Goal: Task Accomplishment & Management: Use online tool/utility

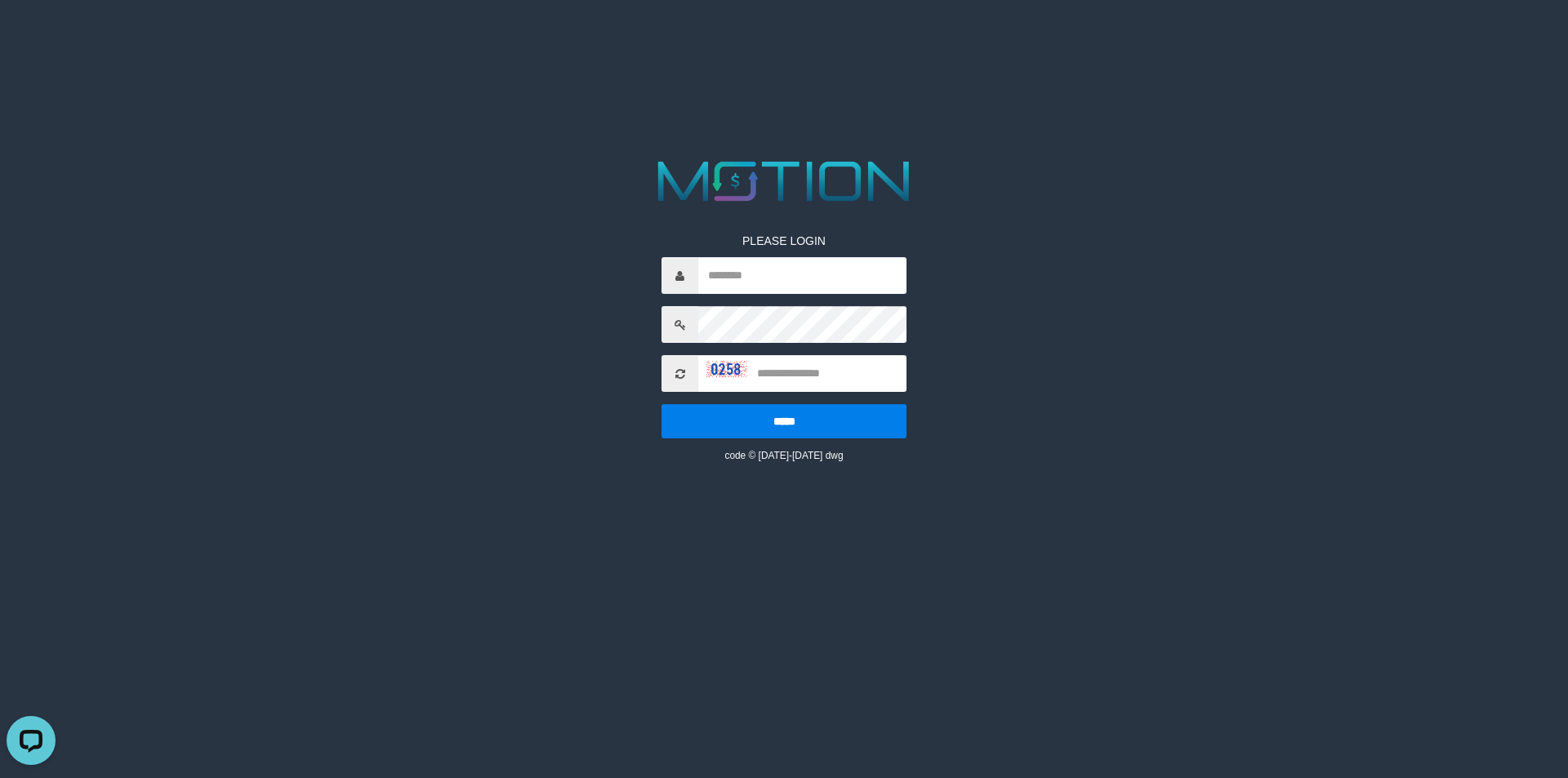
type input "**********"
click at [702, 363] on input "text" at bounding box center [802, 374] width 208 height 37
click at [705, 365] on input "text" at bounding box center [802, 374] width 208 height 37
click at [710, 373] on img at bounding box center [726, 369] width 40 height 16
click at [790, 377] on input "text" at bounding box center [802, 374] width 208 height 37
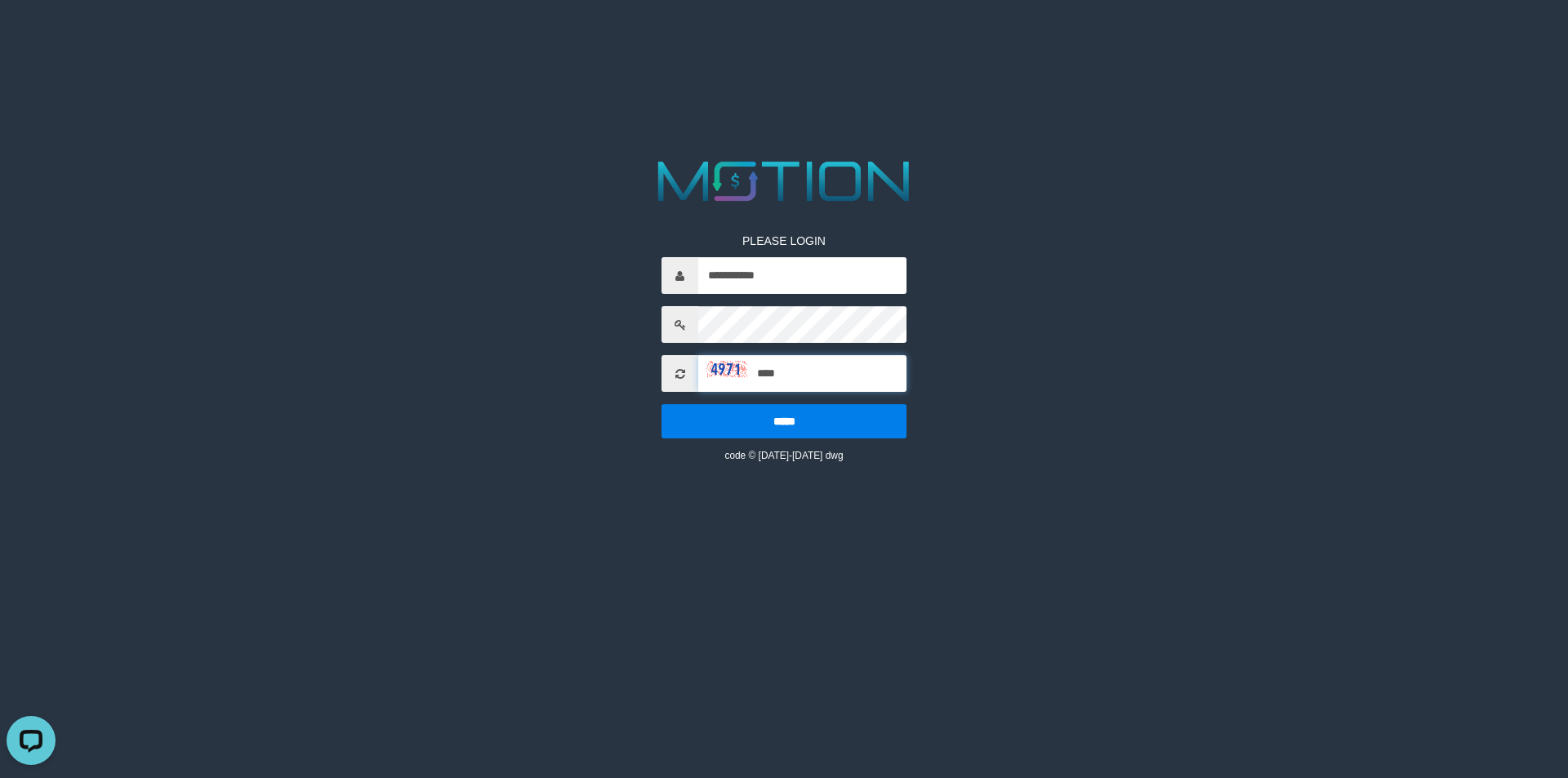
type input "****"
click at [662, 404] on input "*****" at bounding box center [784, 422] width 245 height 35
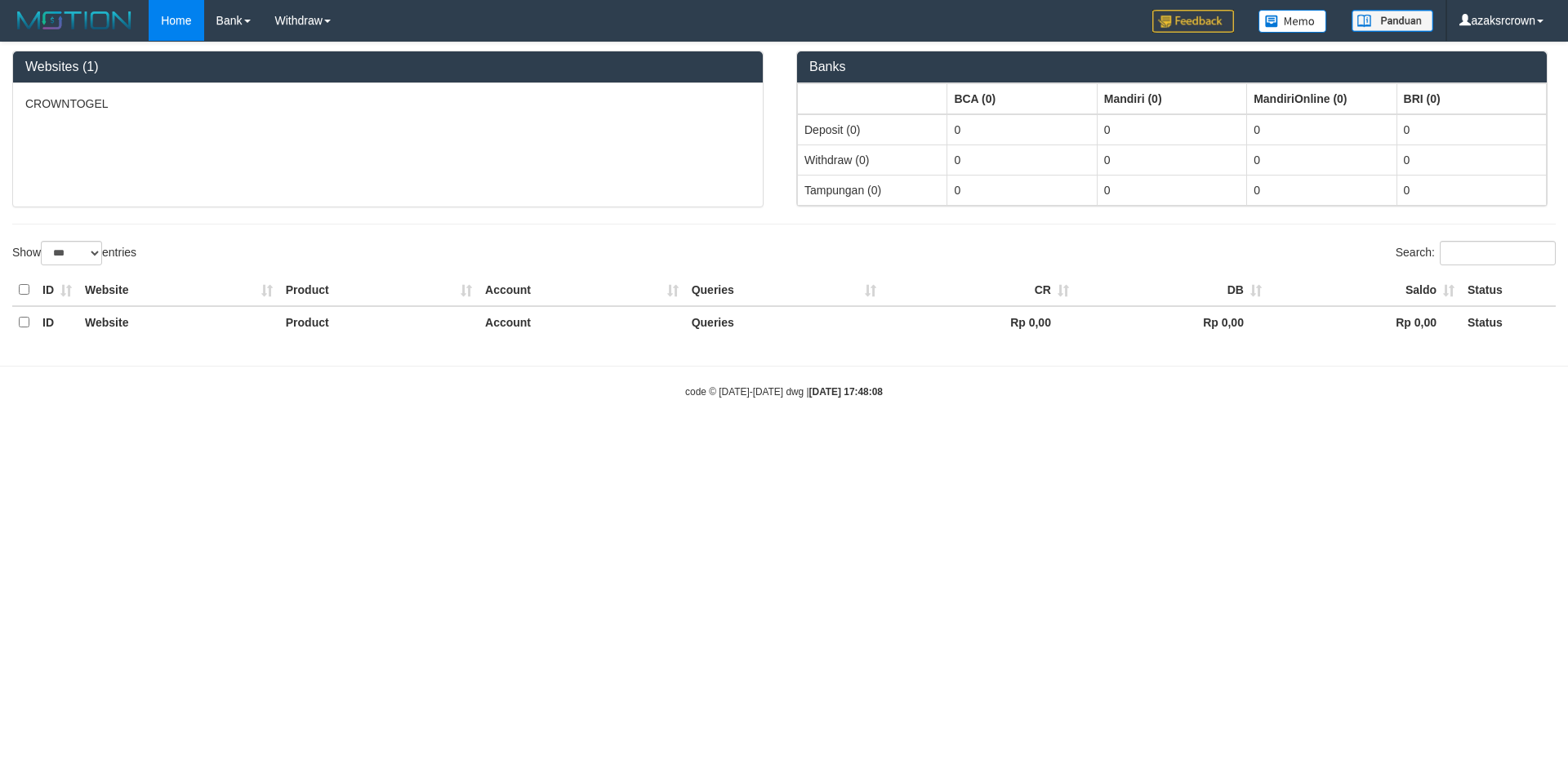
select select "***"
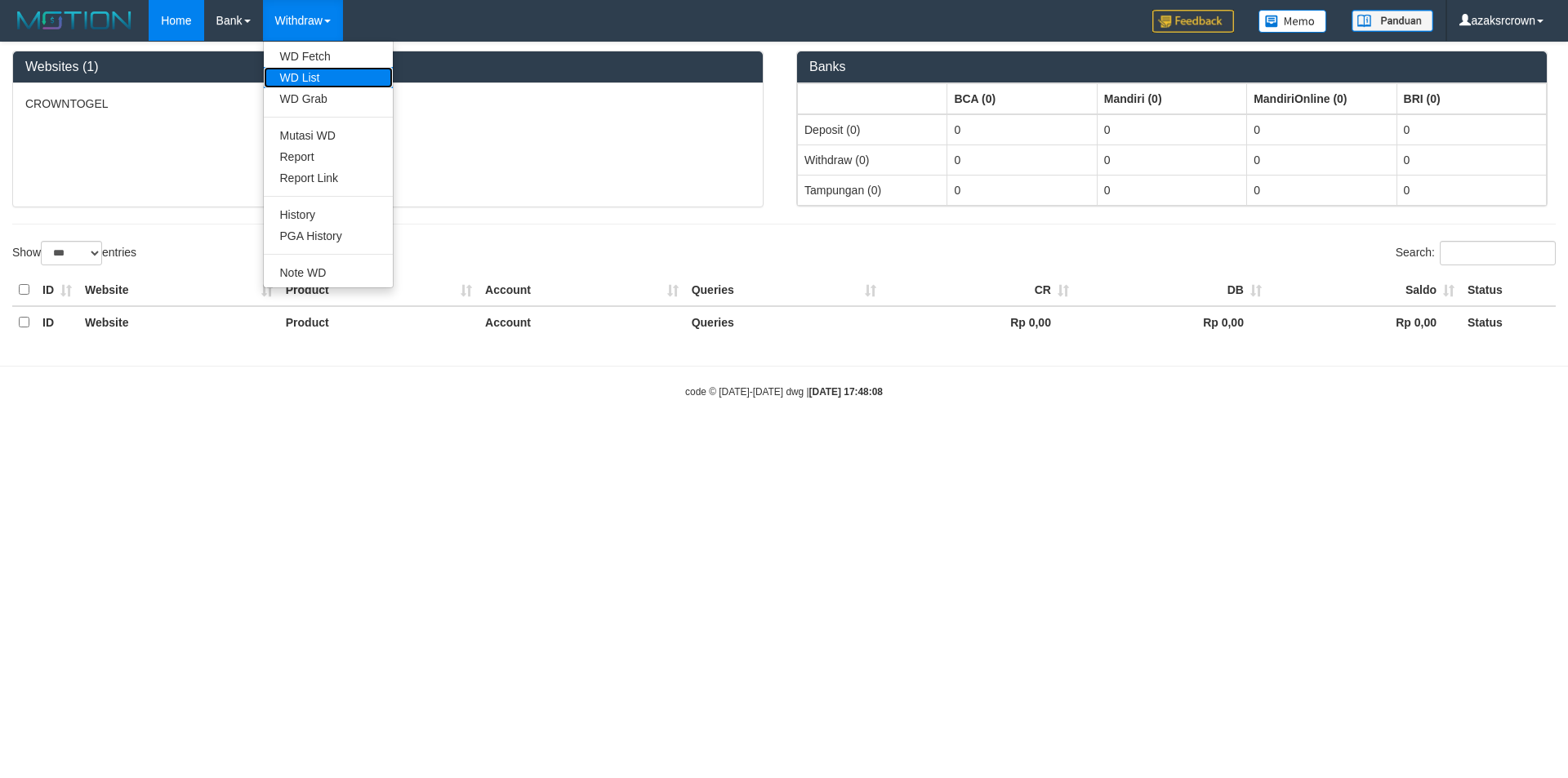
click at [318, 67] on link "WD List" at bounding box center [328, 78] width 129 height 21
click at [321, 51] on link "WD Fetch" at bounding box center [328, 56] width 129 height 21
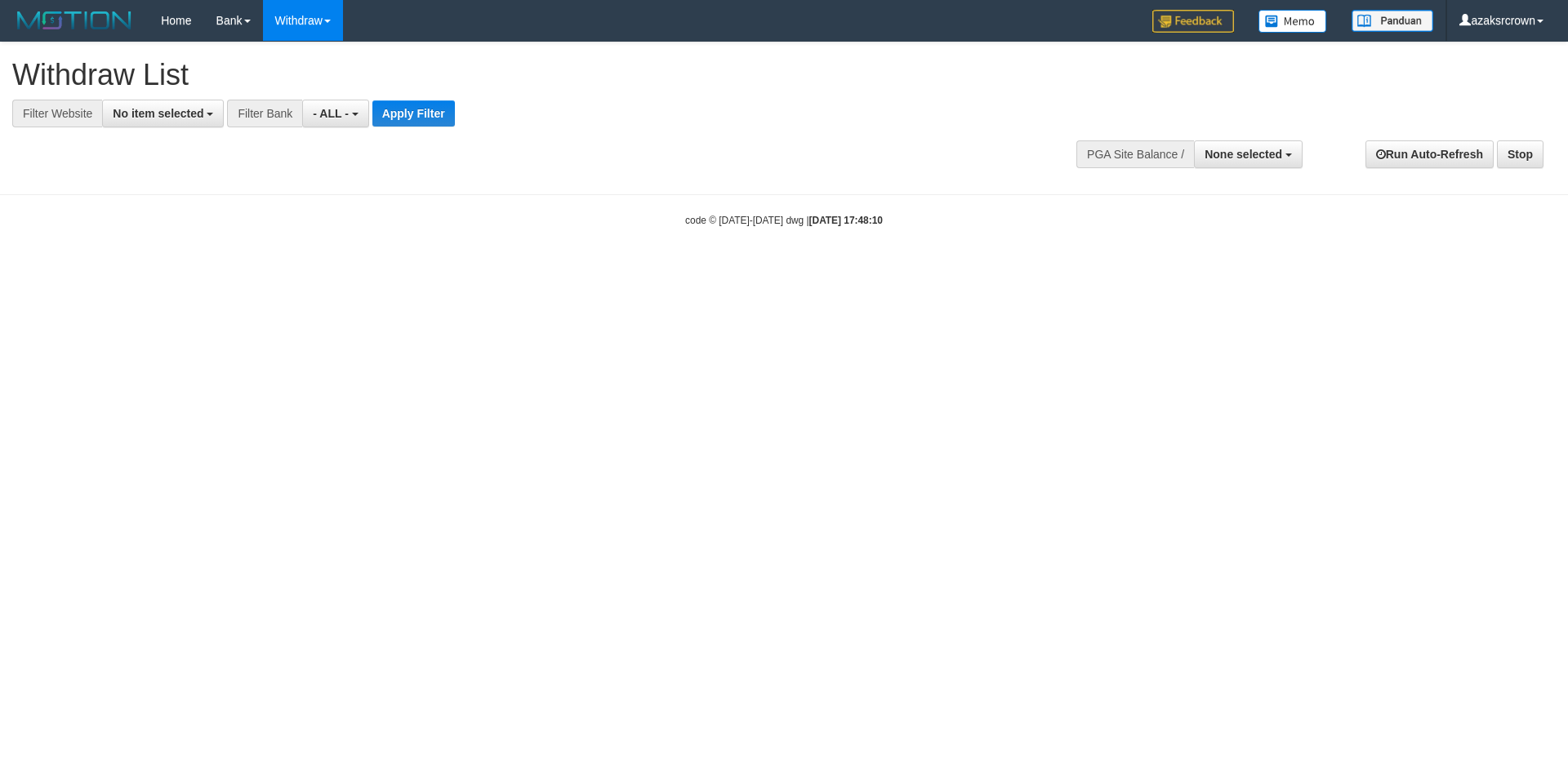
select select
click at [219, 117] on button "No item selected" at bounding box center [163, 113] width 121 height 28
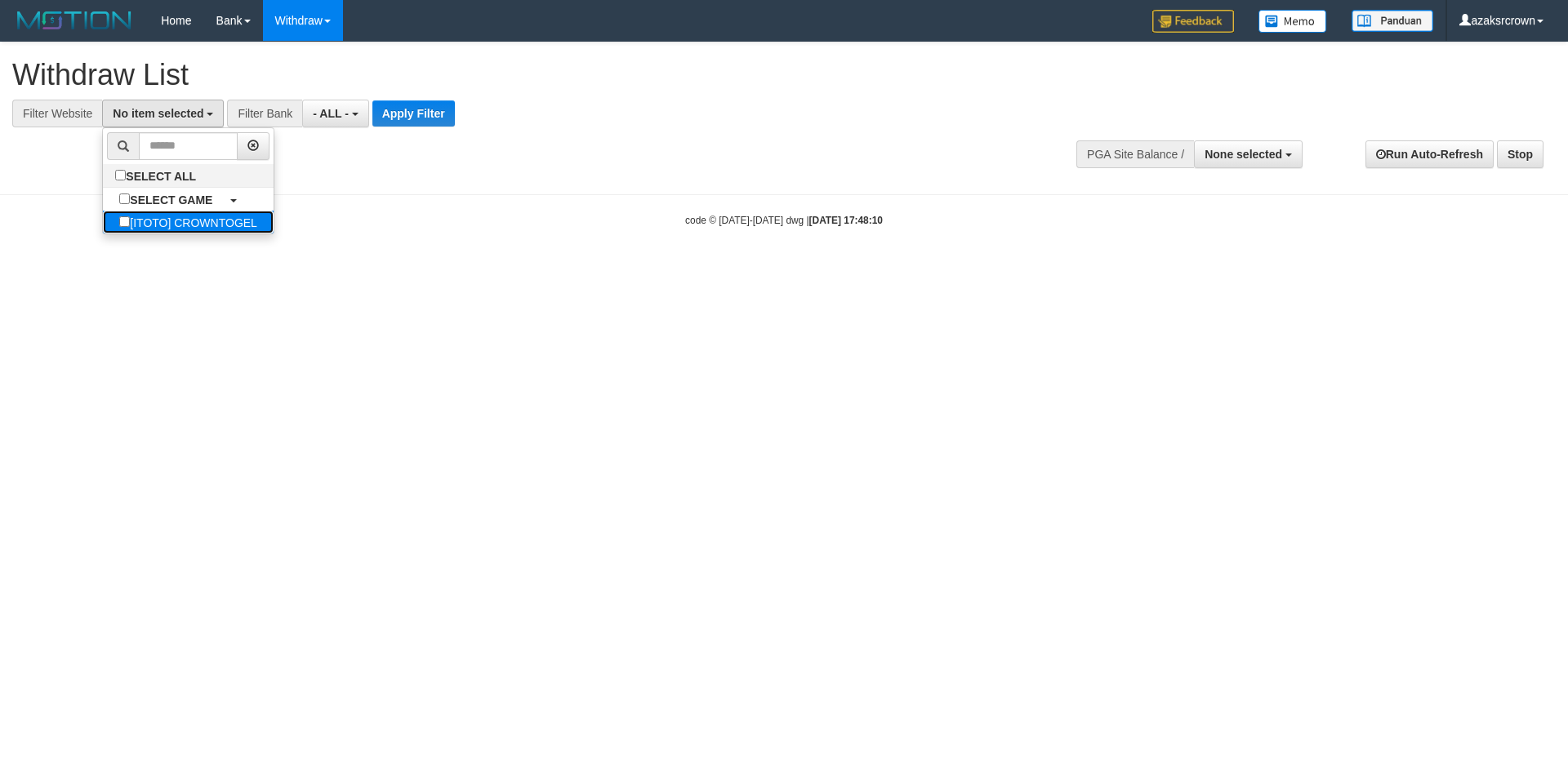
click at [191, 223] on label "[ITOTO] CROWNTOGEL" at bounding box center [188, 222] width 170 height 23
select select "***"
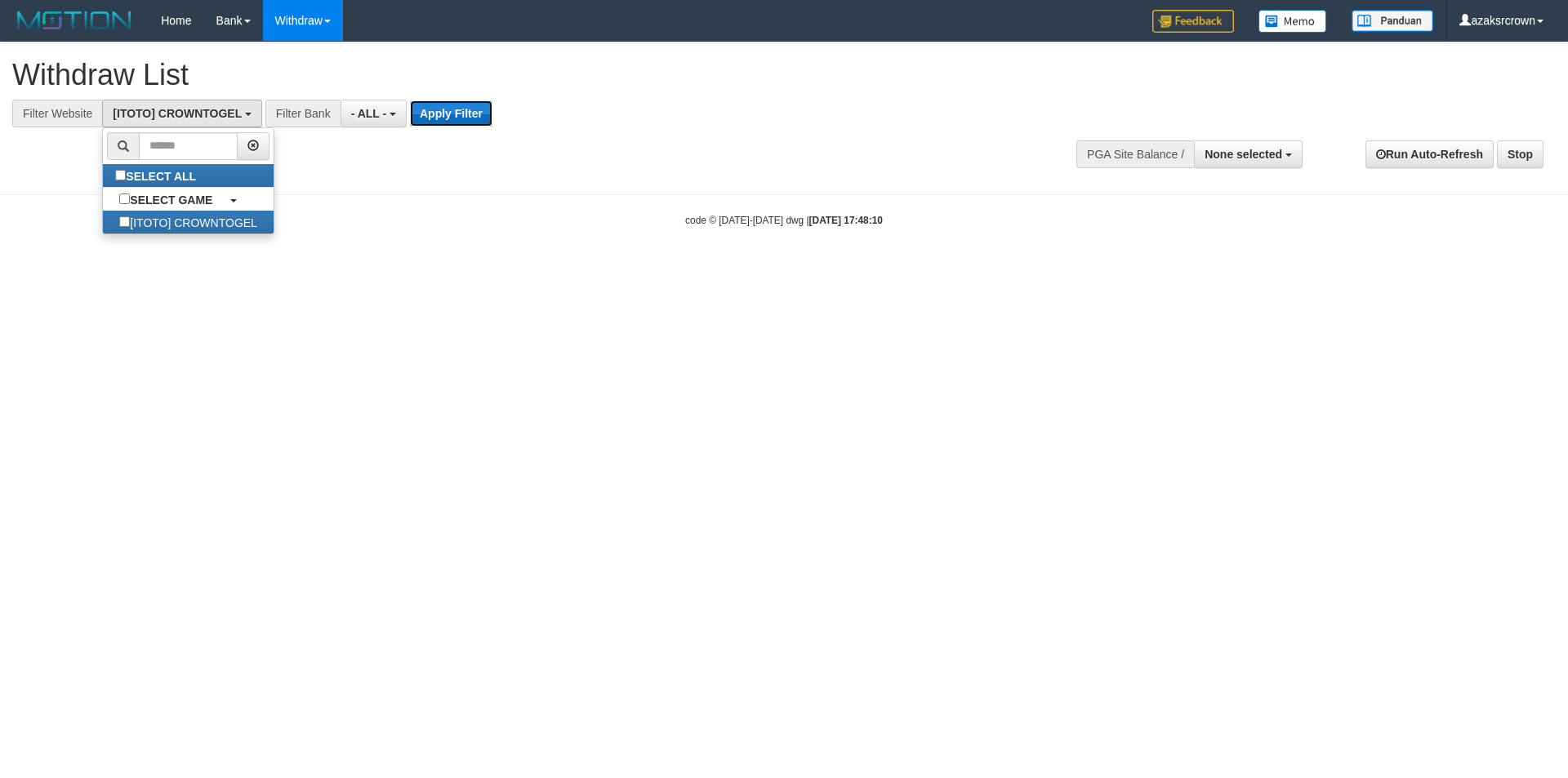
click at [463, 117] on button "Apply Filter" at bounding box center [452, 113] width 83 height 26
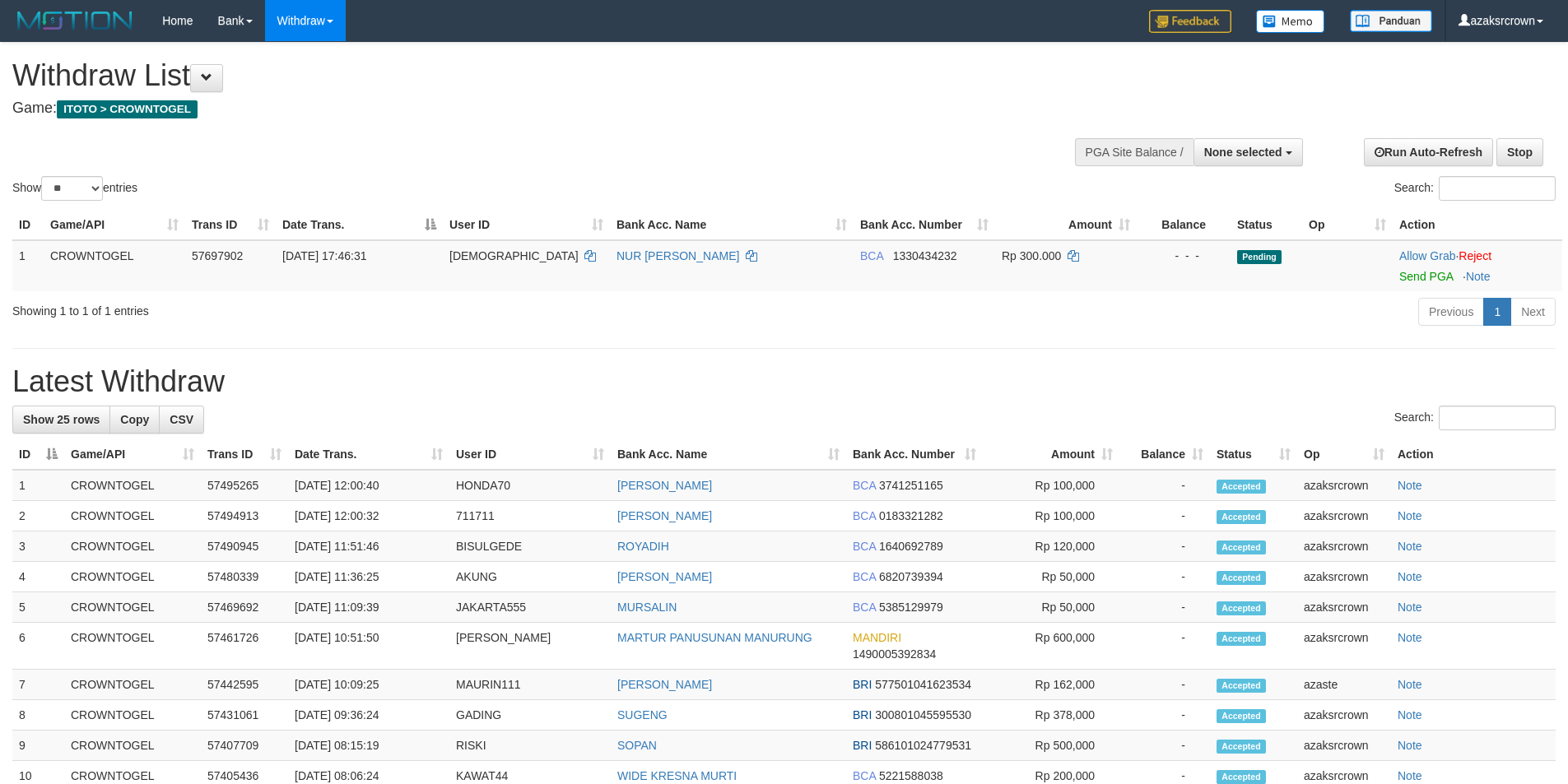
select select
select select "**"
click at [1412, 277] on link "Send PGA" at bounding box center [1425, 277] width 53 height 14
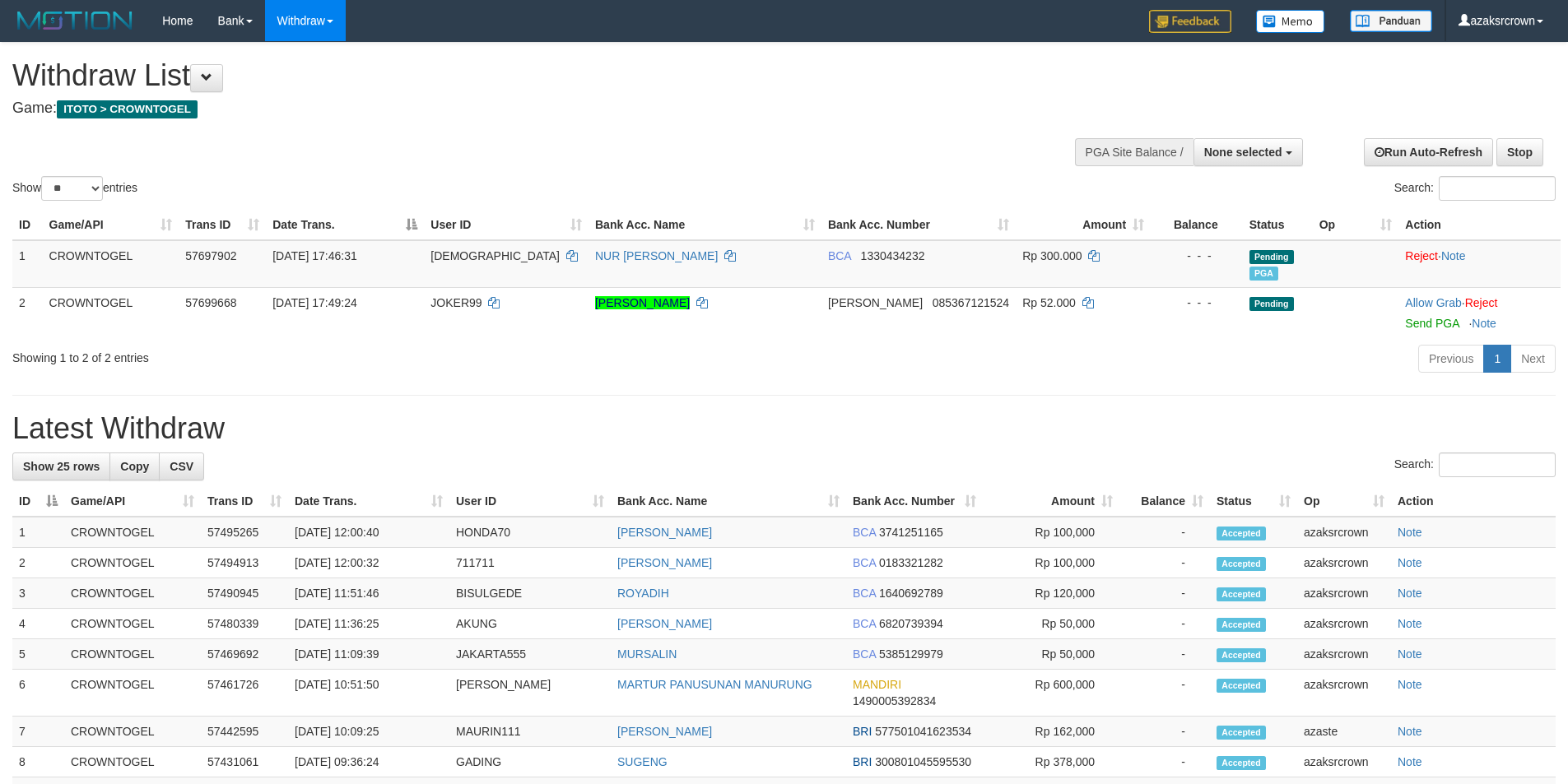
select select
select select "**"
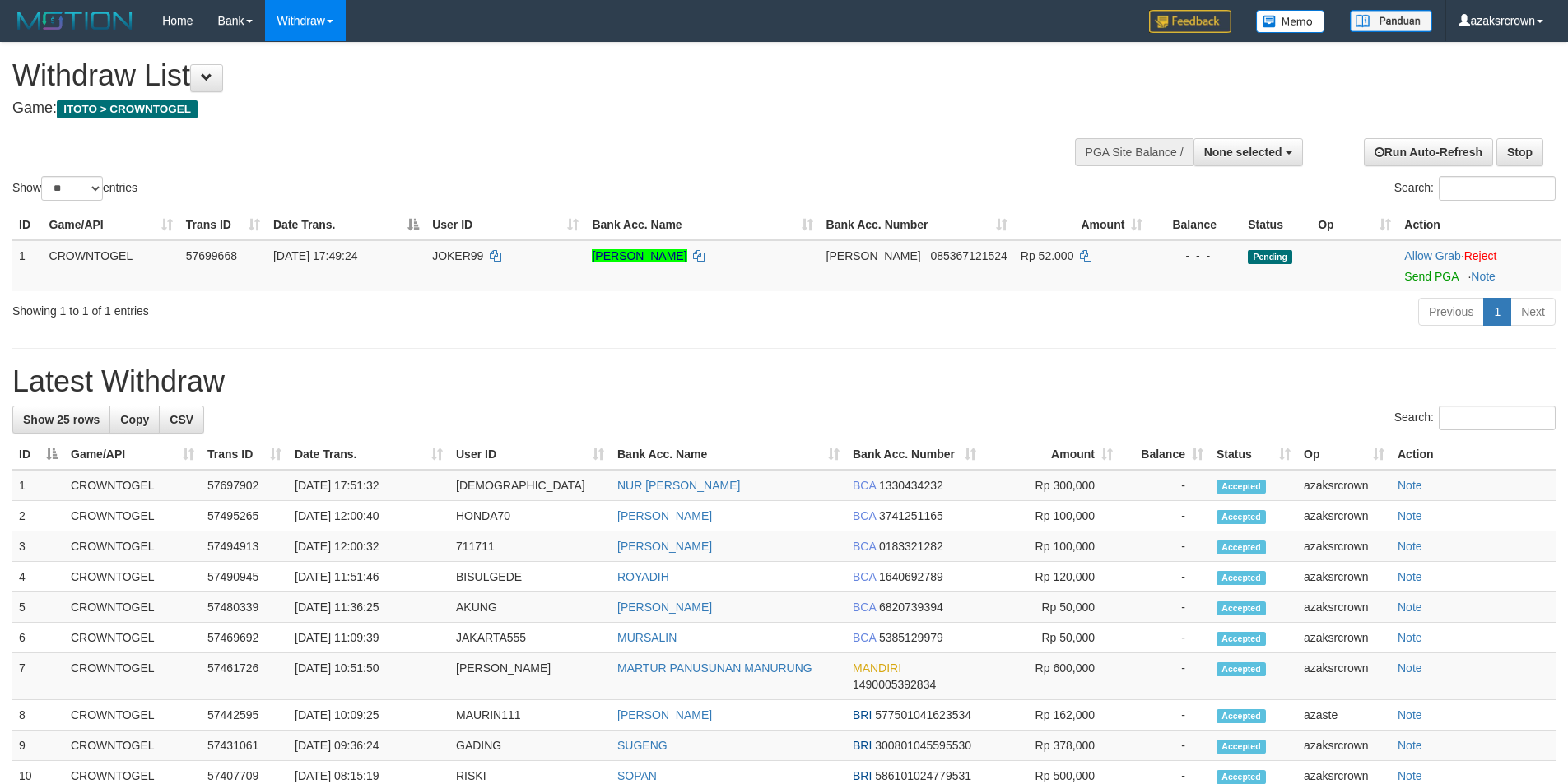
select select
select select "**"
click at [360, 486] on td "[DATE] 17:51:32" at bounding box center [369, 485] width 161 height 31
copy td "17:51:32"
drag, startPoint x: 360, startPoint y: 486, endPoint x: 391, endPoint y: 483, distance: 31.1
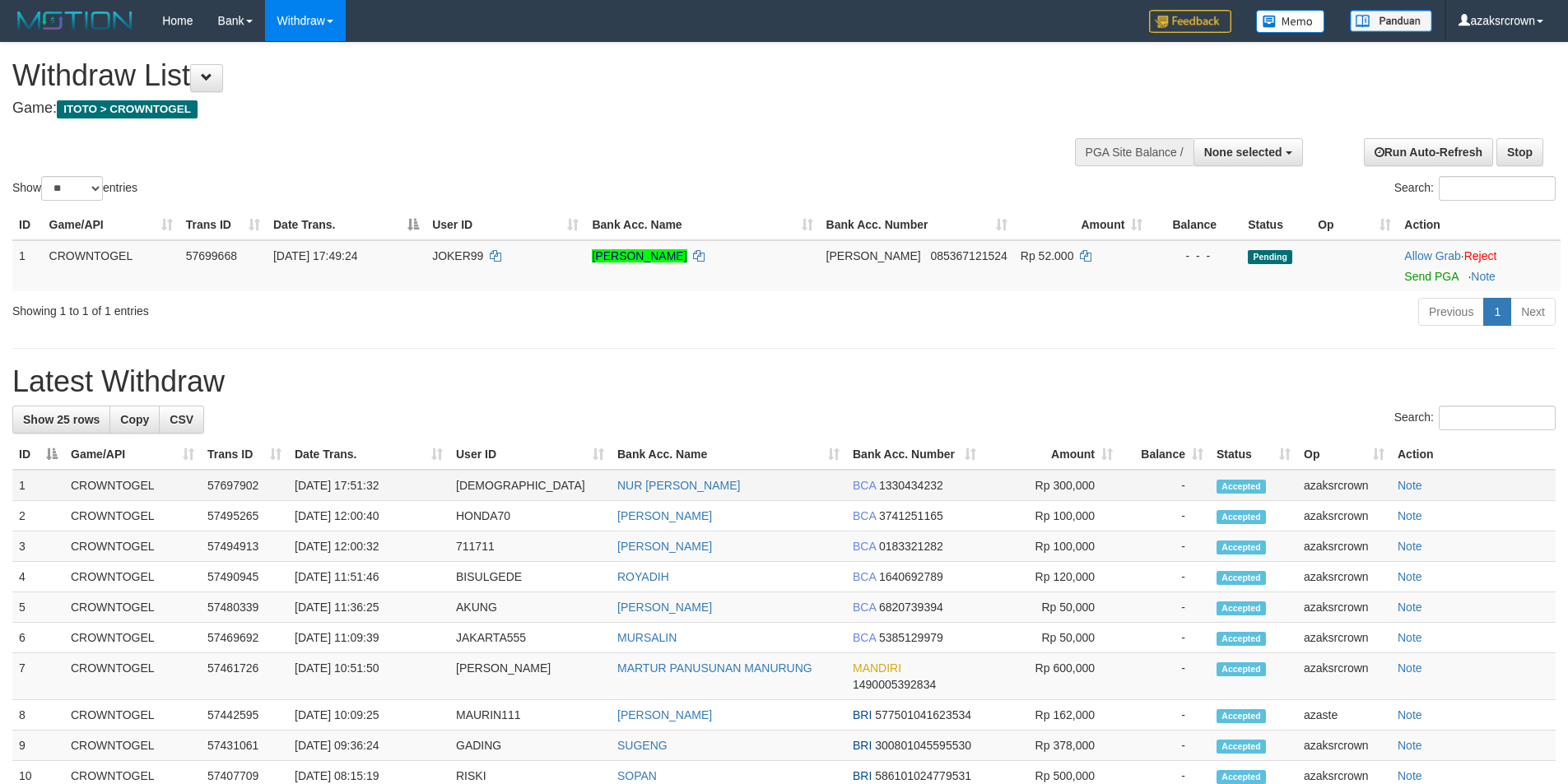
click at [391, 483] on td "[DATE] 17:51:32" at bounding box center [369, 485] width 161 height 31
click at [1203, 164] on button "None selected" at bounding box center [1248, 151] width 110 height 28
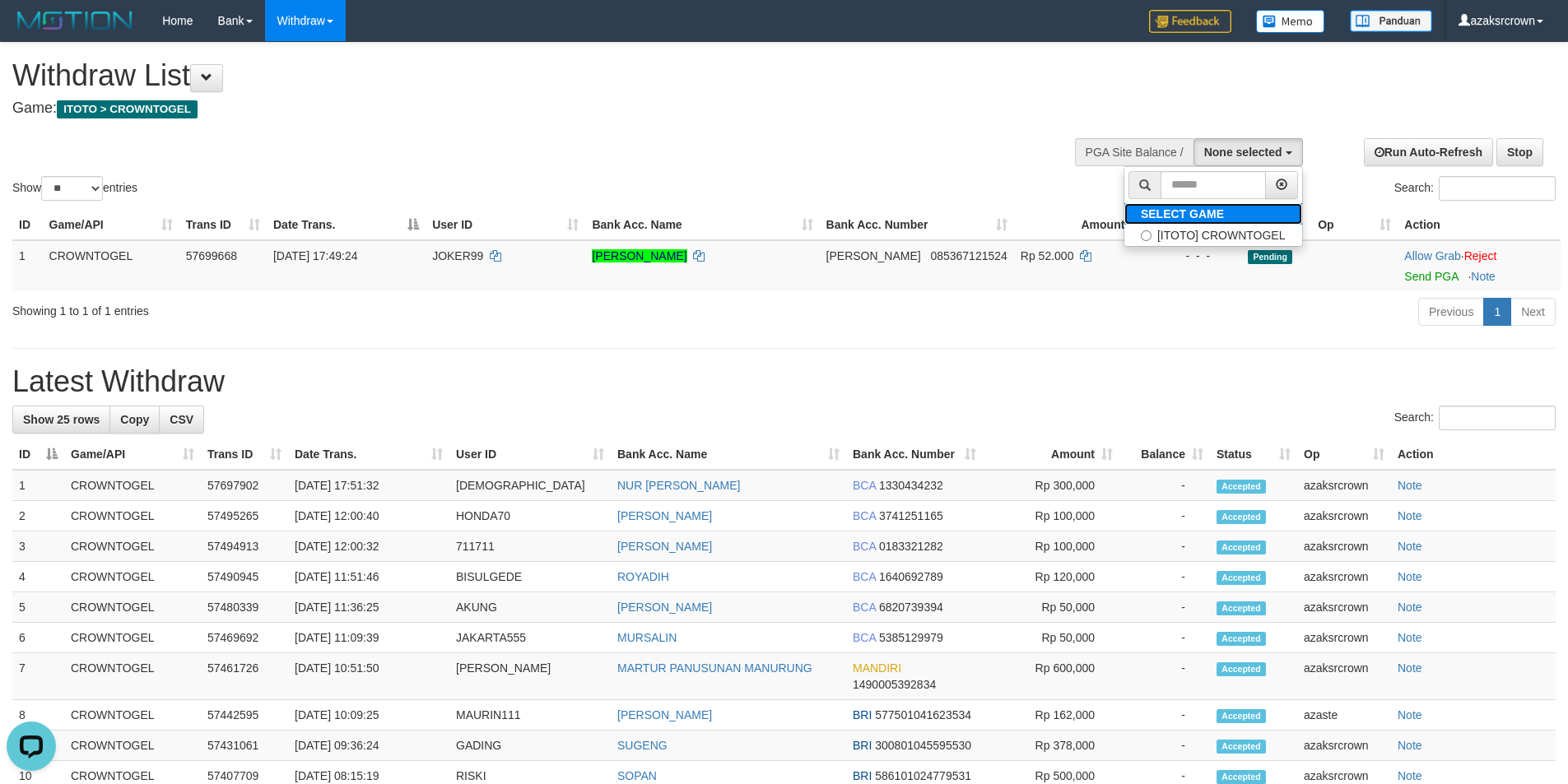
click at [1186, 218] on b "SELECT GAME" at bounding box center [1183, 214] width 83 height 14
click at [1181, 226] on label "[ITOTO] CROWNTOGEL" at bounding box center [1213, 235] width 178 height 21
select select "***"
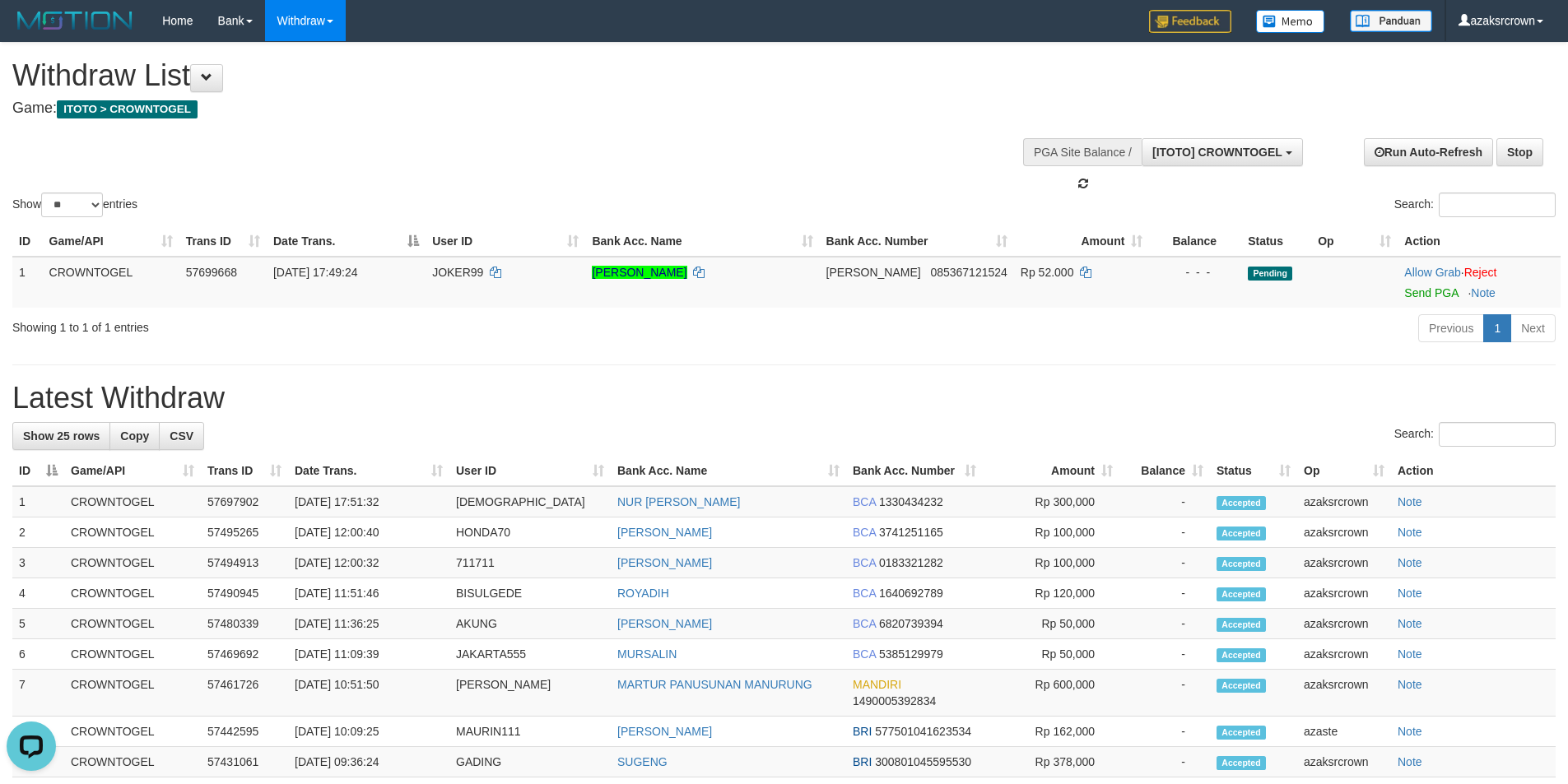
scroll to position [15, 0]
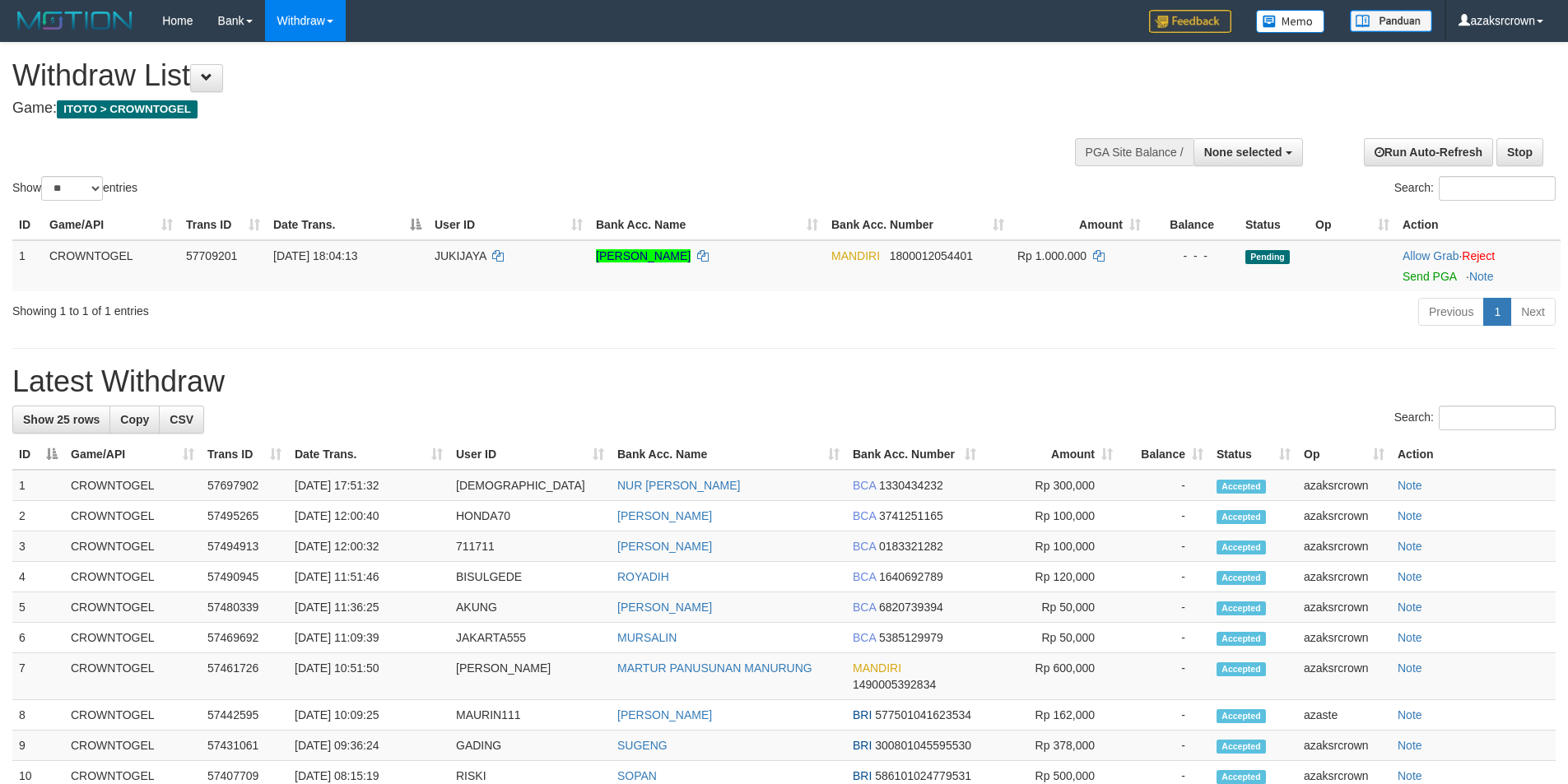
select select
select select "**"
click at [1406, 265] on div at bounding box center [1478, 266] width 151 height 4
click at [1414, 278] on link "Send PGA" at bounding box center [1428, 277] width 53 height 14
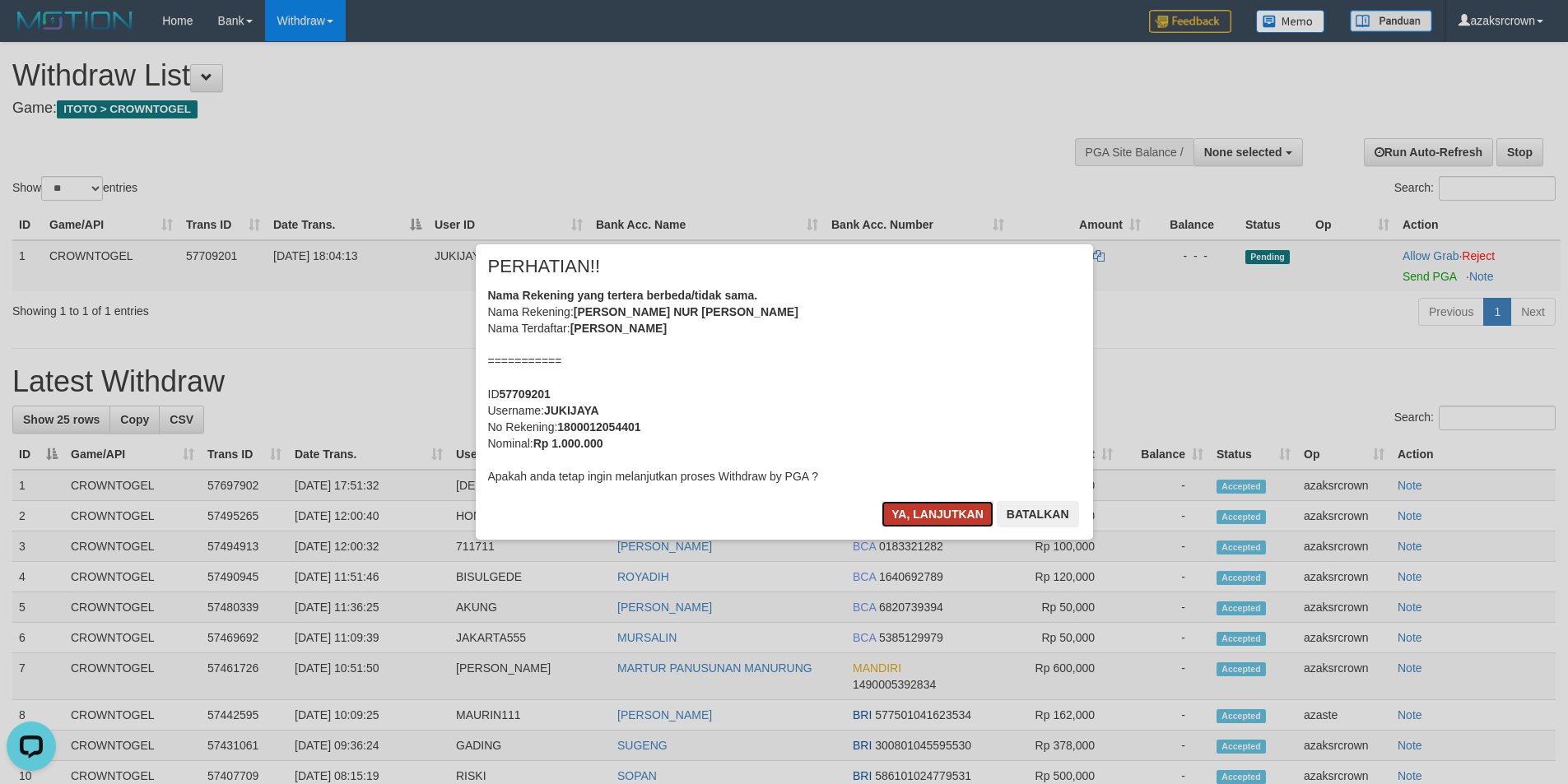
click at [929, 517] on button "Ya, lanjutkan" at bounding box center [937, 513] width 112 height 26
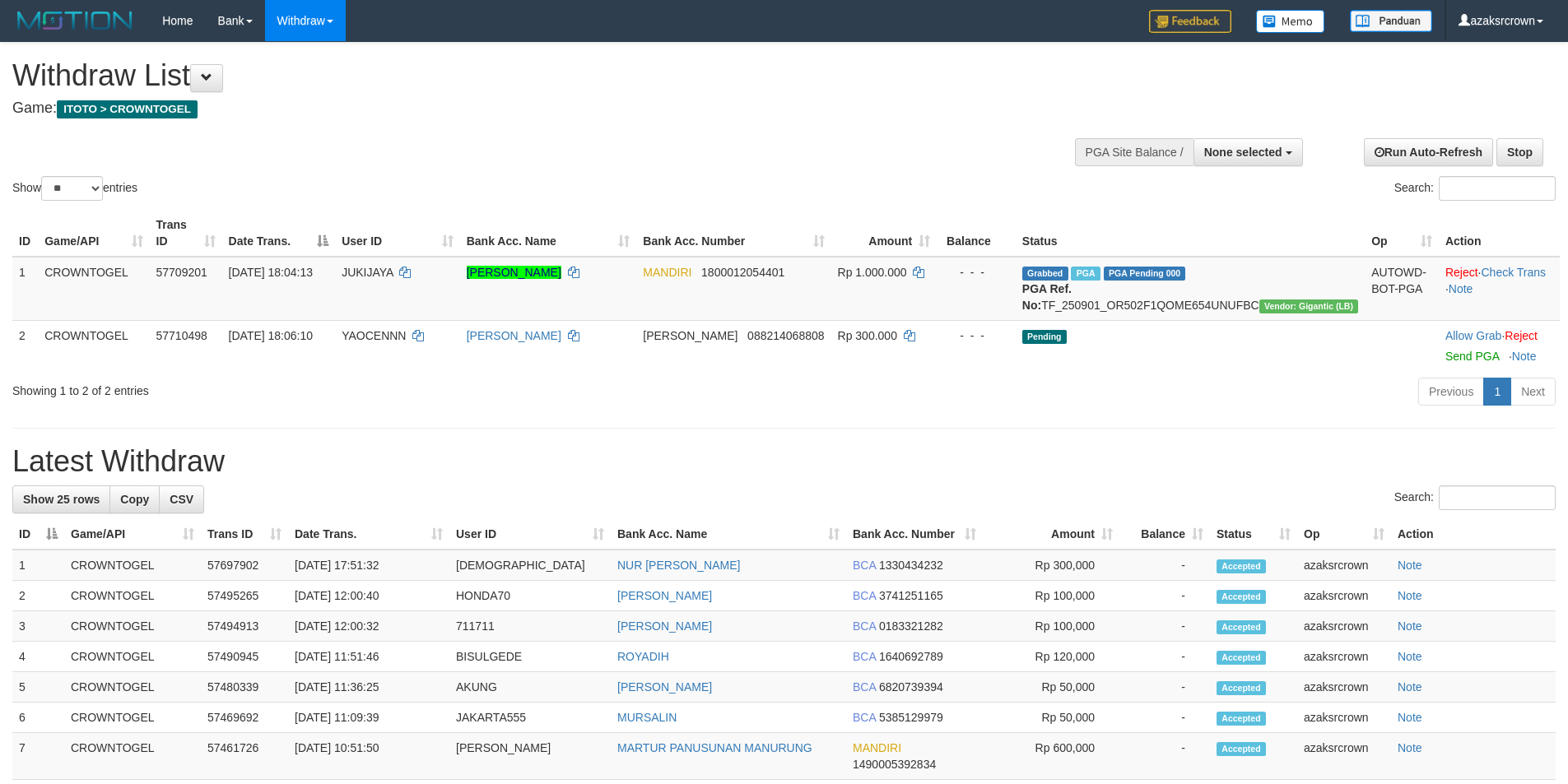
select select
select select "**"
select select
select select "**"
select select
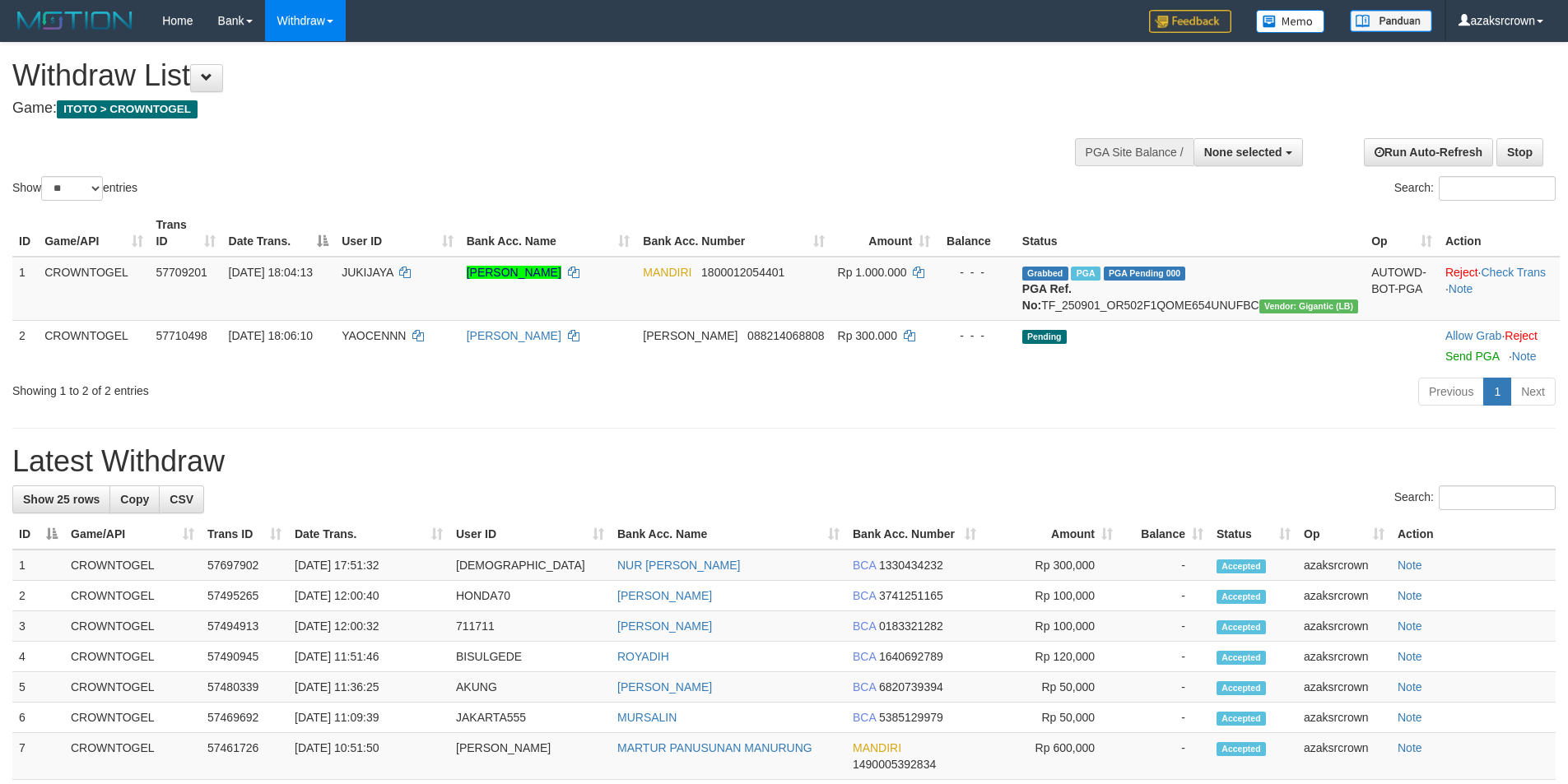
select select "**"
select select
select select "**"
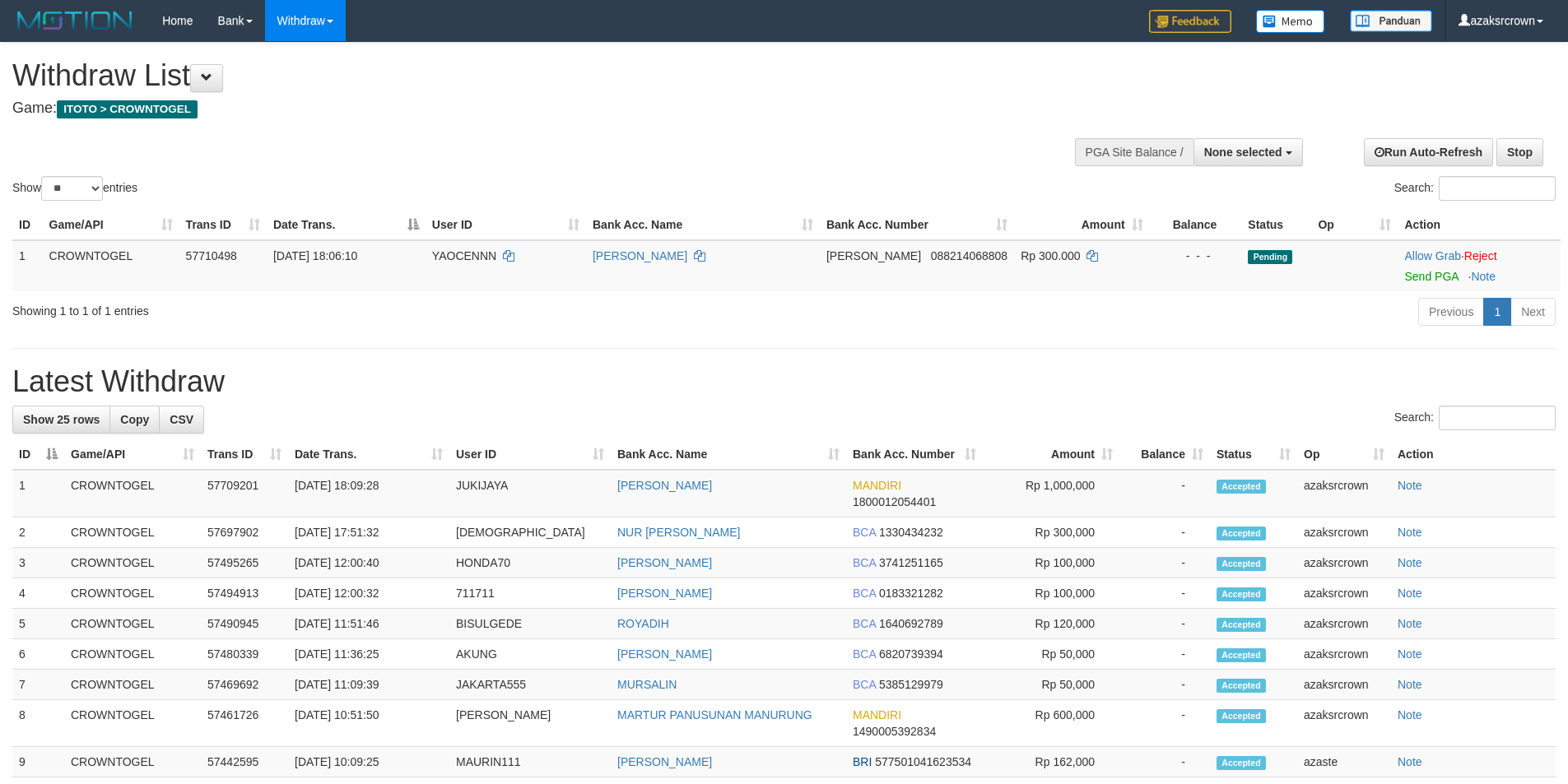
select select
select select "**"
click at [1446, 275] on link "Send PGA" at bounding box center [1430, 277] width 53 height 14
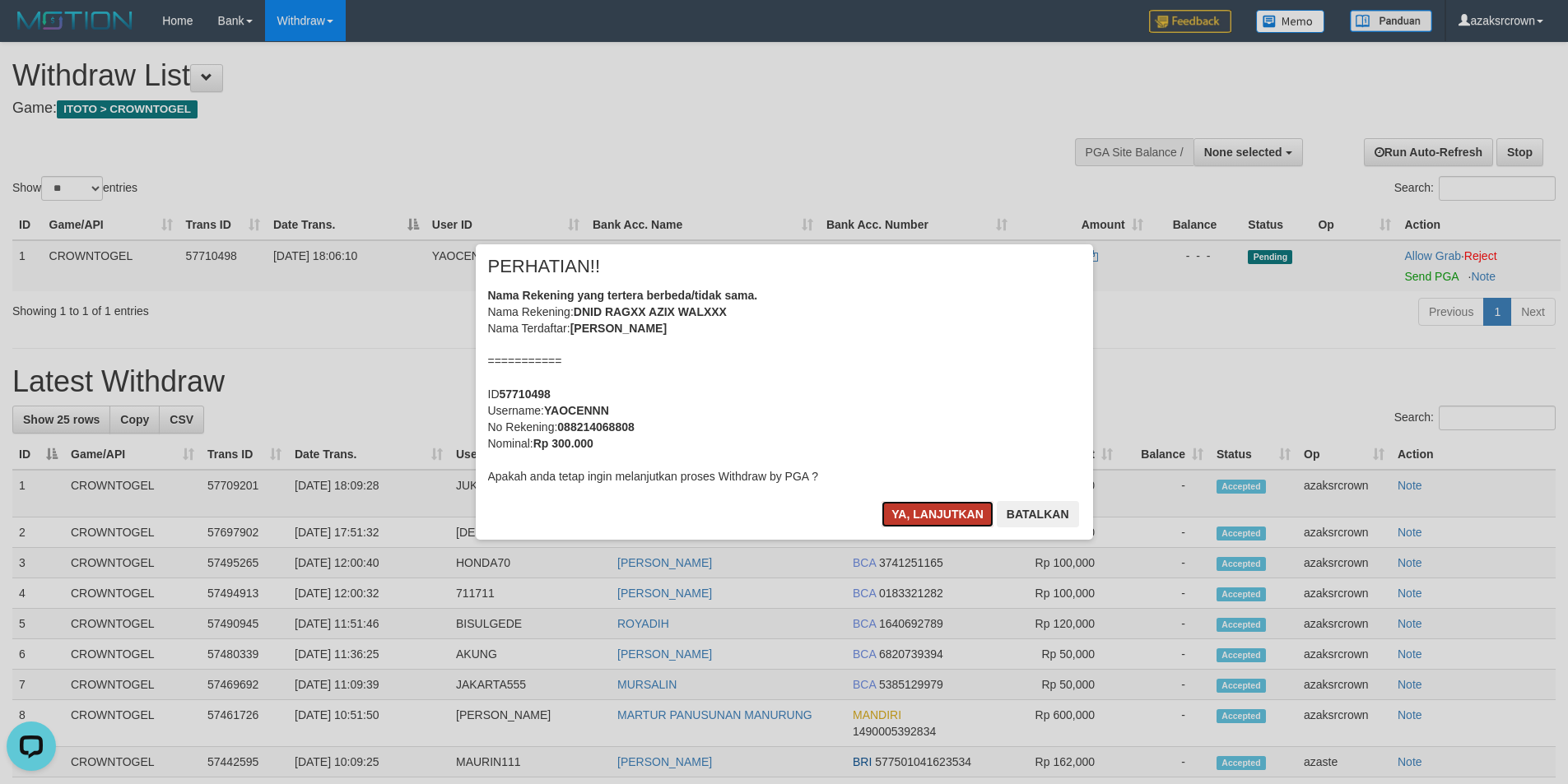
click at [911, 506] on button "Ya, lanjutkan" at bounding box center [937, 513] width 112 height 26
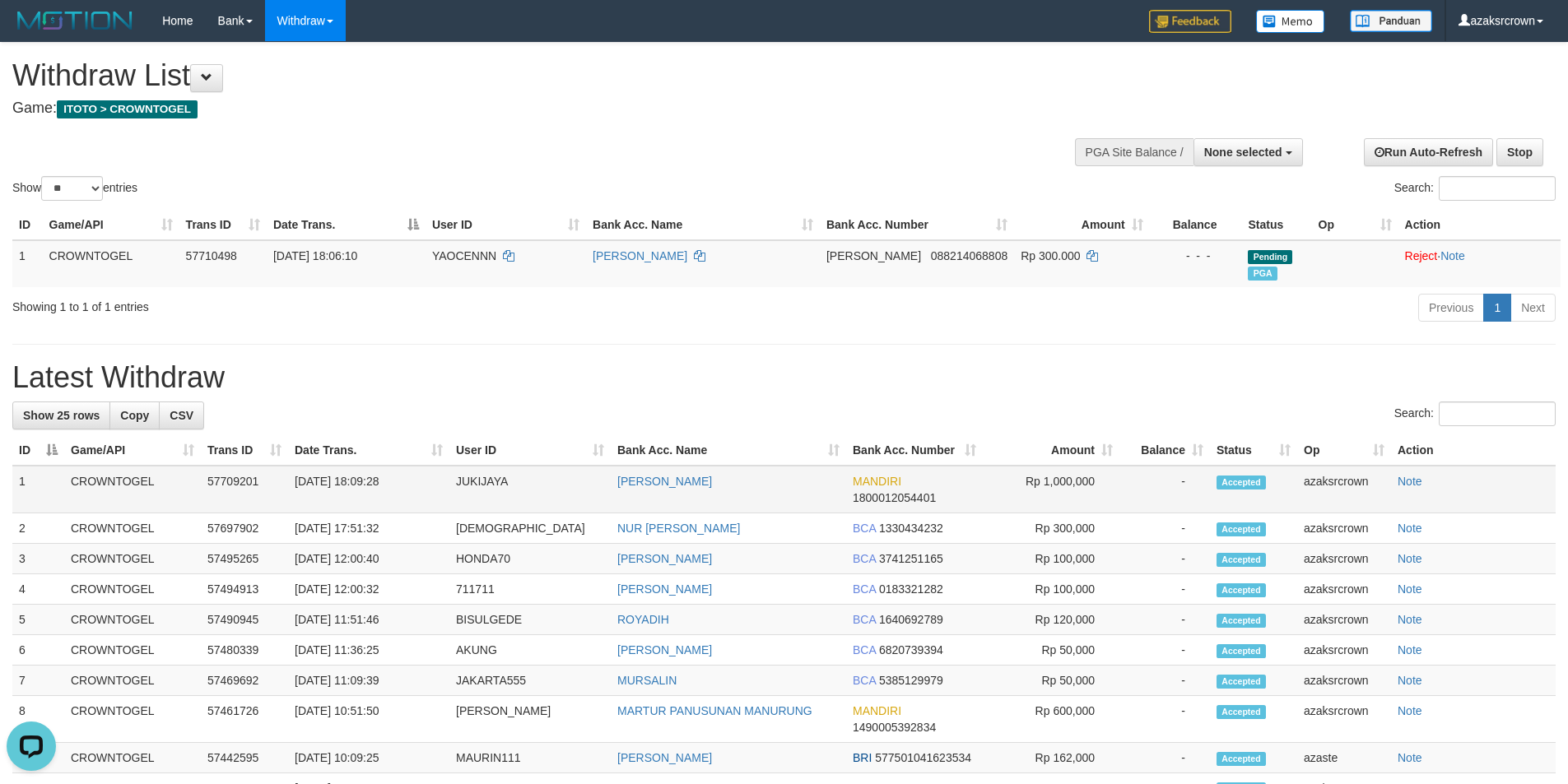
click at [361, 478] on td "[DATE] 18:09:28" at bounding box center [369, 489] width 161 height 48
drag, startPoint x: 361, startPoint y: 478, endPoint x: 426, endPoint y: 474, distance: 65.1
click at [426, 474] on td "01/09/2025 18:09:28" at bounding box center [369, 489] width 161 height 48
copy td "18:09:28"
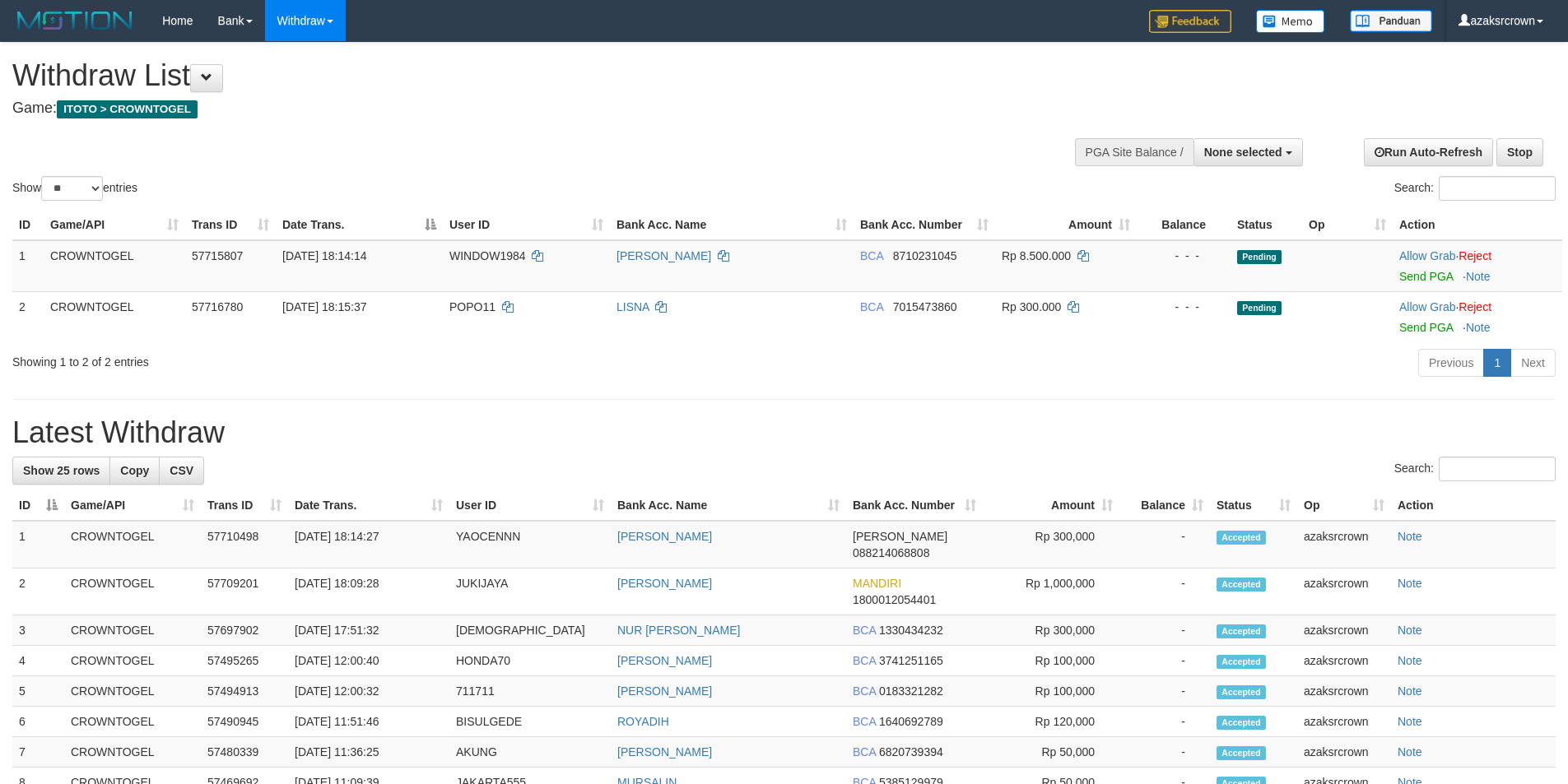
select select
select select "**"
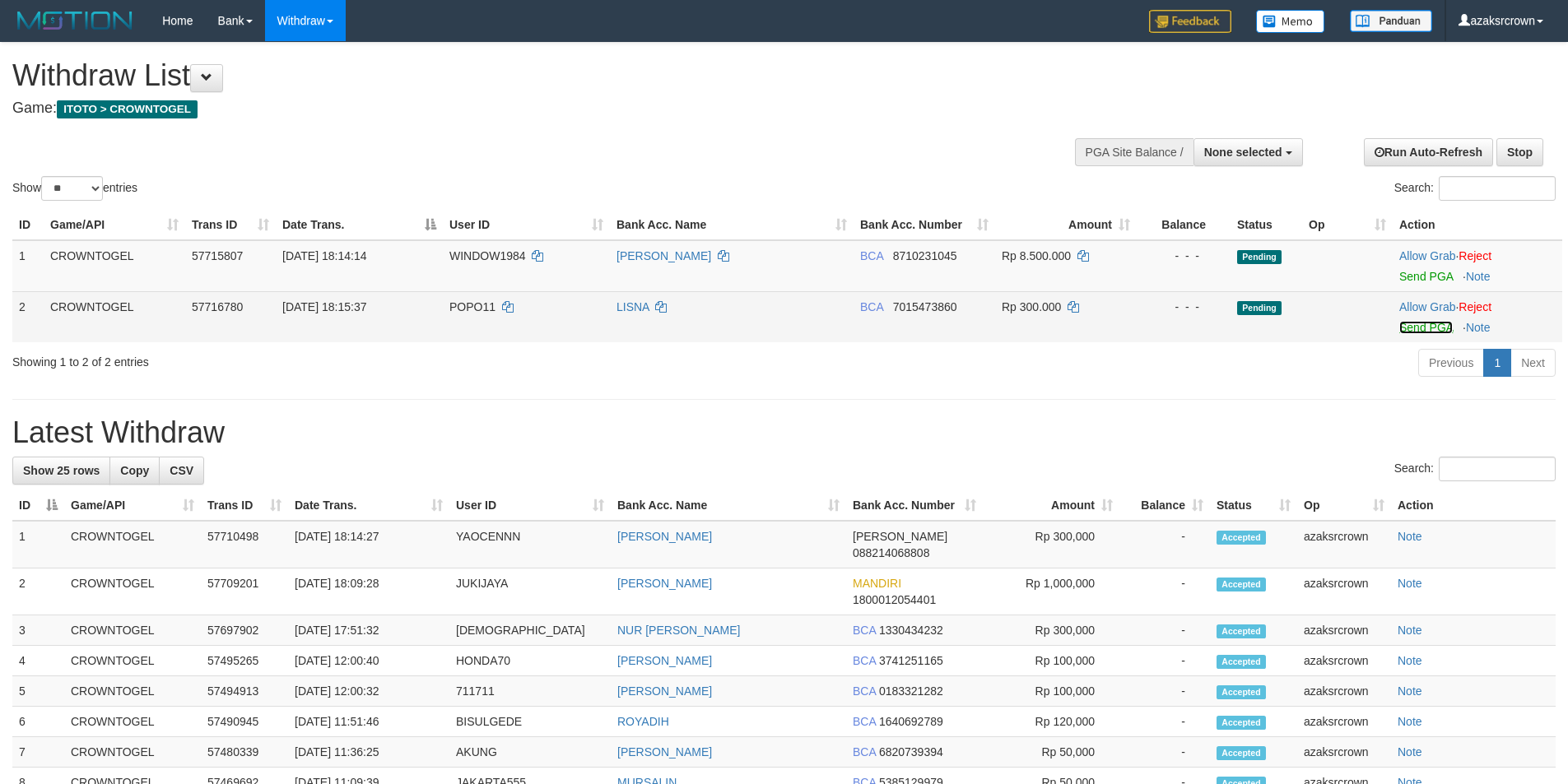
click at [1427, 322] on link "Send PGA" at bounding box center [1425, 328] width 53 height 14
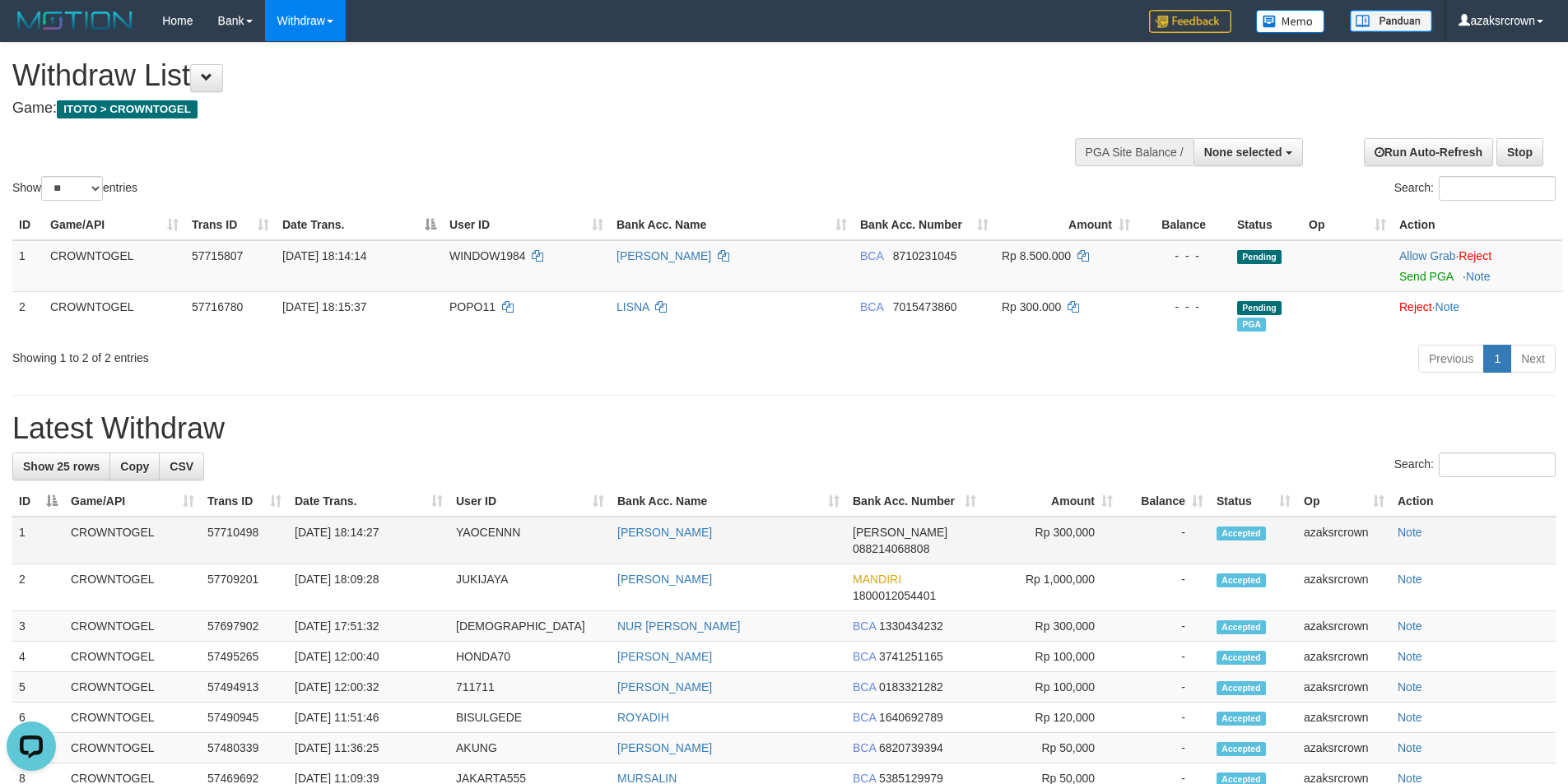
click at [348, 527] on td "[DATE] 18:14:27" at bounding box center [369, 539] width 161 height 48
drag, startPoint x: 348, startPoint y: 527, endPoint x: 408, endPoint y: 527, distance: 60.0
click at [408, 527] on td "01/09/2025 18:14:27" at bounding box center [369, 539] width 161 height 48
click at [338, 539] on td "01/09/2025 18:14:27" at bounding box center [369, 539] width 161 height 48
click at [350, 538] on td "[DATE] 18:14:27" at bounding box center [369, 539] width 161 height 48
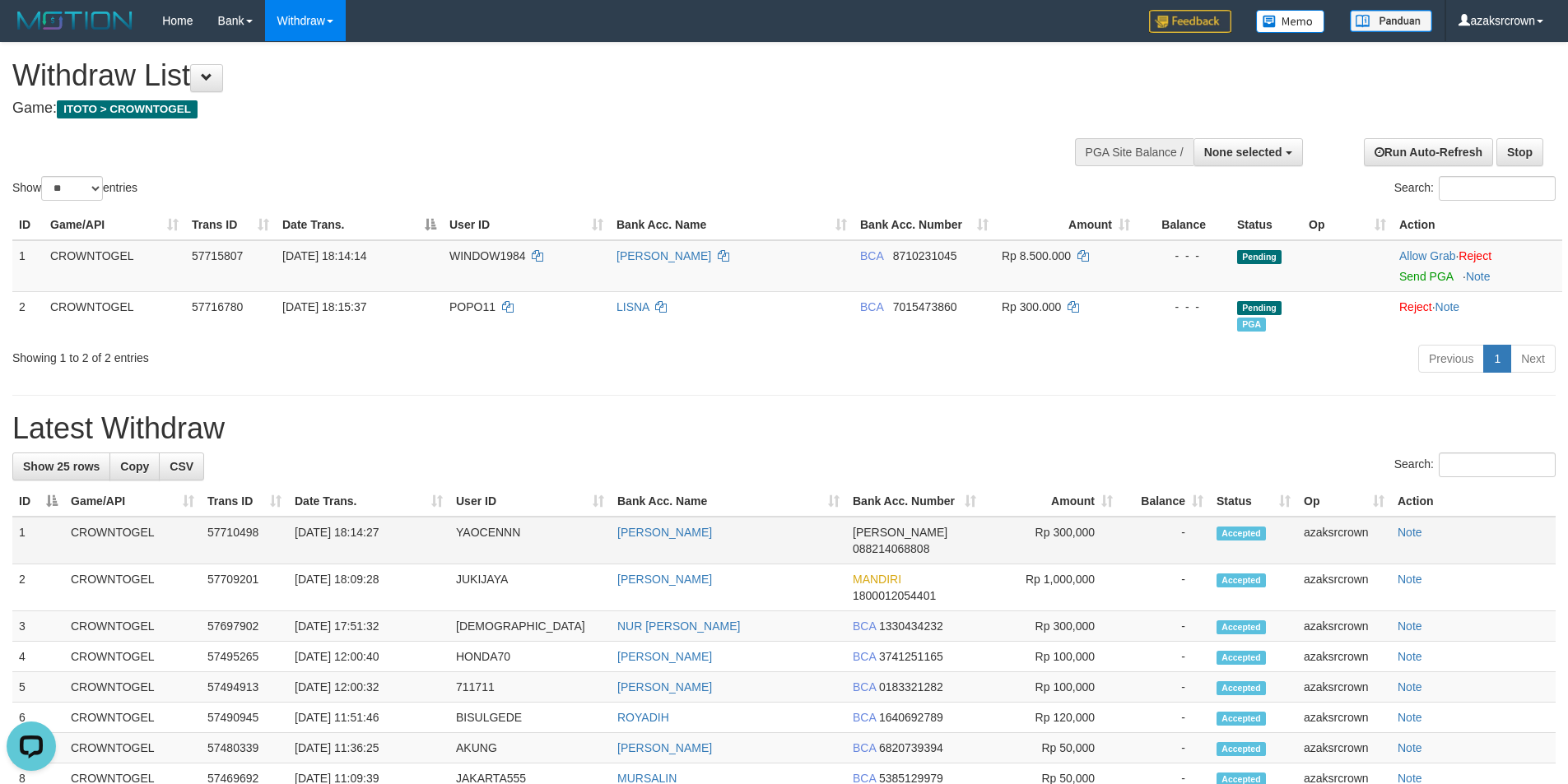
click at [355, 536] on td "[DATE] 18:14:27" at bounding box center [369, 539] width 161 height 48
drag, startPoint x: 355, startPoint y: 535, endPoint x: 417, endPoint y: 520, distance: 63.8
click at [417, 520] on td "[DATE] 18:14:27" at bounding box center [369, 539] width 161 height 48
copy td "18:14:27"
click at [1243, 153] on span "None selected" at bounding box center [1243, 152] width 79 height 14
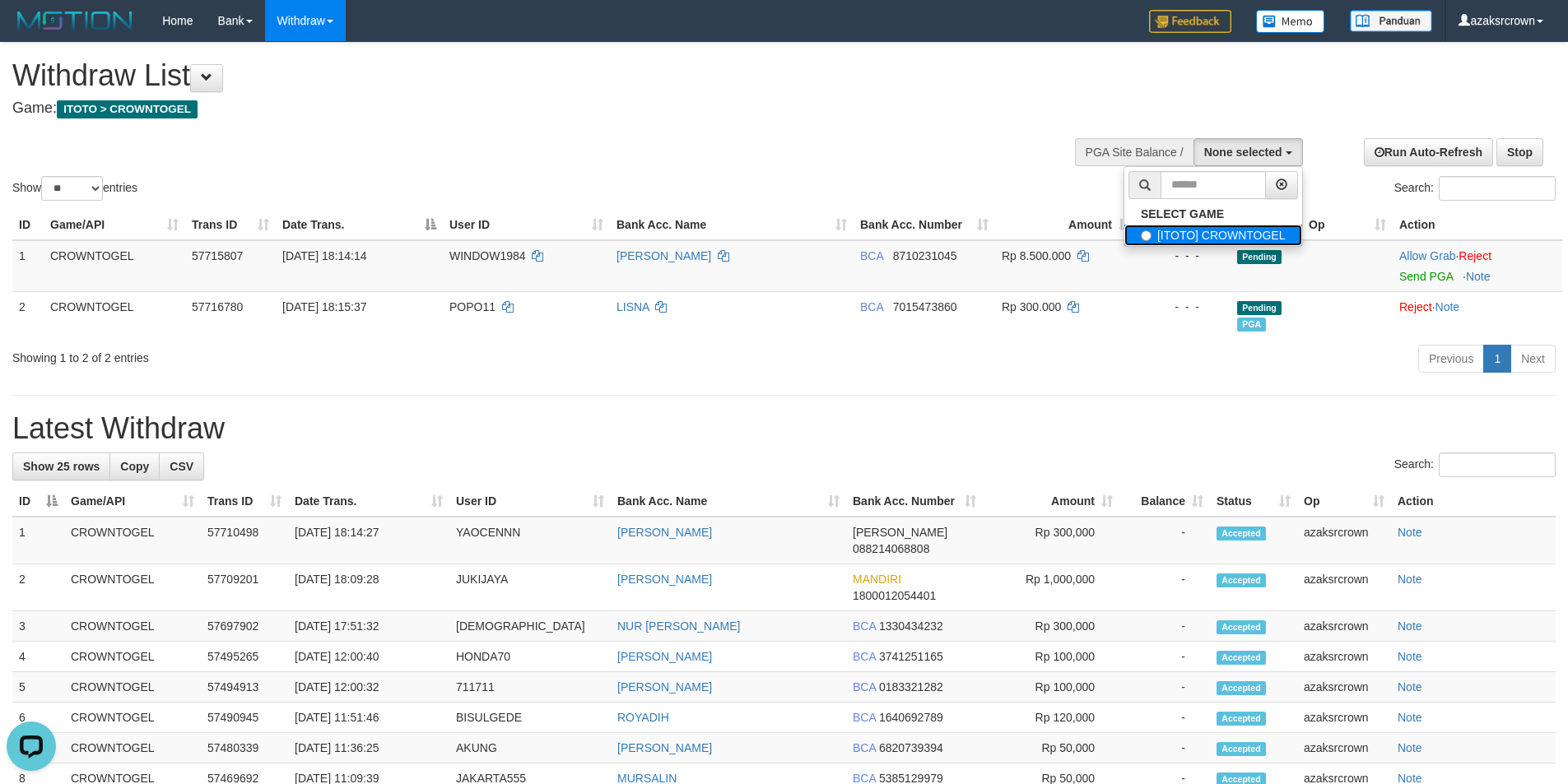
click at [1201, 234] on label "[ITOTO] CROWNTOGEL" at bounding box center [1213, 235] width 178 height 21
select select "***"
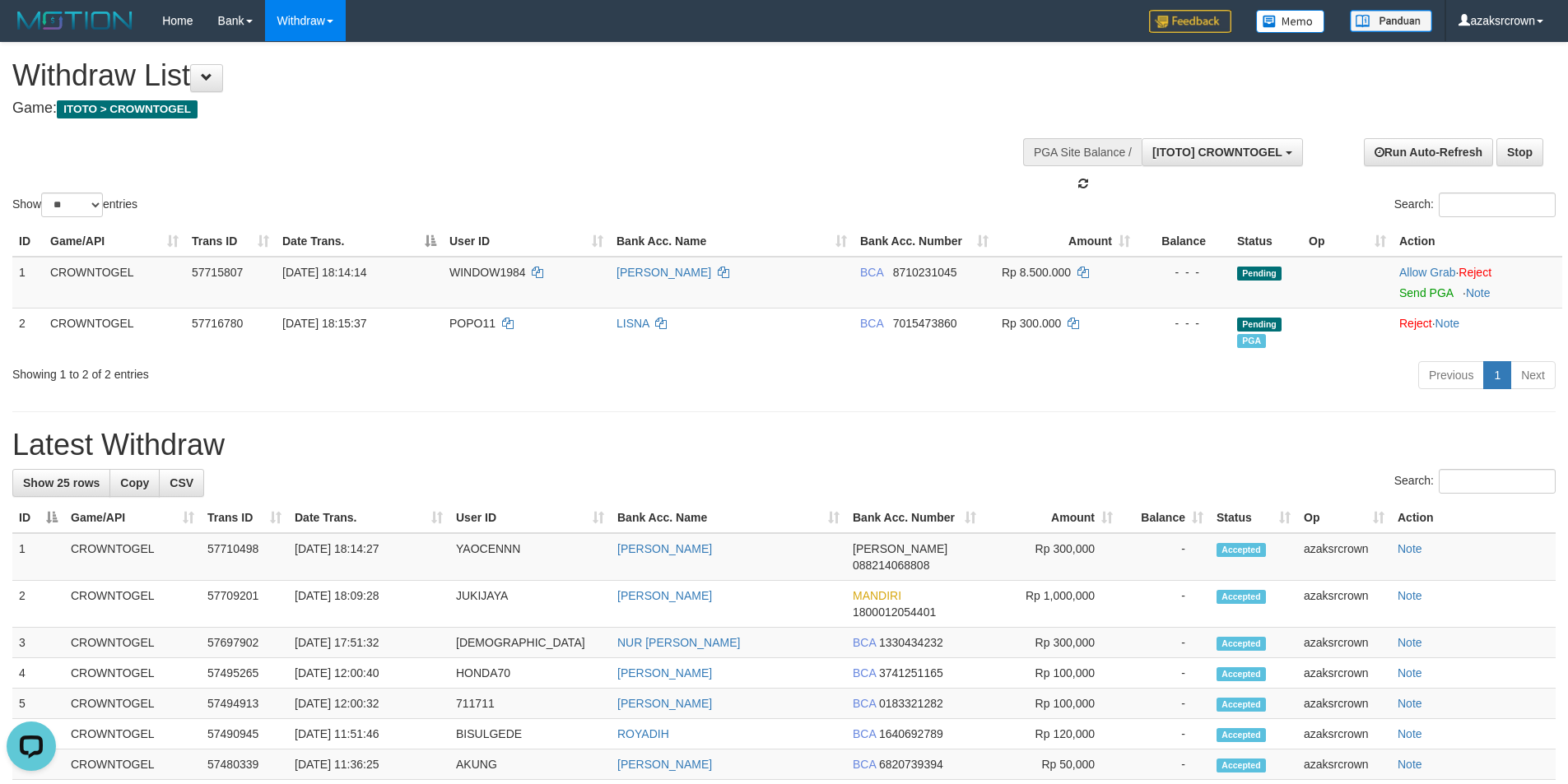
scroll to position [15, 0]
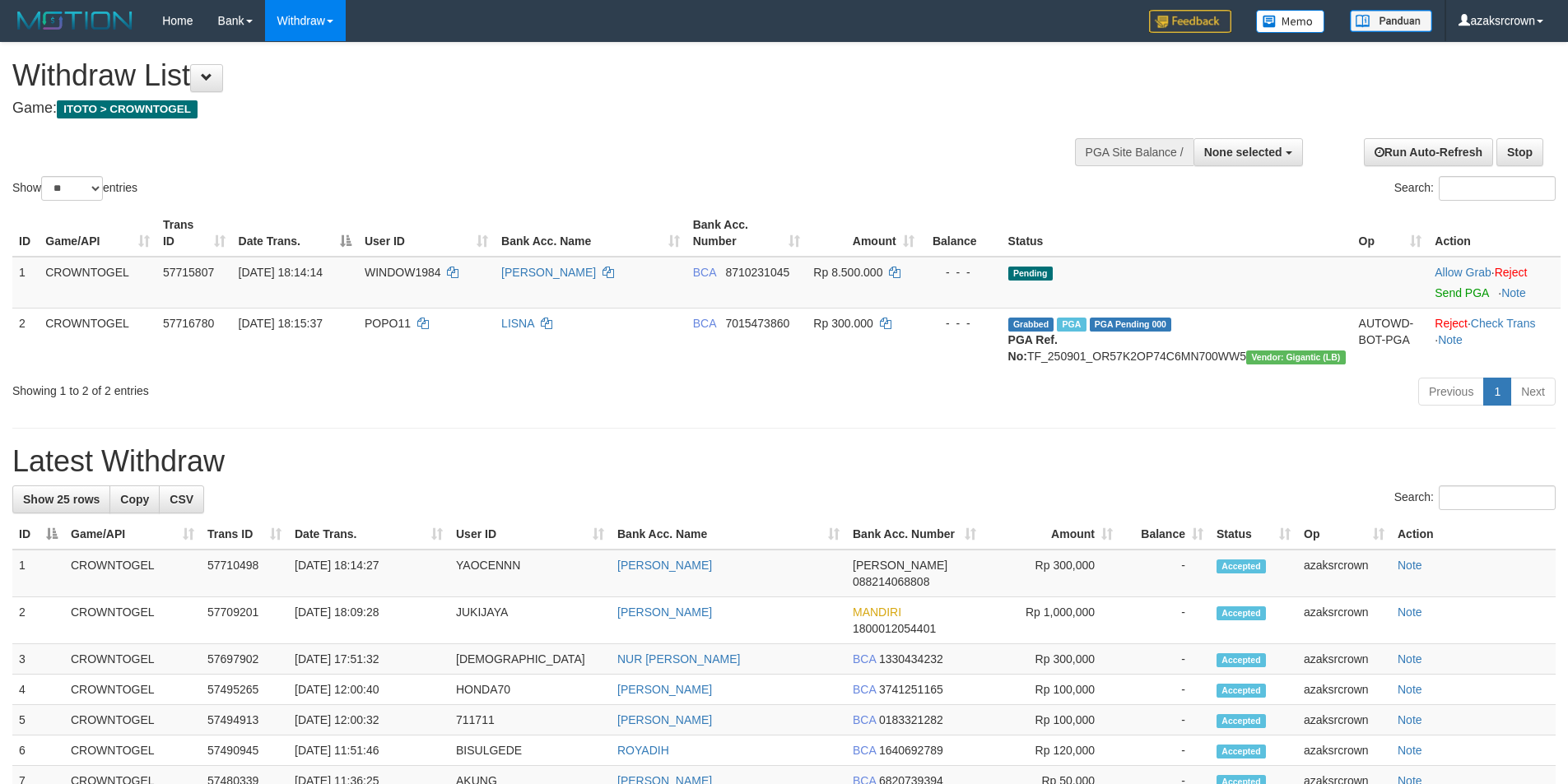
select select
select select "**"
select select
select select "**"
select select
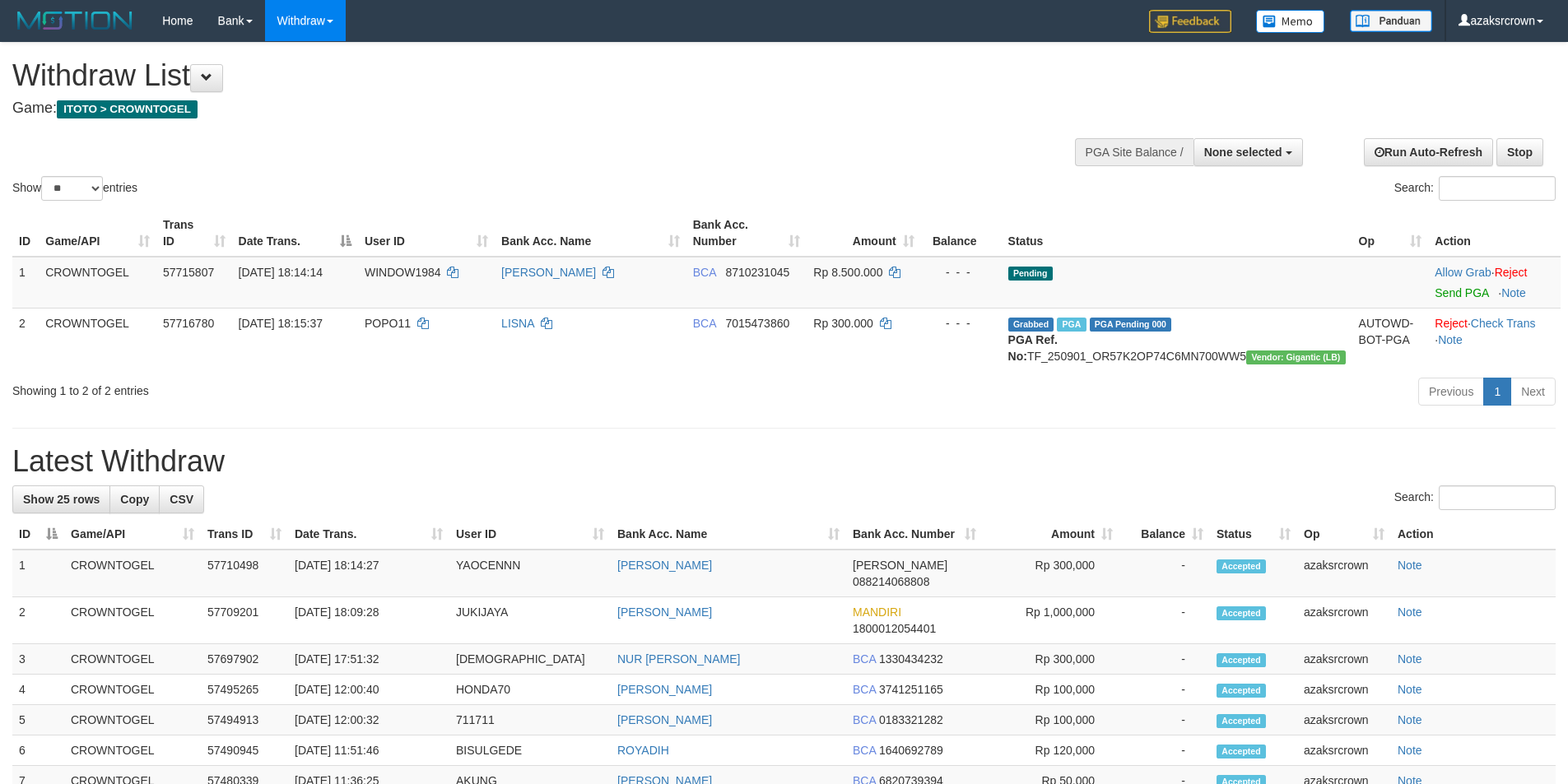
select select "**"
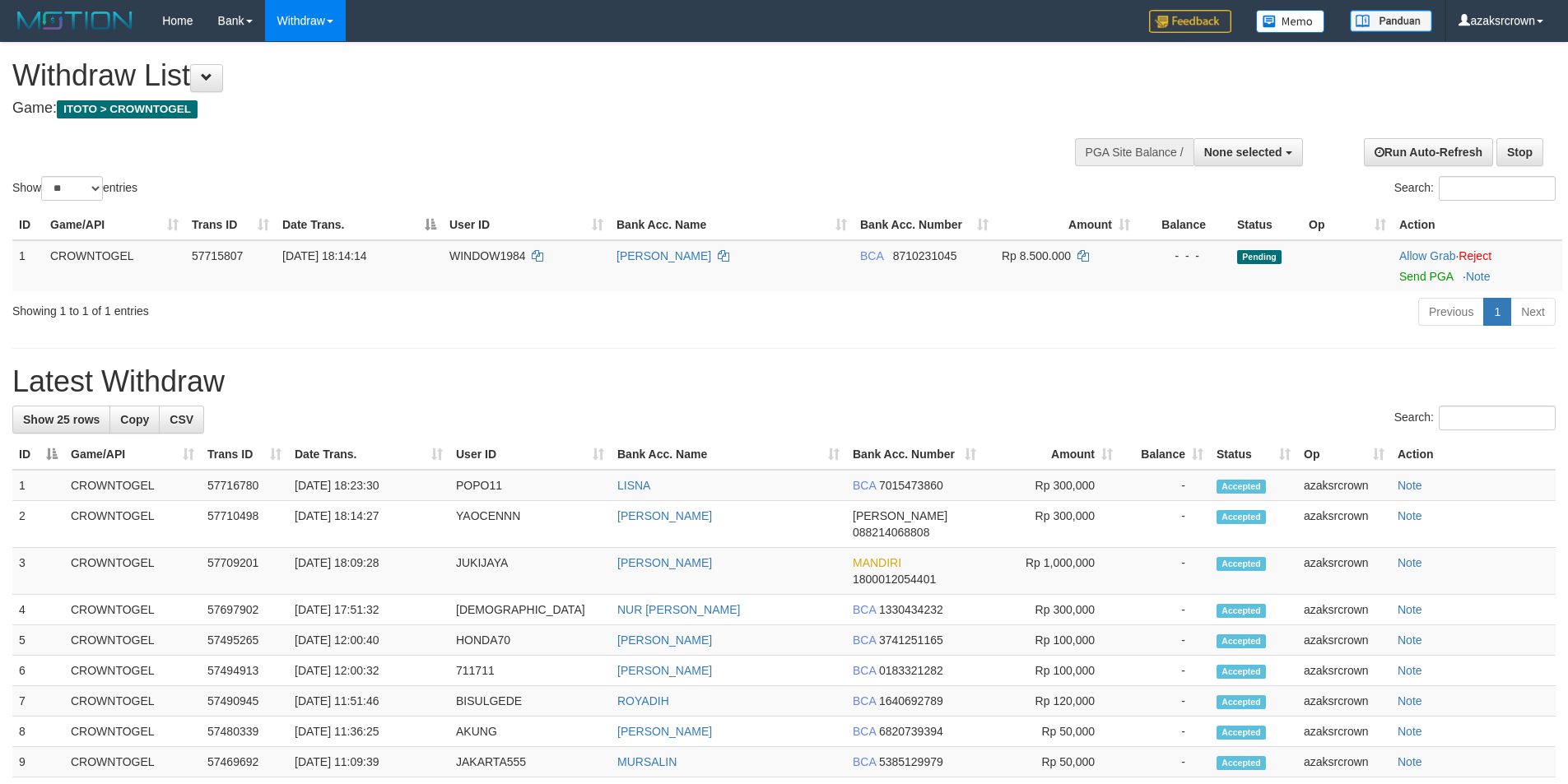
select select
select select "**"
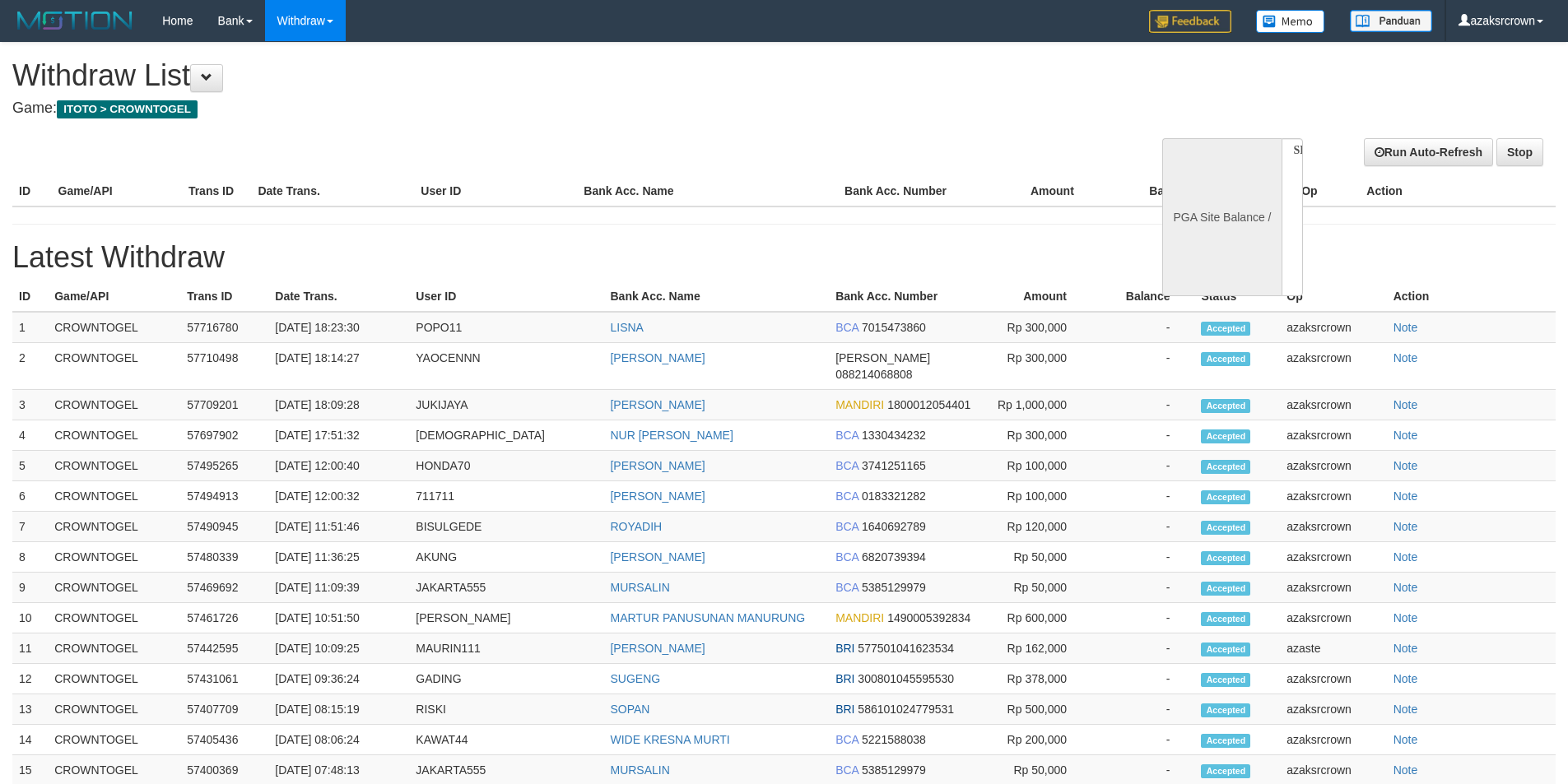
select select
select select "**"
select select
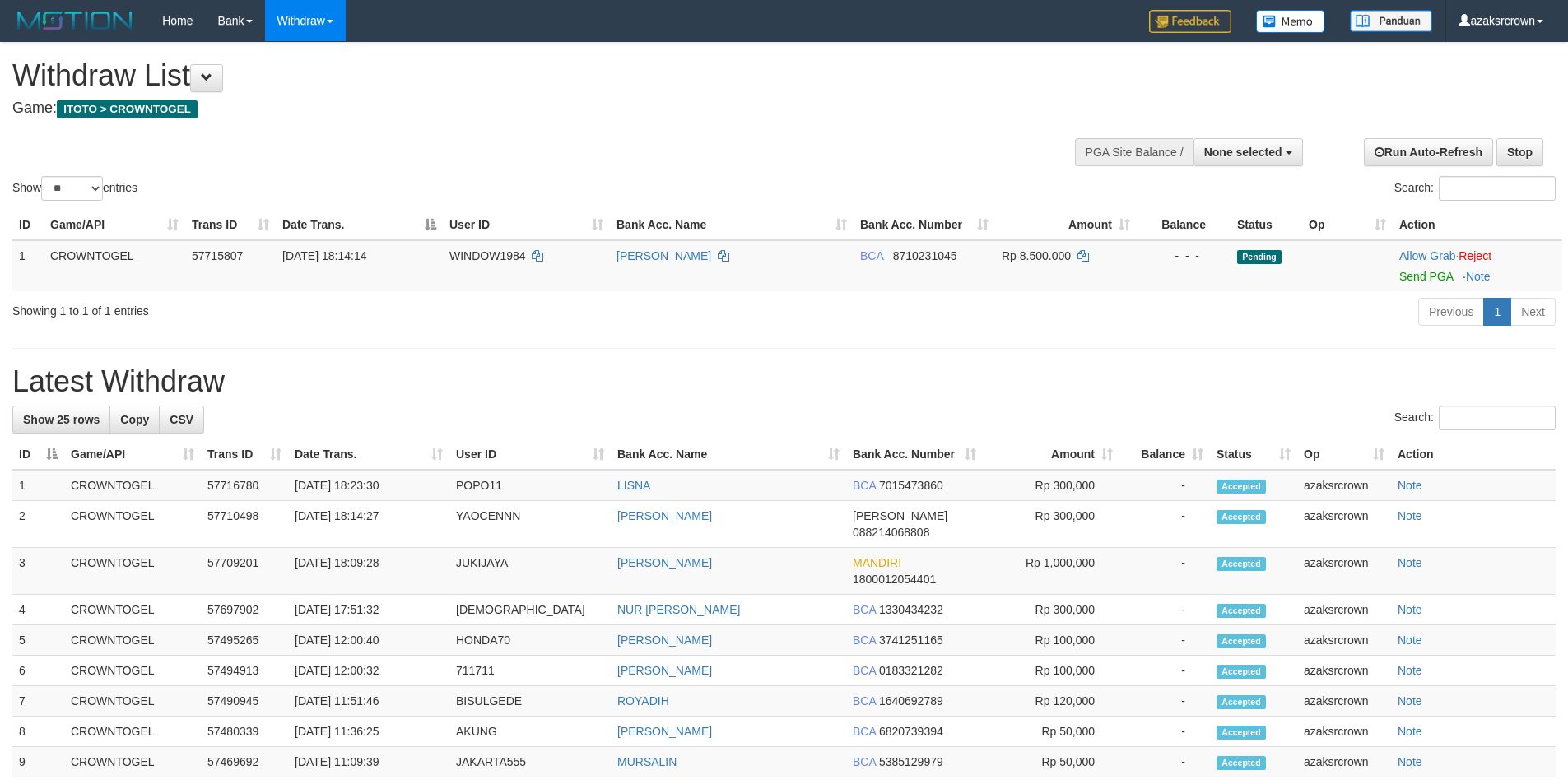
select select
select select "**"
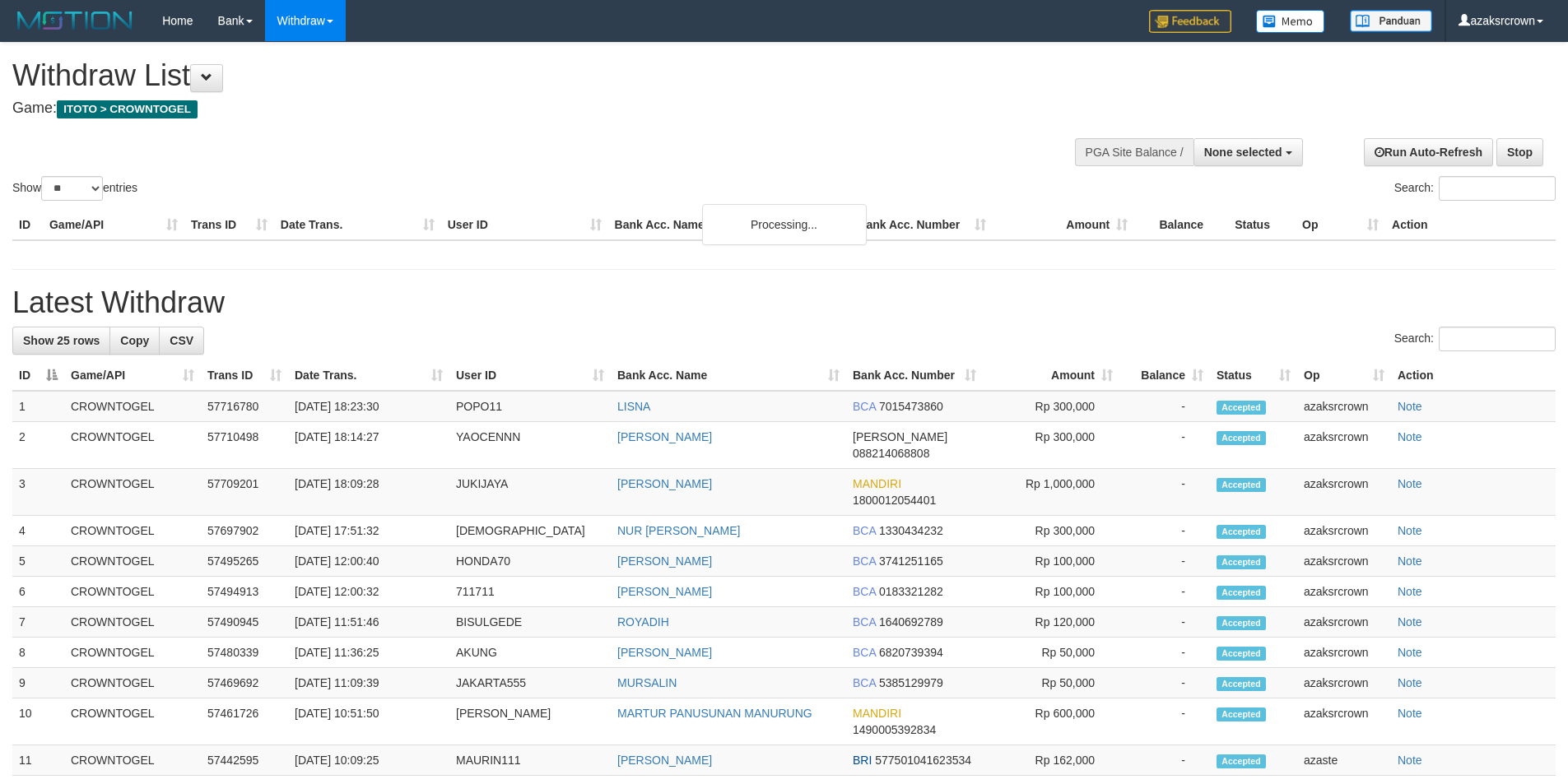
select select
select select "**"
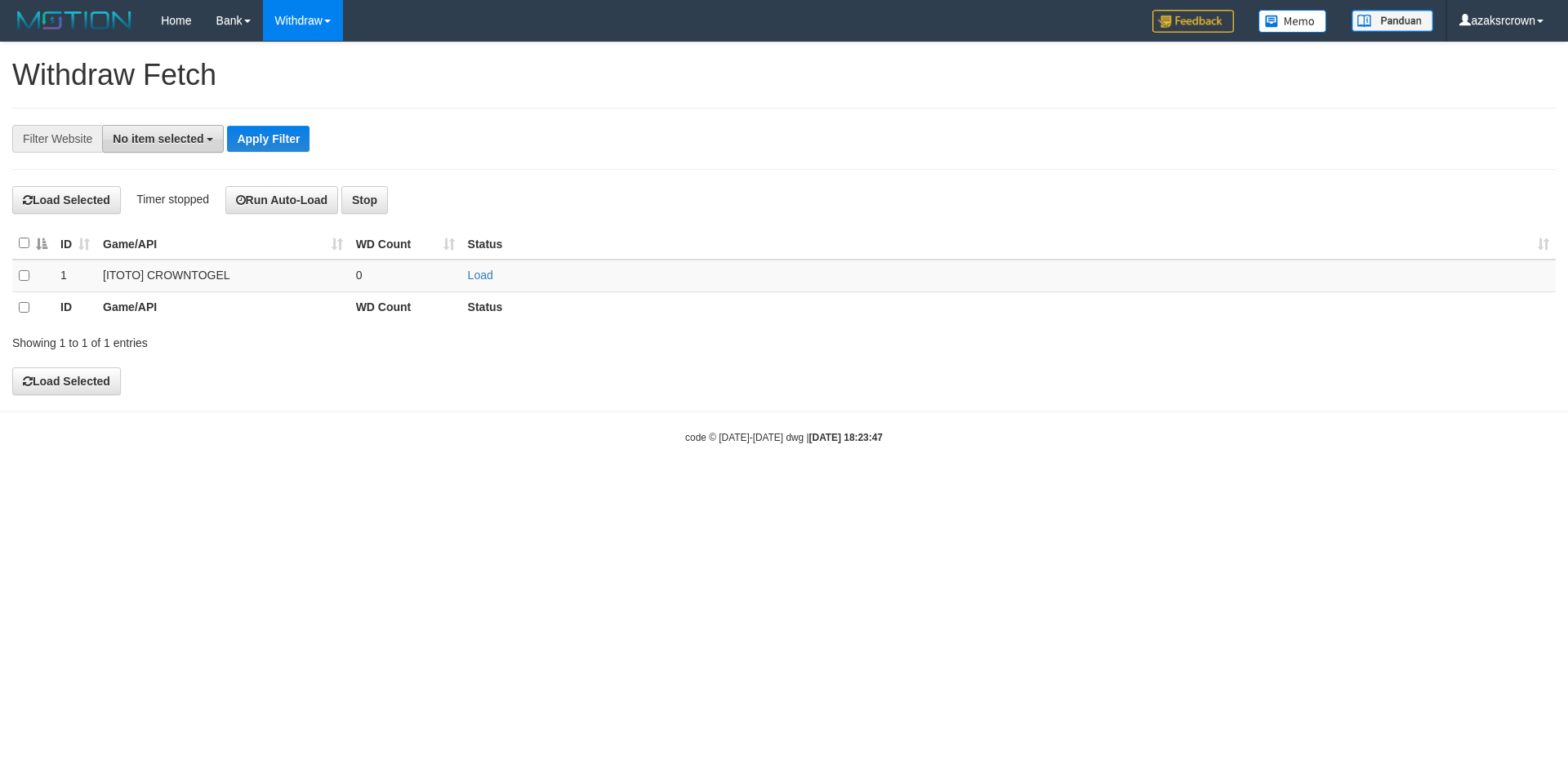
click at [178, 125] on button "No item selected" at bounding box center [163, 139] width 121 height 28
click at [169, 251] on label "[ITOTO] CROWNTOGEL" at bounding box center [188, 247] width 170 height 23
select select "***"
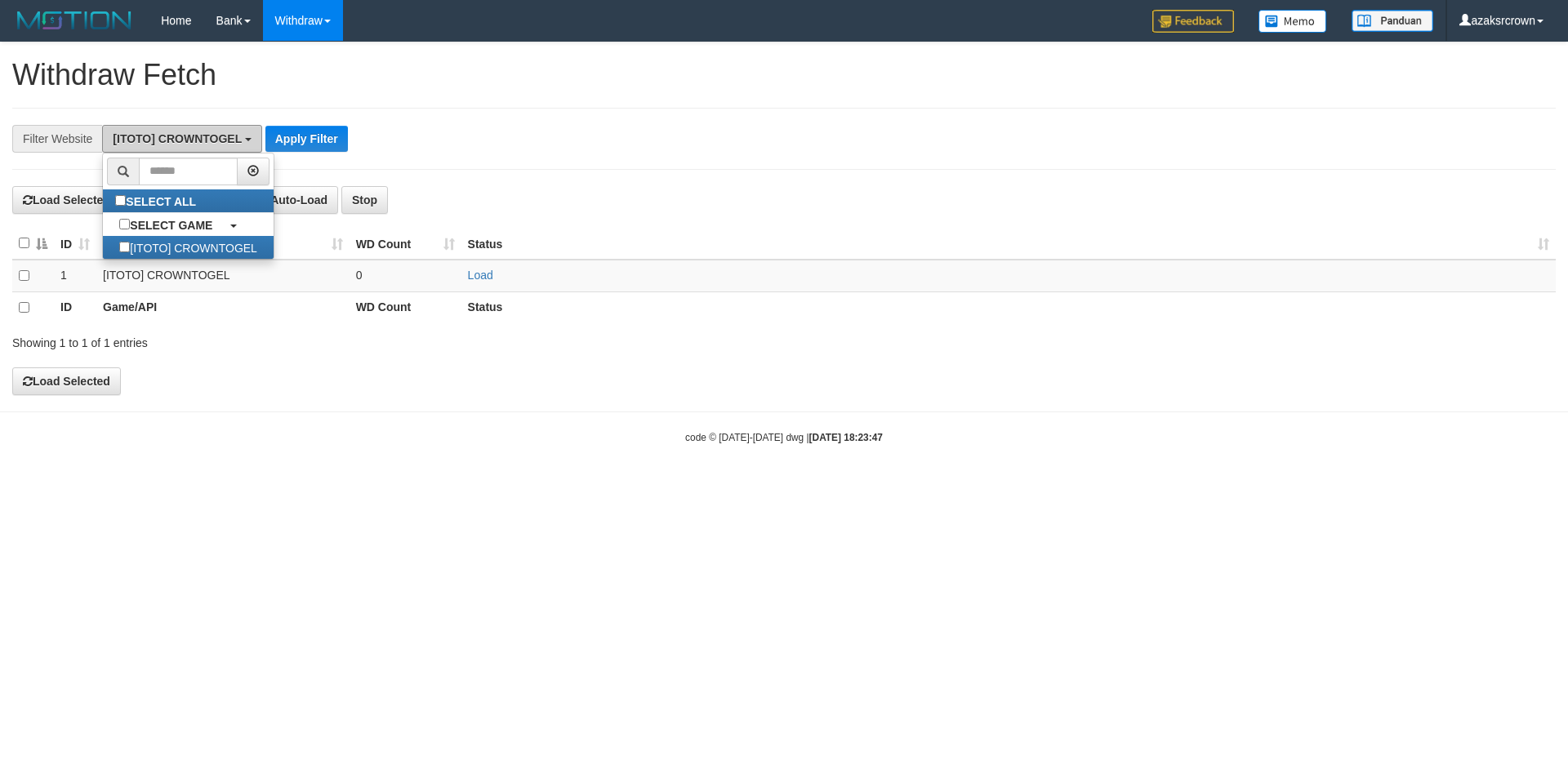
scroll to position [14, 0]
click at [287, 134] on button "Apply Filter" at bounding box center [307, 139] width 83 height 26
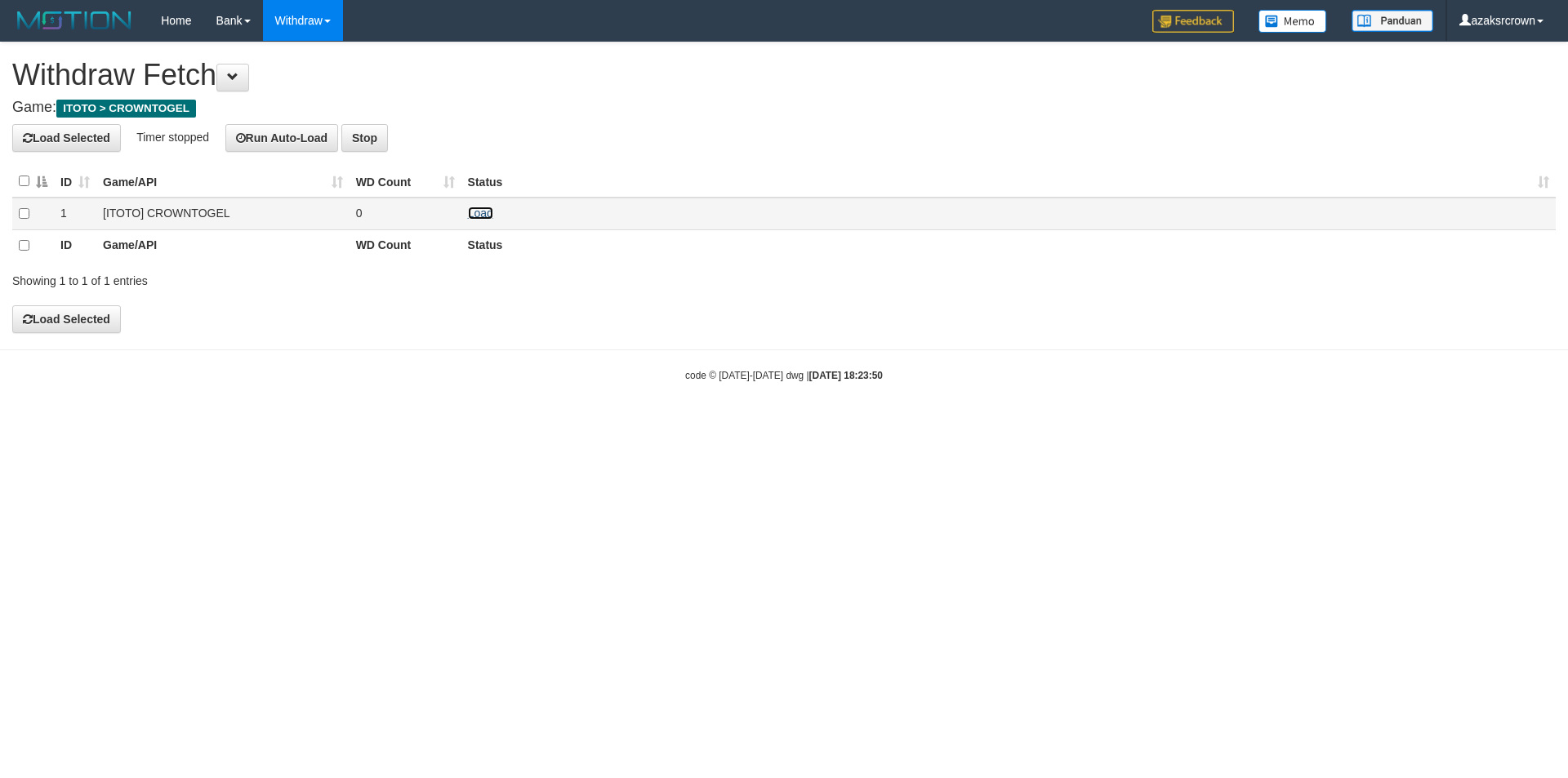
click at [480, 217] on link "Load" at bounding box center [481, 213] width 25 height 13
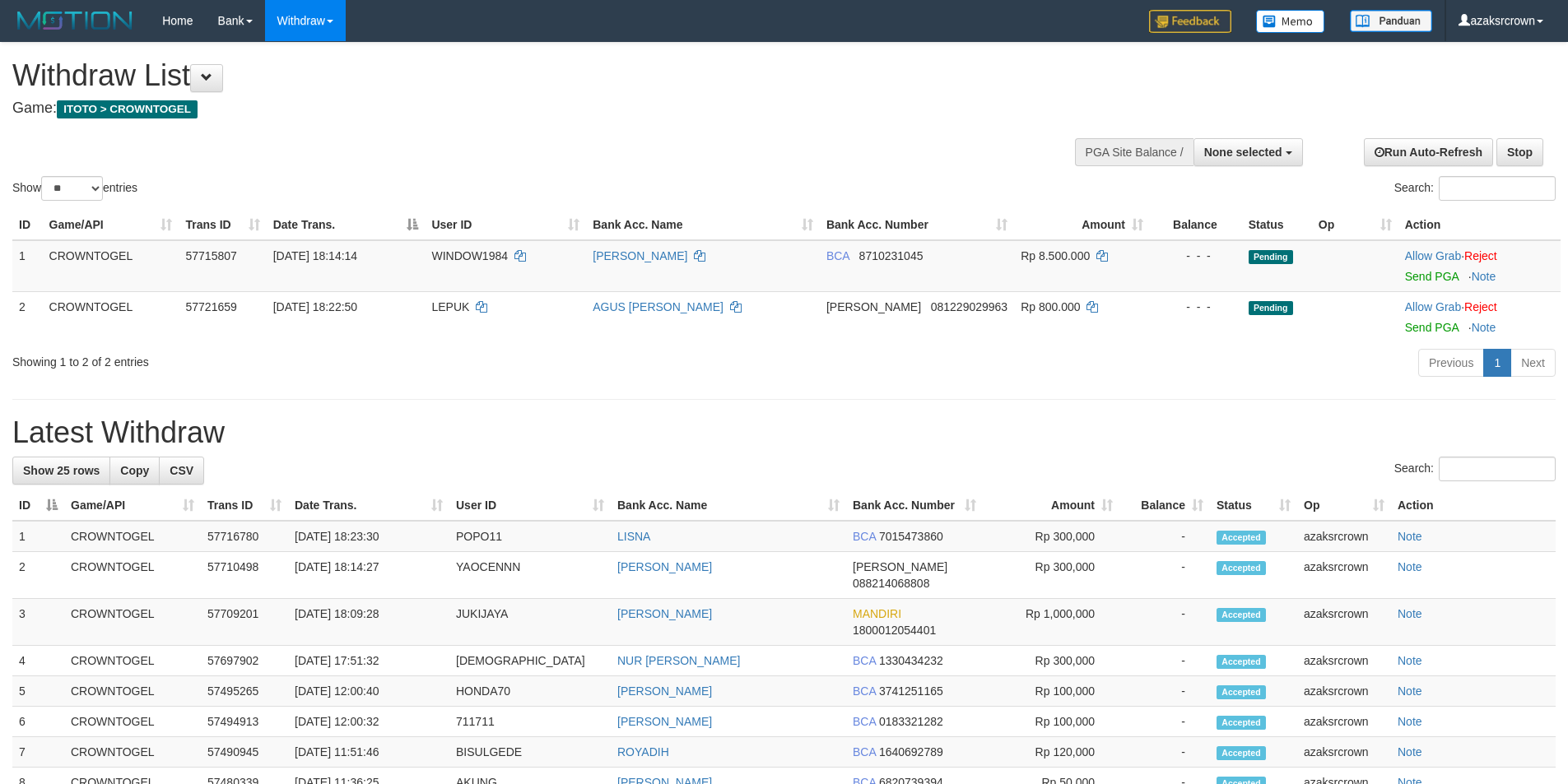
select select
select select "**"
click at [357, 527] on td "[DATE] 18:23:30" at bounding box center [369, 537] width 161 height 31
drag, startPoint x: 357, startPoint y: 527, endPoint x: 414, endPoint y: 538, distance: 58.1
click at [414, 538] on td "[DATE] 18:23:30" at bounding box center [369, 537] width 161 height 31
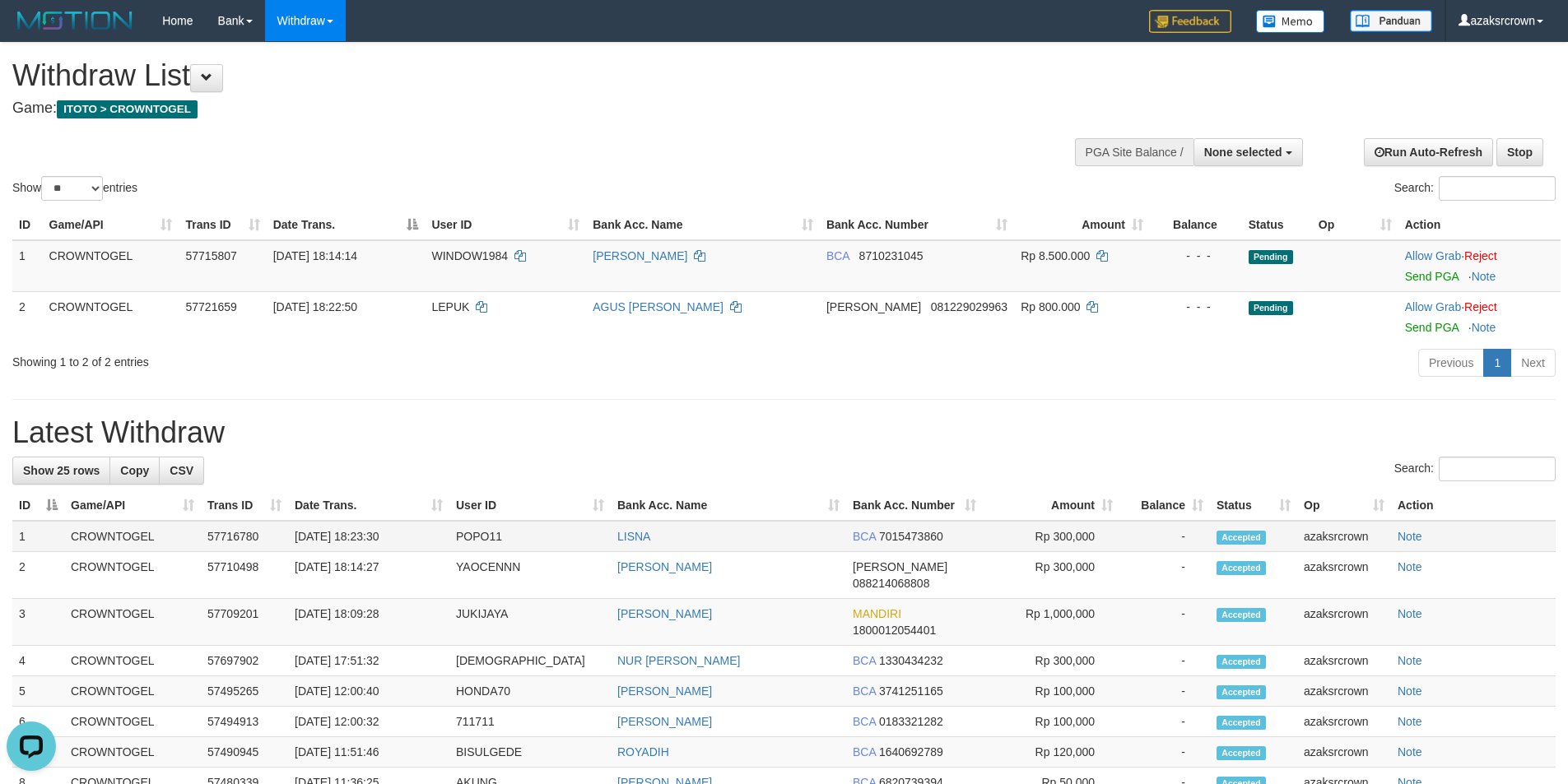
copy td "18:23:30"
select select
select select "**"
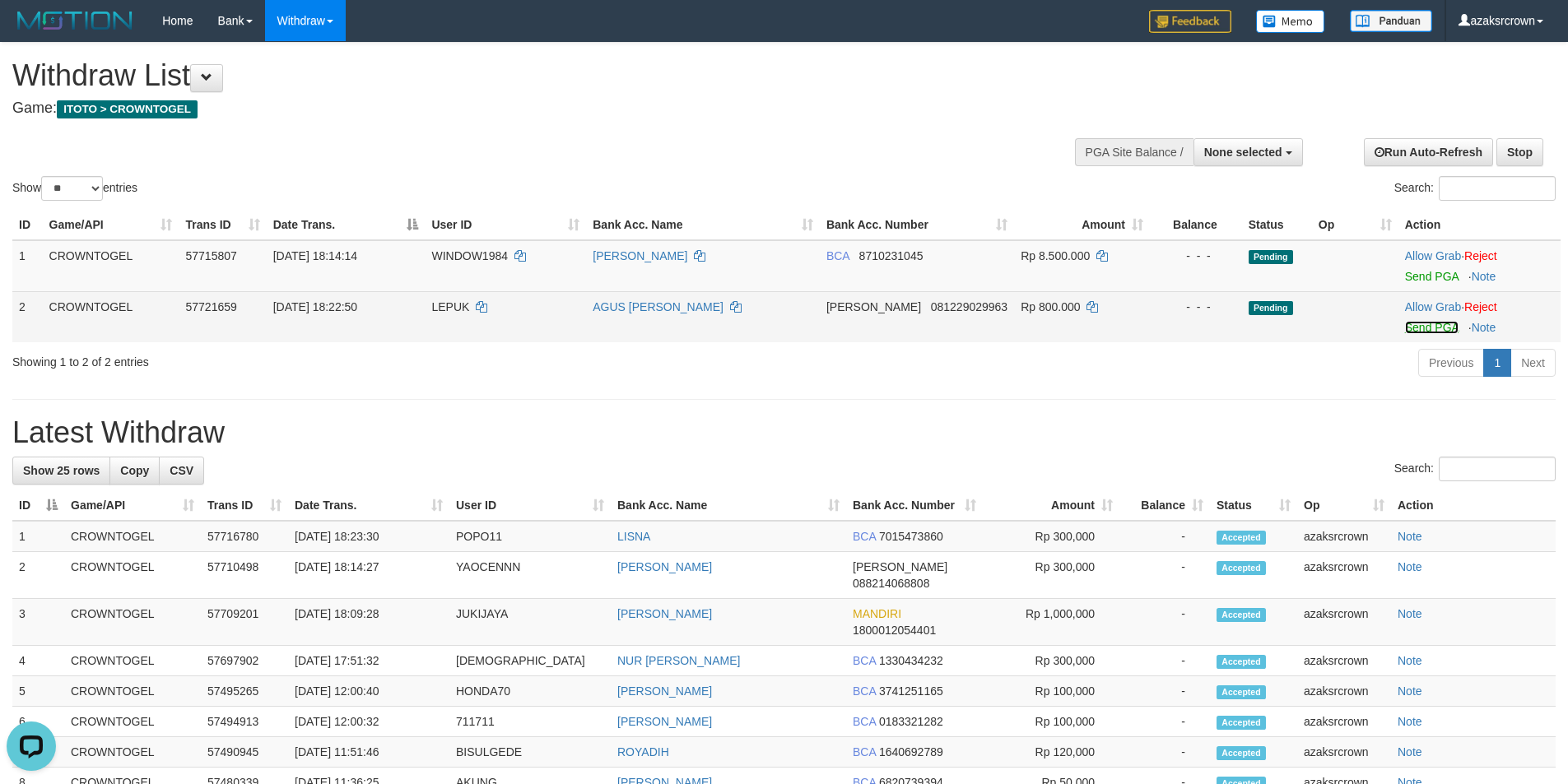
click at [1418, 327] on link "Send PGA" at bounding box center [1431, 328] width 53 height 14
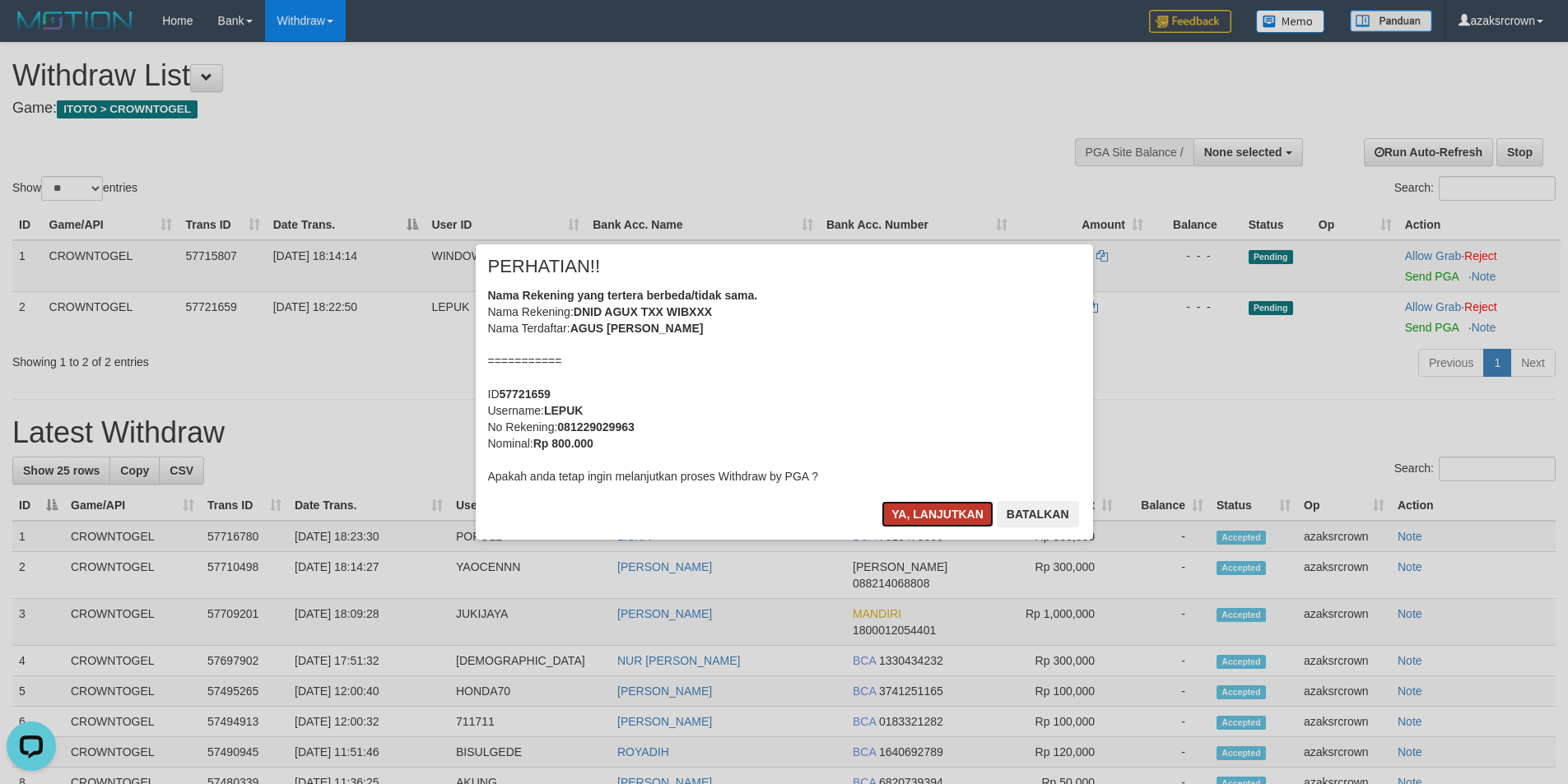
click at [920, 509] on button "Ya, lanjutkan" at bounding box center [937, 513] width 112 height 26
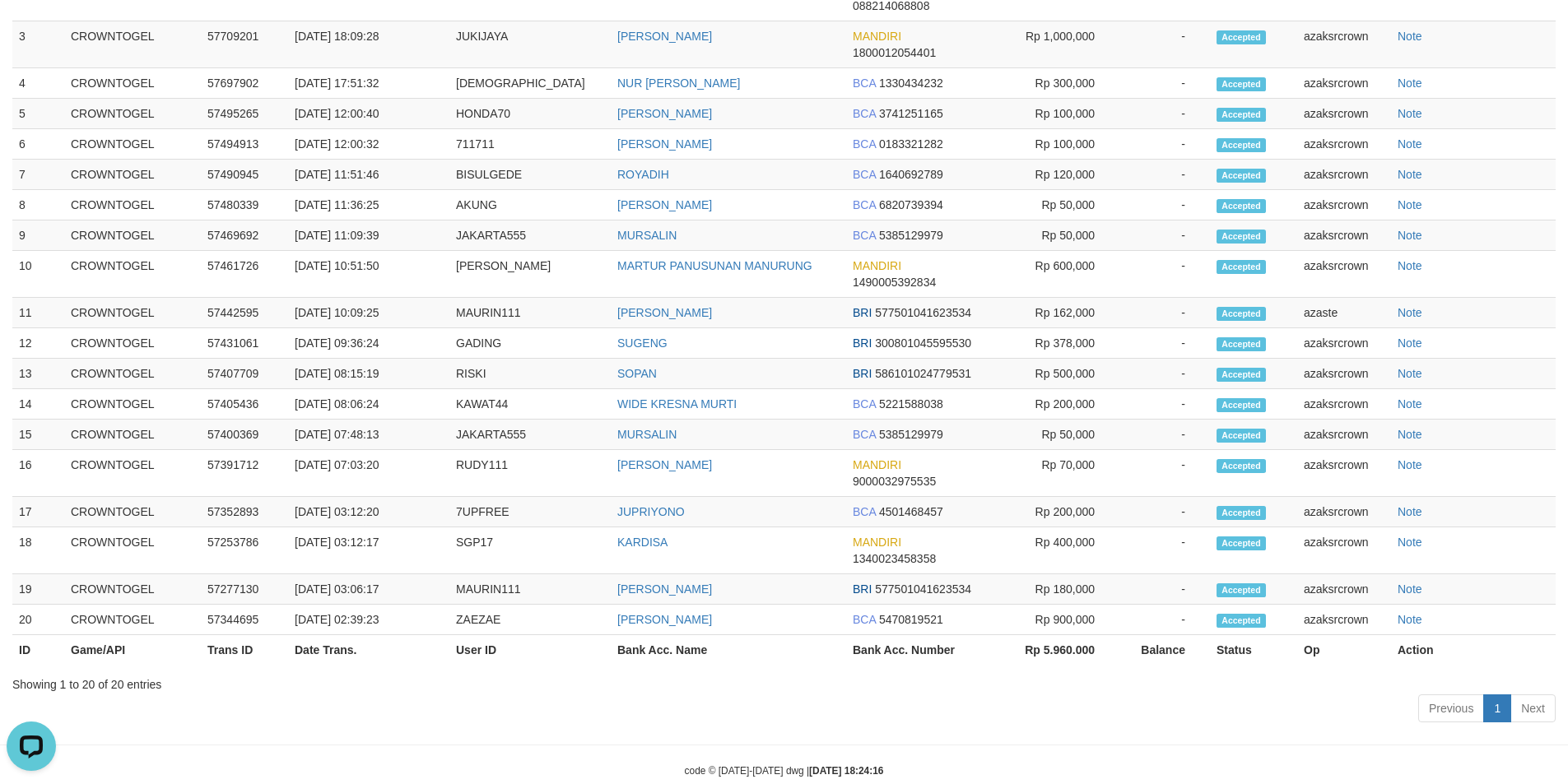
scroll to position [592, 0]
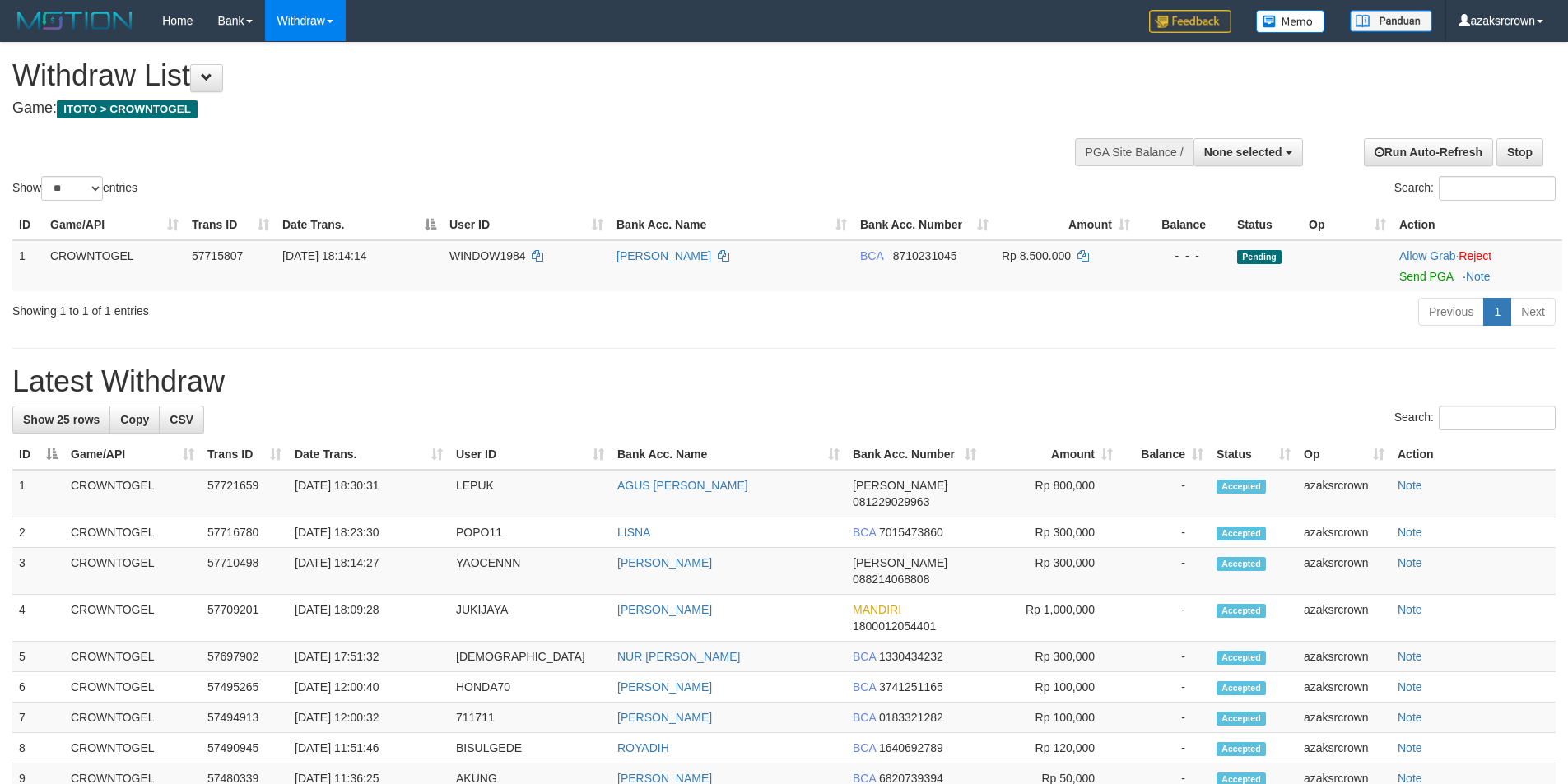
select select
select select "**"
click at [370, 483] on td "[DATE] 18:30:31" at bounding box center [369, 493] width 161 height 48
click at [361, 485] on td "[DATE] 18:30:31" at bounding box center [369, 493] width 161 height 48
drag, startPoint x: 361, startPoint y: 485, endPoint x: 400, endPoint y: 490, distance: 39.3
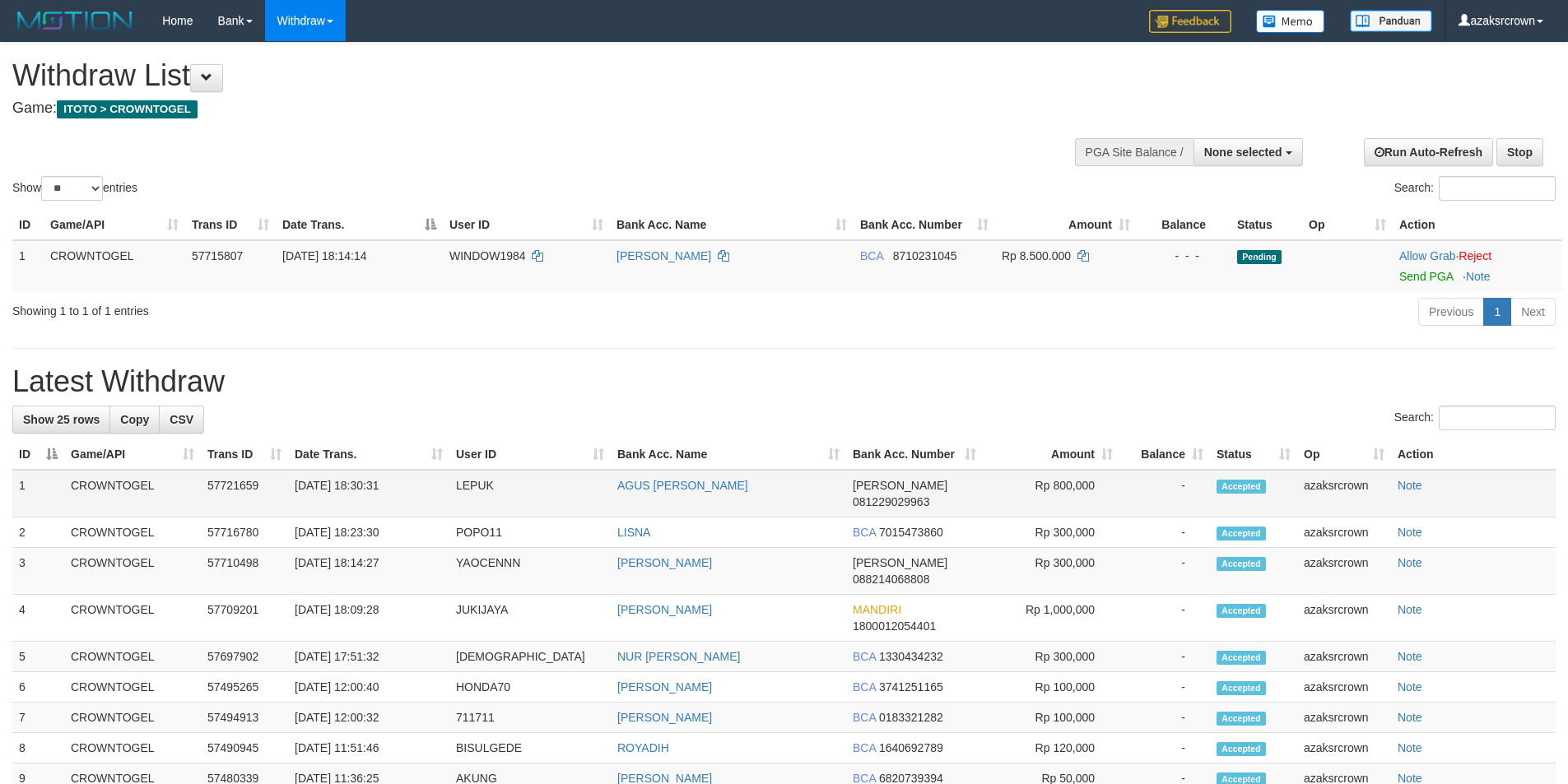
click at [400, 490] on td "01/09/2025 18:30:31" at bounding box center [369, 493] width 161 height 48
copy td "18:30:31"
click at [1215, 159] on button "None selected" at bounding box center [1248, 151] width 110 height 28
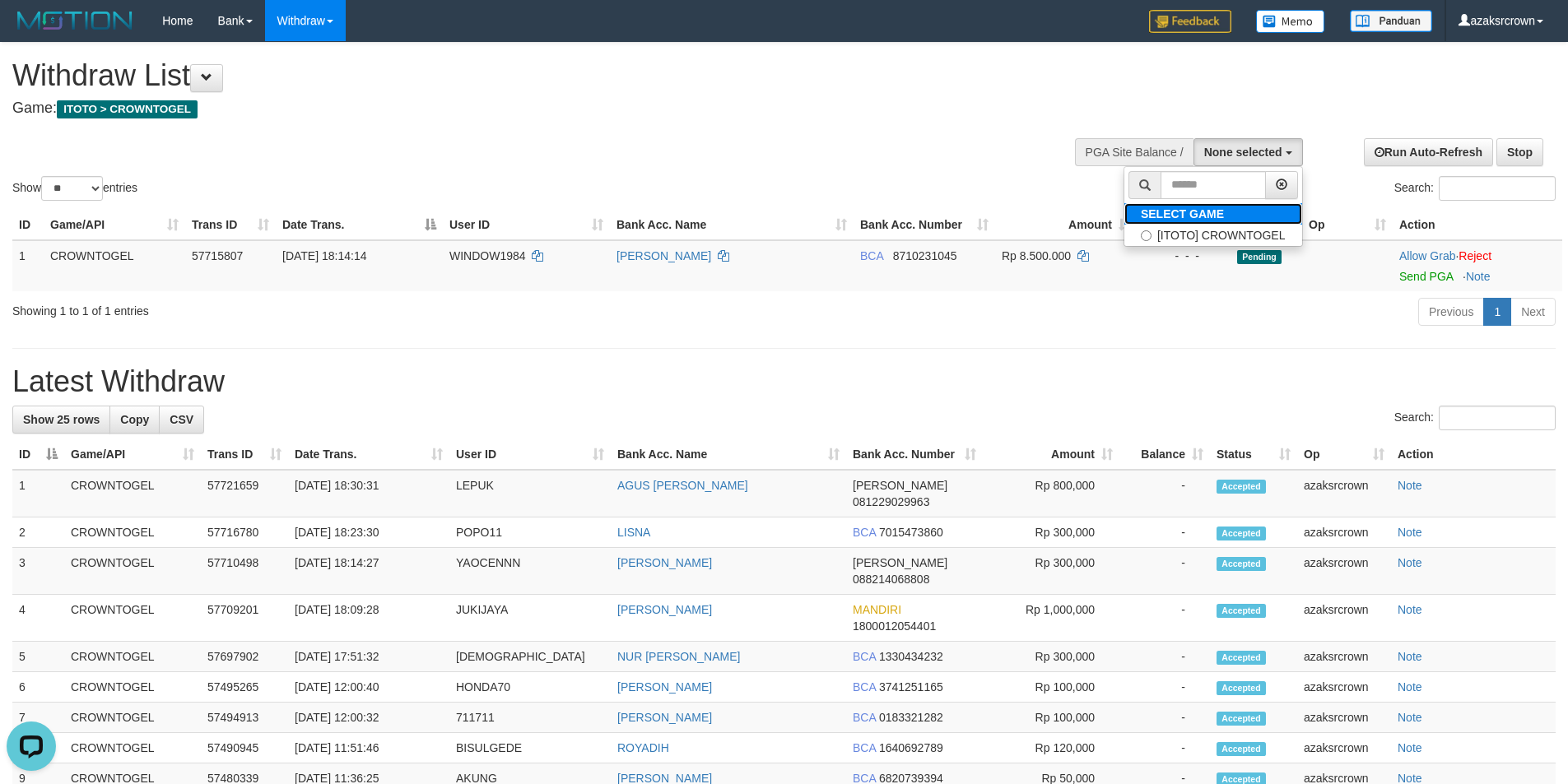
click at [1189, 223] on label "SELECT GAME" at bounding box center [1183, 213] width 117 height 21
click at [1187, 230] on label "[ITOTO] CROWNTOGEL" at bounding box center [1213, 235] width 178 height 21
select select "***"
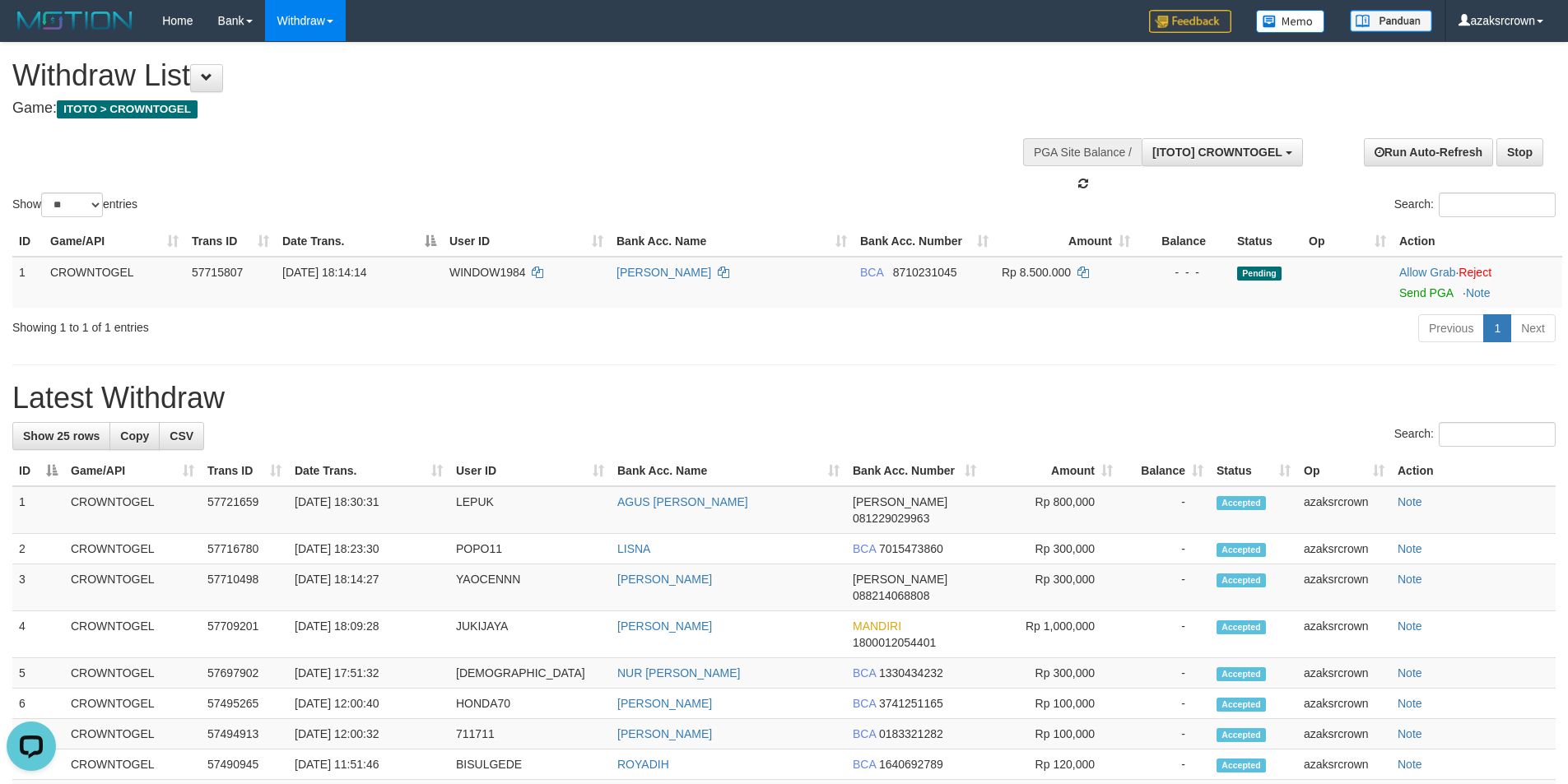
scroll to position [15, 0]
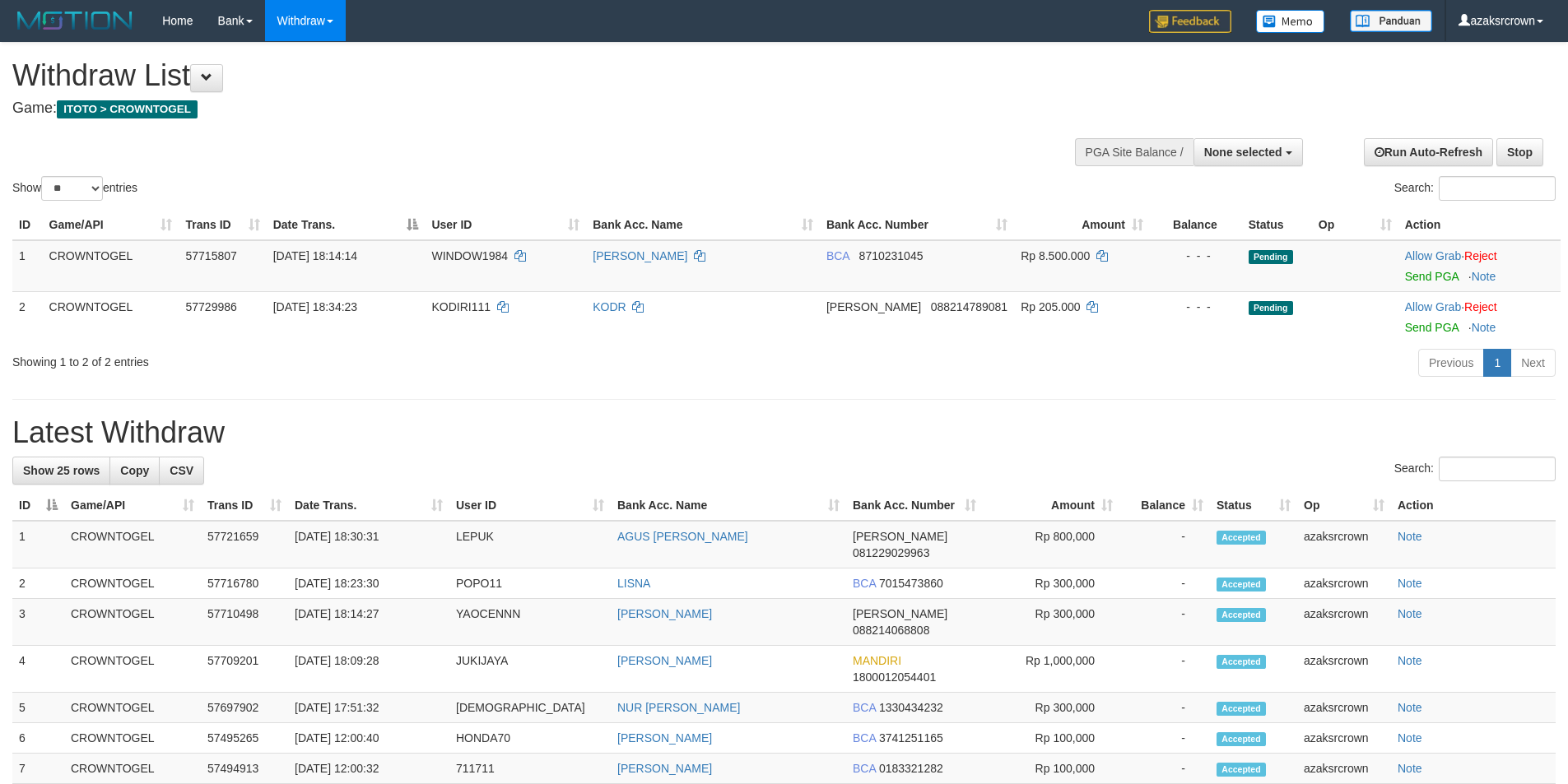
select select
select select "**"
select select
select select "**"
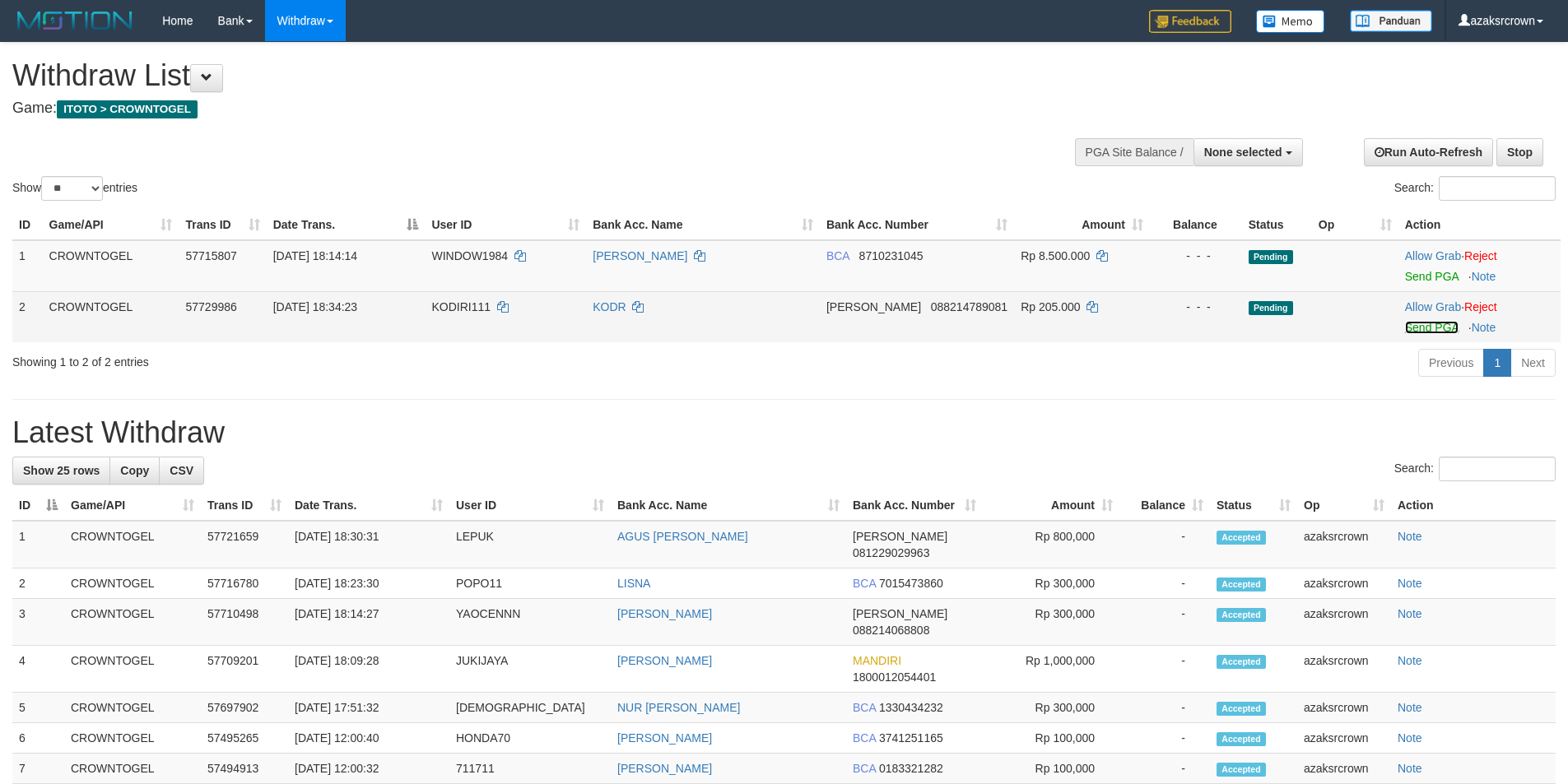
click at [1422, 330] on link "Send PGA" at bounding box center [1431, 328] width 53 height 14
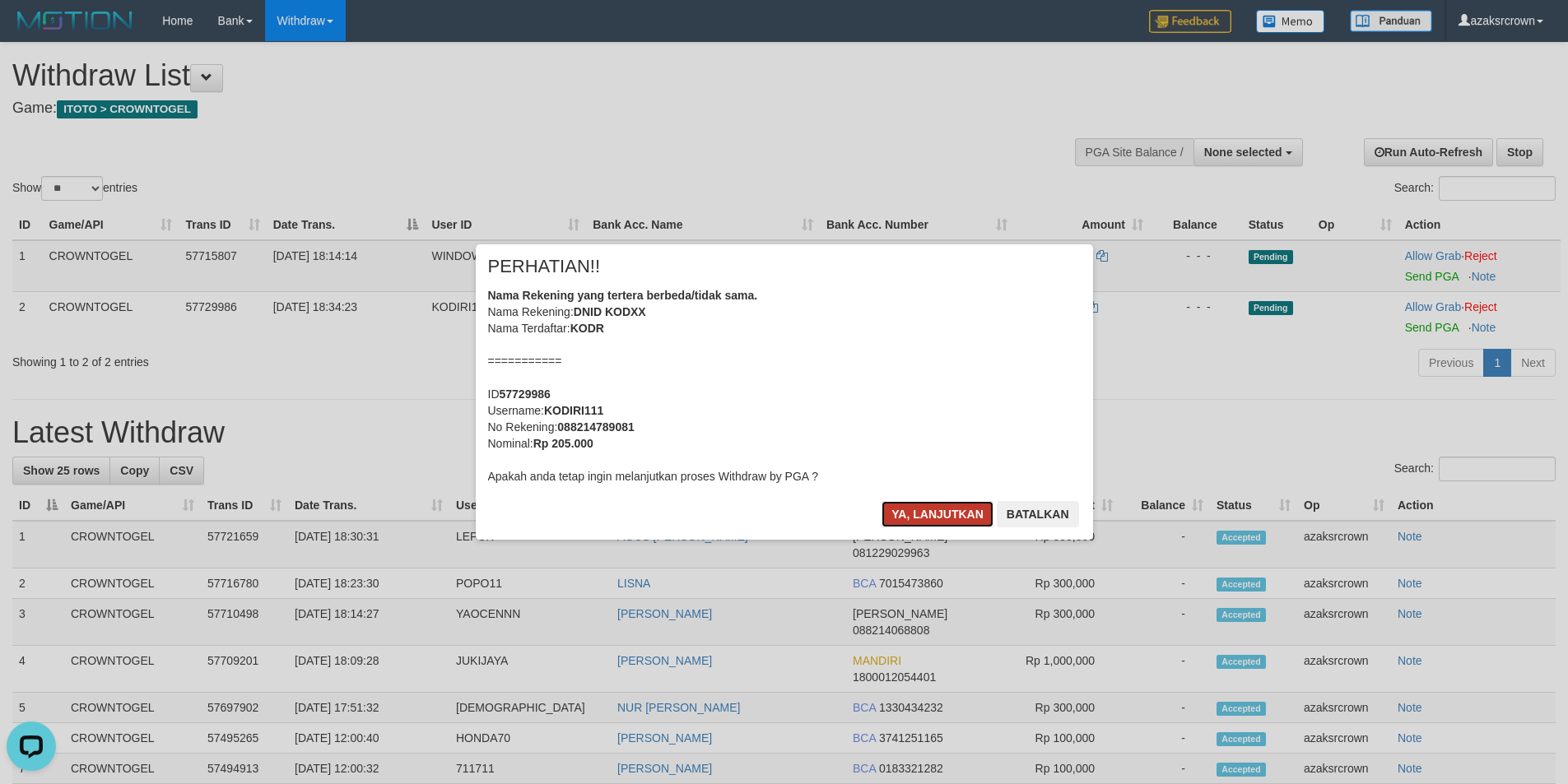
click at [915, 508] on button "Ya, lanjutkan" at bounding box center [937, 513] width 112 height 26
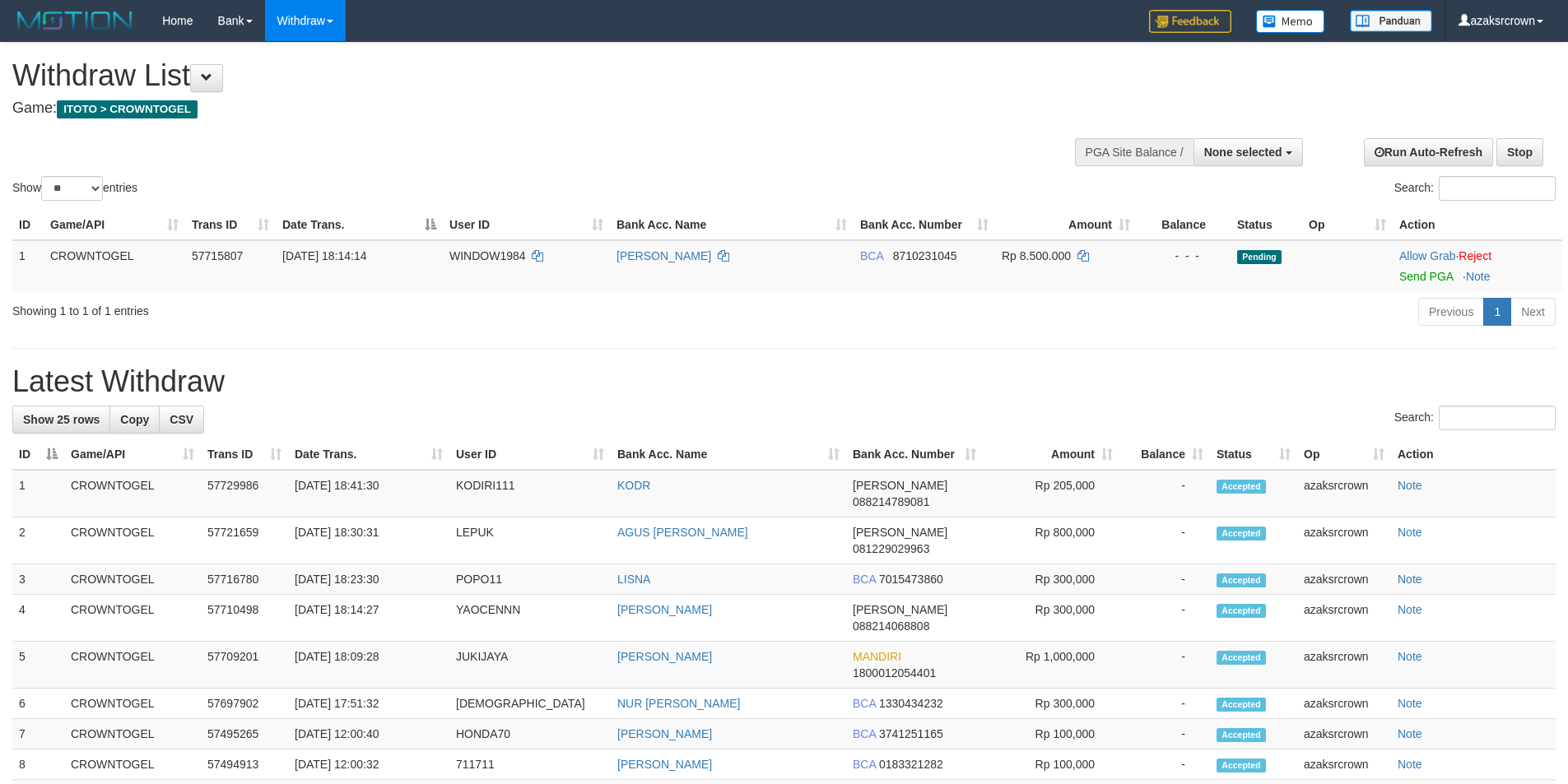
select select
select select "**"
click at [357, 492] on td "[DATE] 18:41:30" at bounding box center [369, 493] width 161 height 48
drag, startPoint x: 357, startPoint y: 492, endPoint x: 392, endPoint y: 478, distance: 37.7
click at [392, 478] on td "[DATE] 18:41:30" at bounding box center [369, 493] width 161 height 48
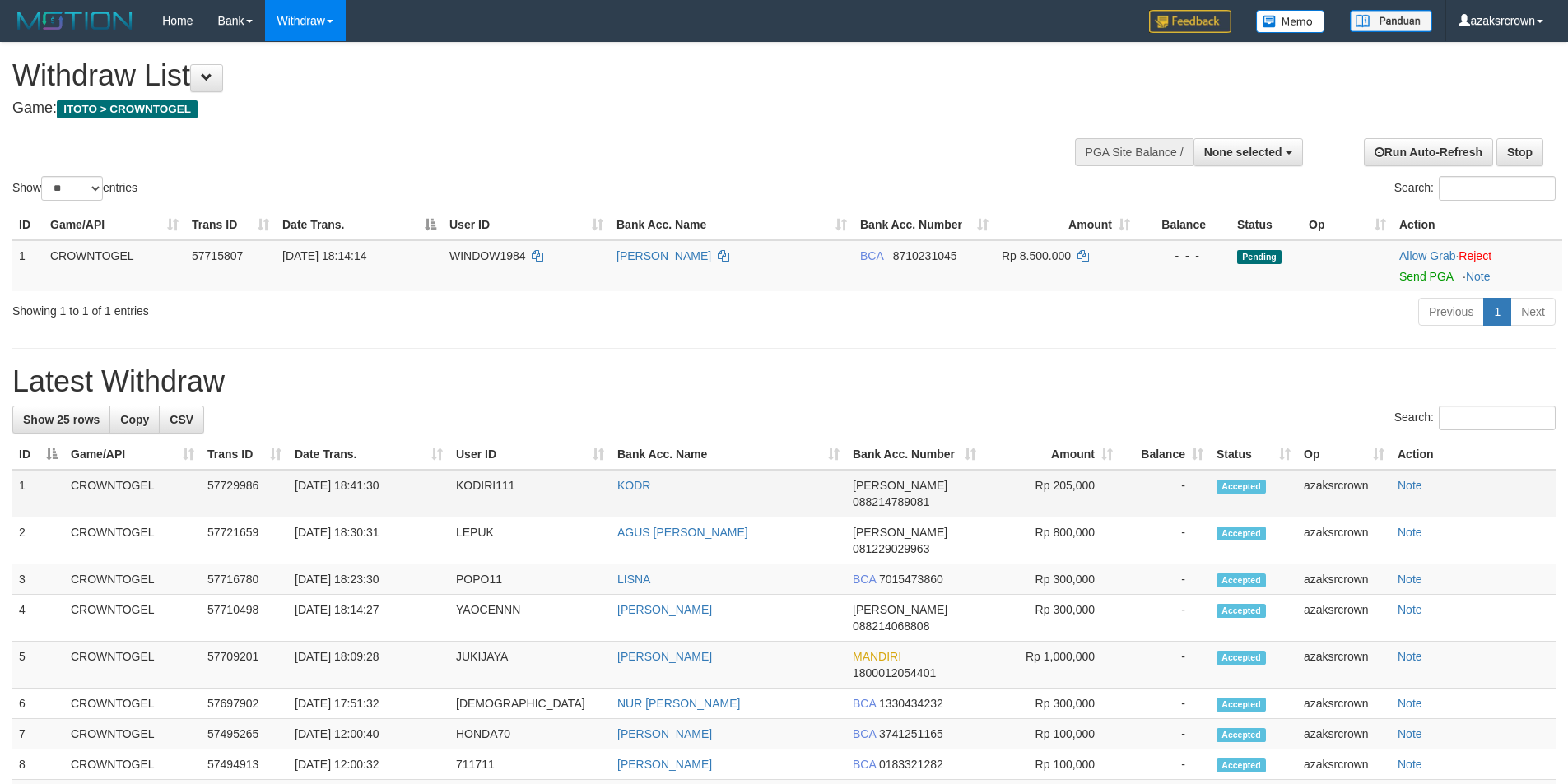
copy td "18:41:30"
click at [473, 471] on td "KODIRI111" at bounding box center [530, 493] width 161 height 48
copy td "KODIRI111"
click at [364, 496] on td "[DATE] 18:41:30" at bounding box center [369, 493] width 161 height 48
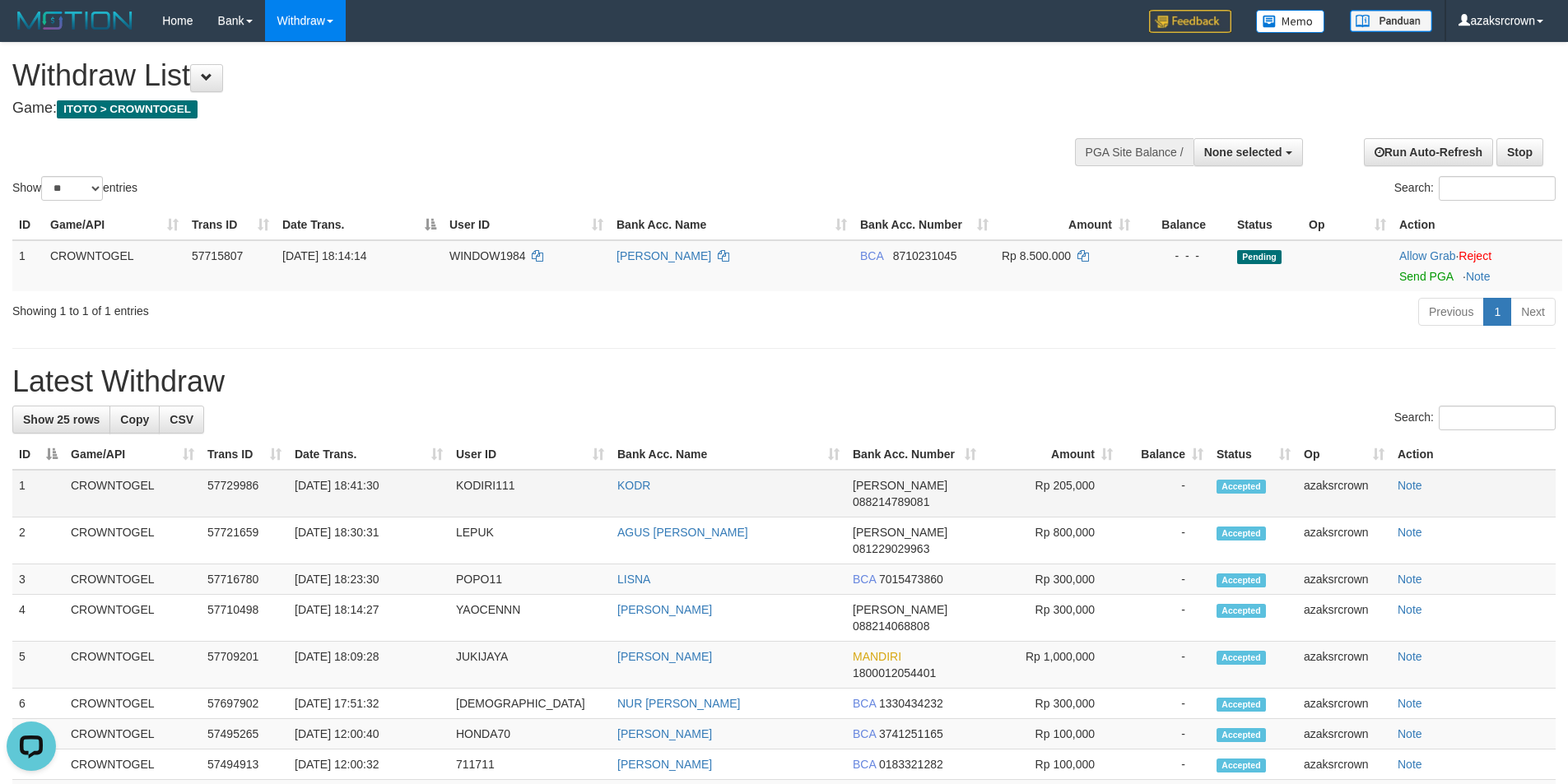
drag, startPoint x: 364, startPoint y: 496, endPoint x: 391, endPoint y: 488, distance: 28.2
click at [391, 488] on td "[DATE] 18:41:30" at bounding box center [369, 493] width 161 height 48
copy td "18:41:30"
click at [897, 495] on span "088214789081" at bounding box center [890, 502] width 77 height 14
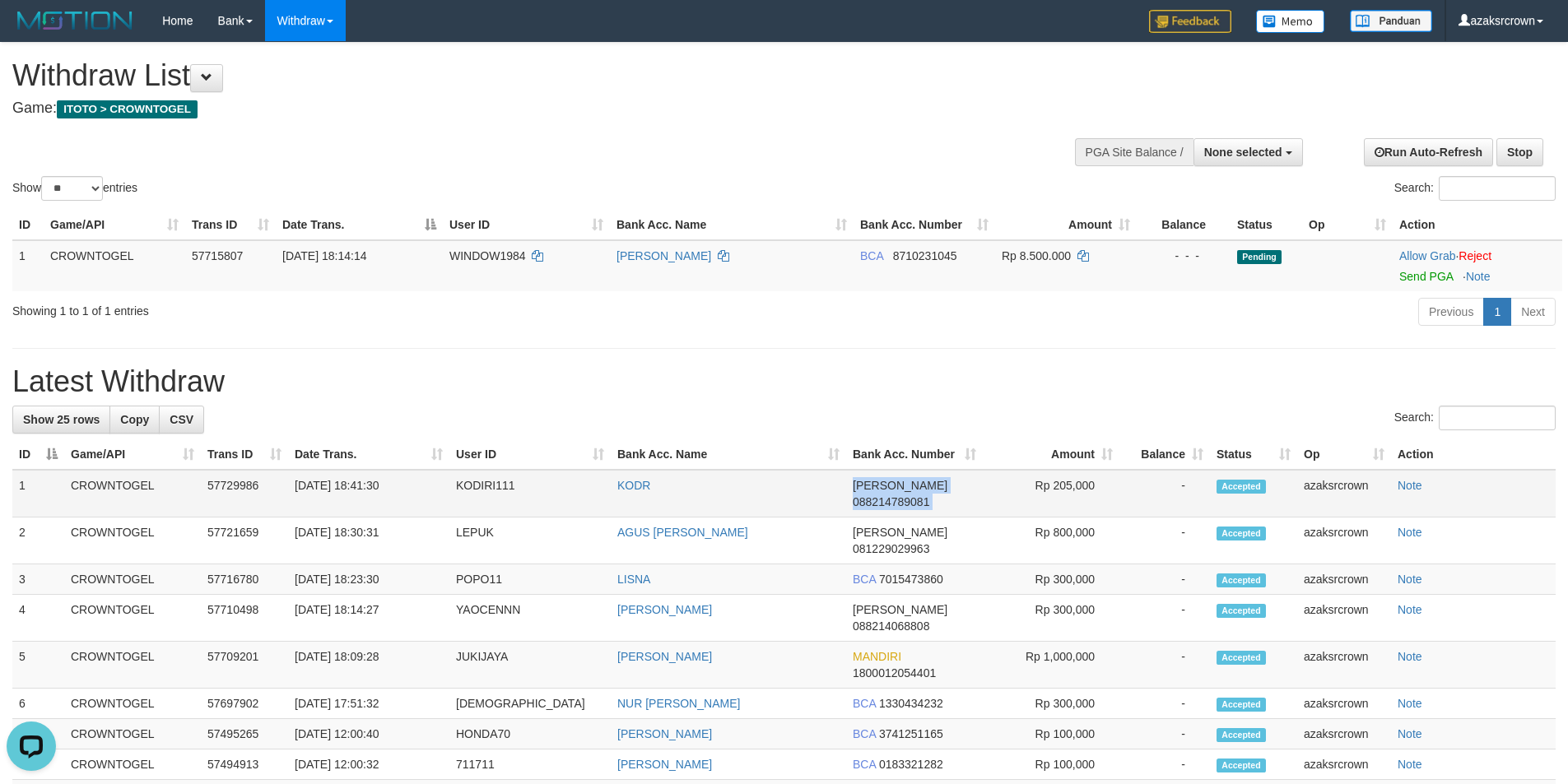
click at [897, 495] on span "088214789081" at bounding box center [890, 502] width 77 height 14
click at [632, 482] on link "KODR" at bounding box center [634, 485] width 33 height 14
click at [1268, 151] on span "None selected" at bounding box center [1243, 152] width 79 height 14
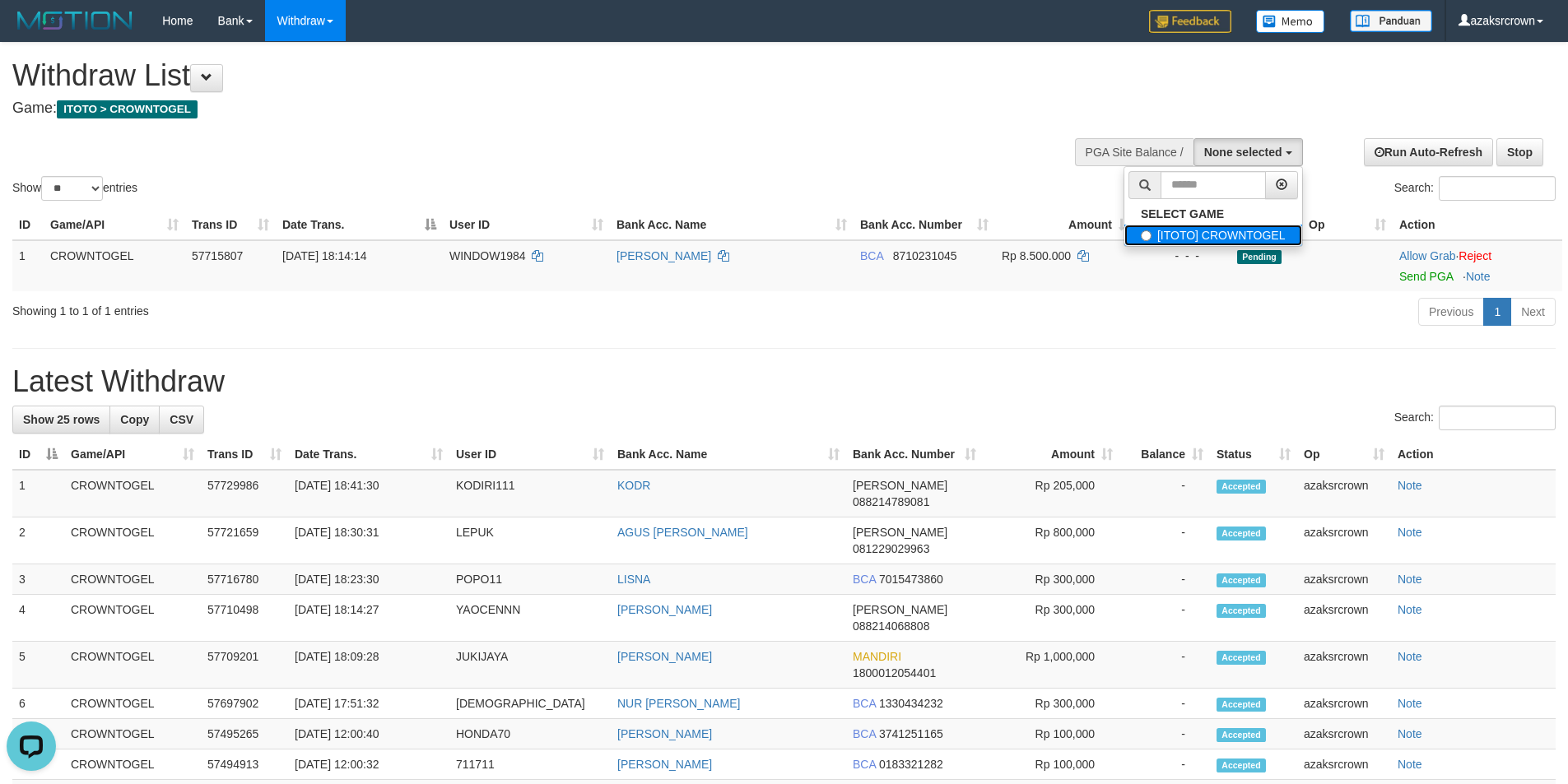
click at [1220, 230] on label "[ITOTO] CROWNTOGEL" at bounding box center [1213, 235] width 178 height 21
select select "***"
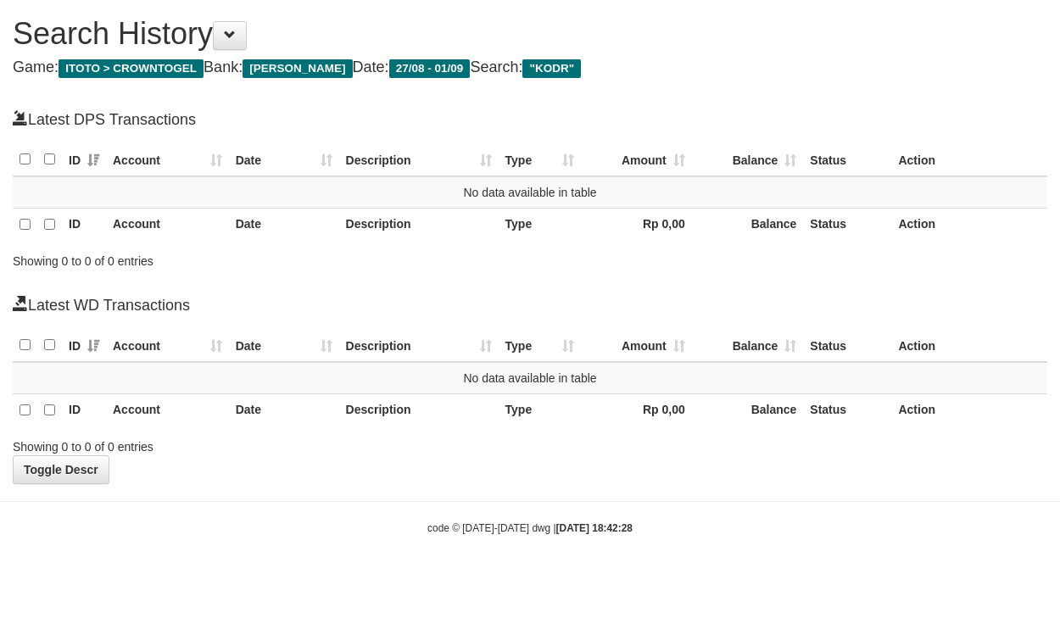
click at [533, 70] on span ""KODR"" at bounding box center [551, 68] width 58 height 19
copy span "KODR"
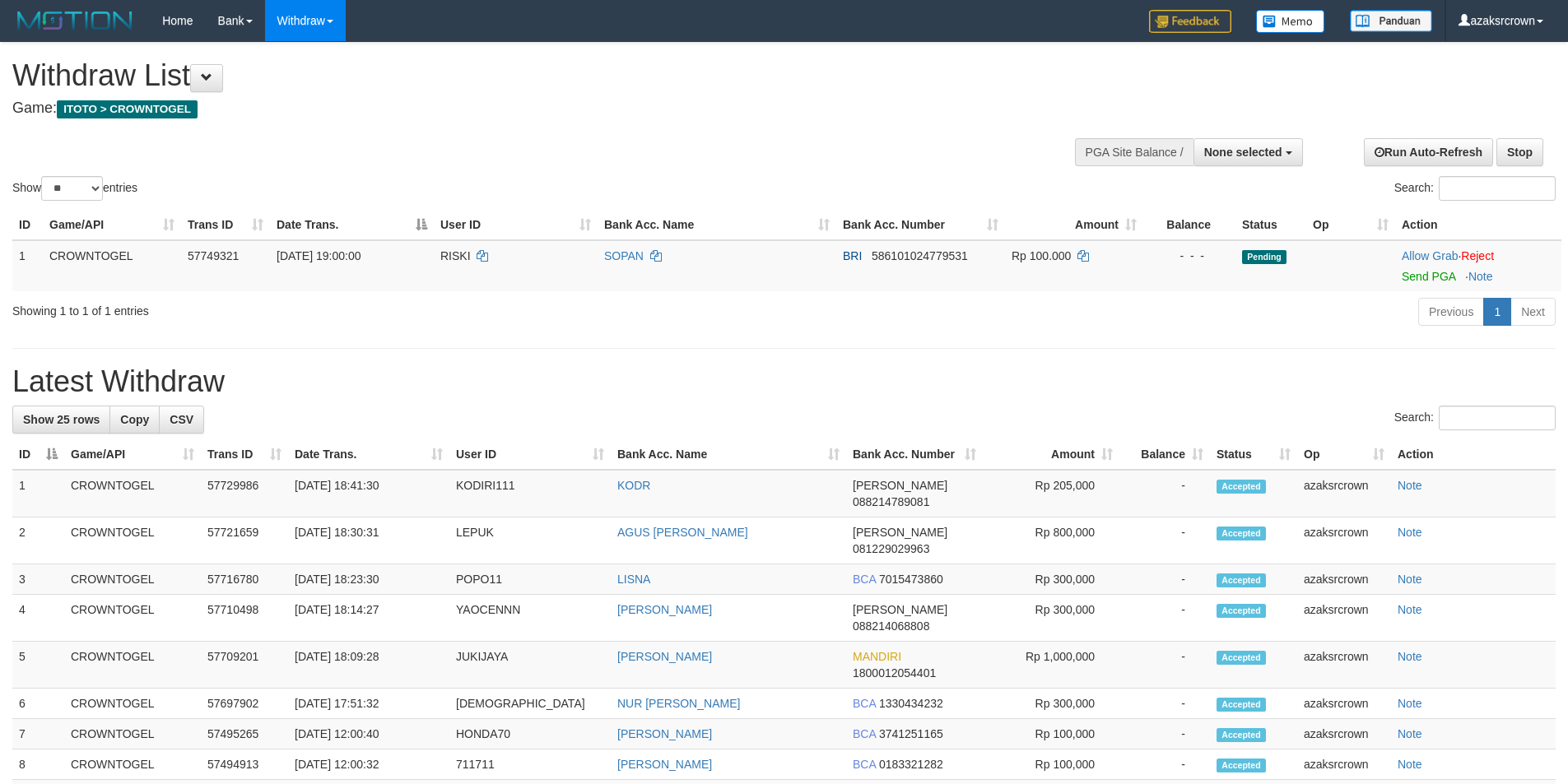
select select
select select "**"
click at [1415, 283] on td "Allow Grab · Reject Send PGA · Note" at bounding box center [1478, 266] width 166 height 51
click at [1427, 281] on link "Send PGA" at bounding box center [1428, 277] width 53 height 14
click at [1418, 278] on link "Send PGA" at bounding box center [1428, 277] width 53 height 14
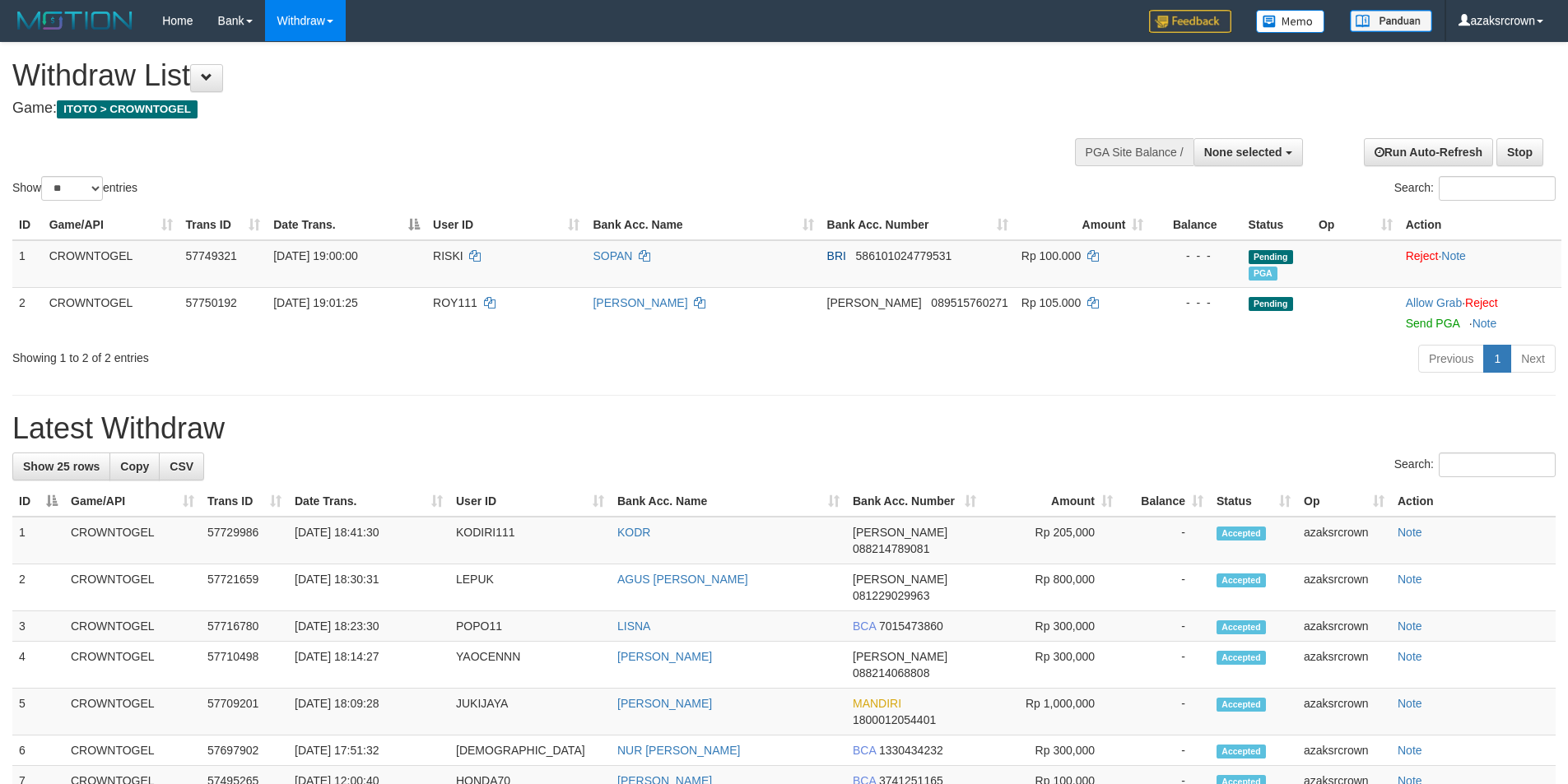
select select
select select "**"
click at [1450, 320] on link "Send PGA" at bounding box center [1432, 323] width 53 height 14
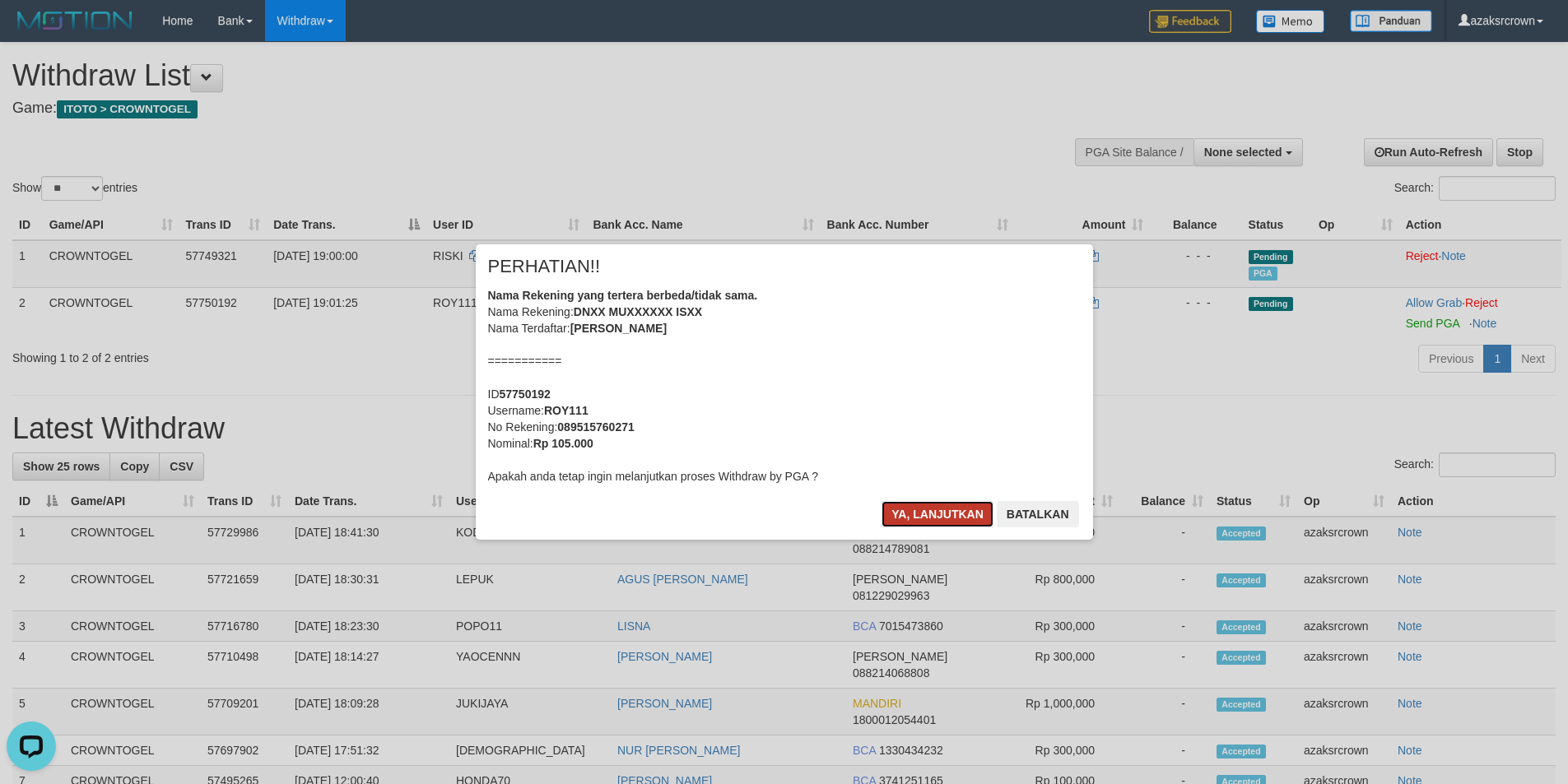
click at [922, 516] on button "Ya, lanjutkan" at bounding box center [937, 513] width 112 height 26
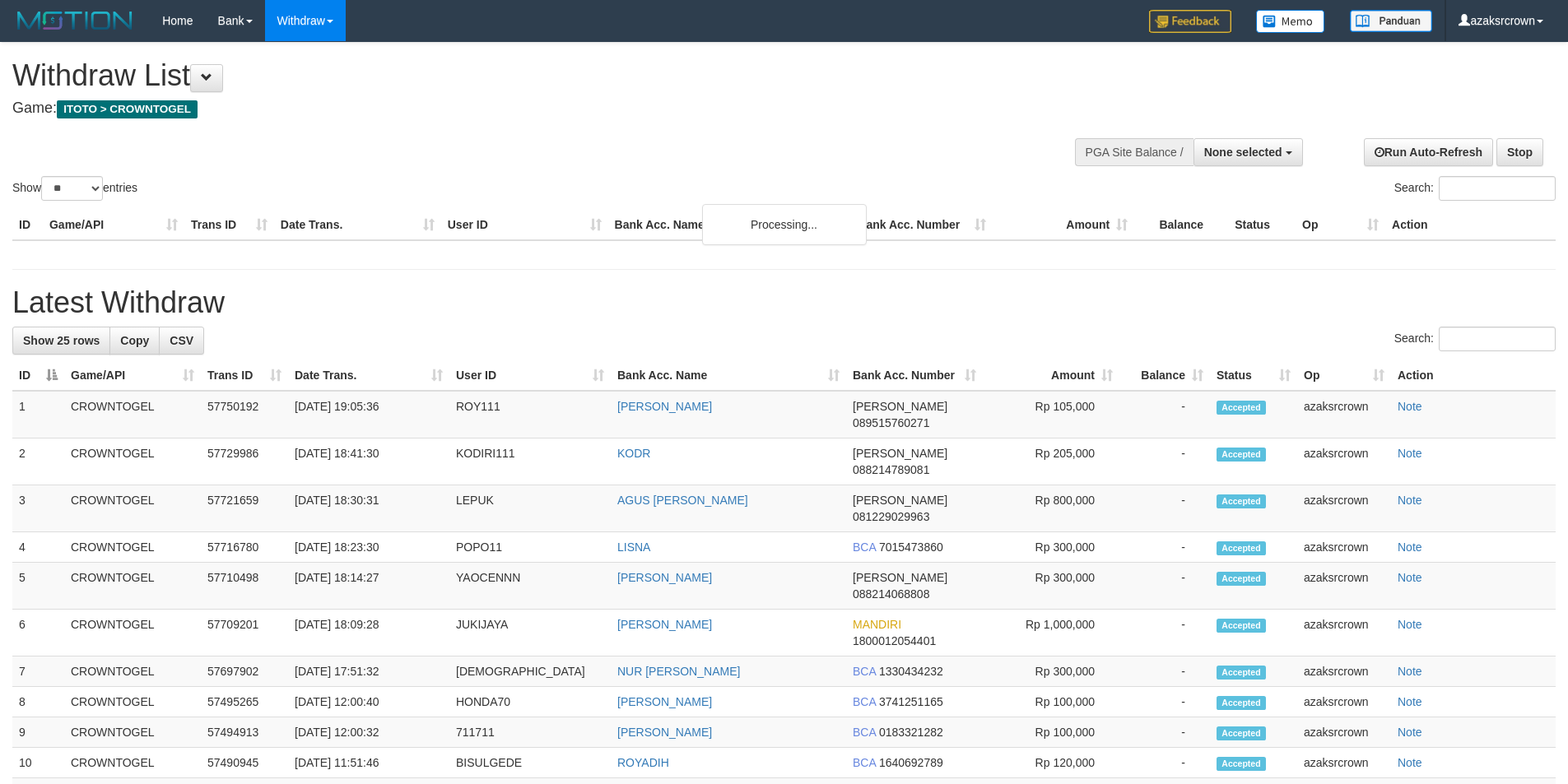
select select
select select "**"
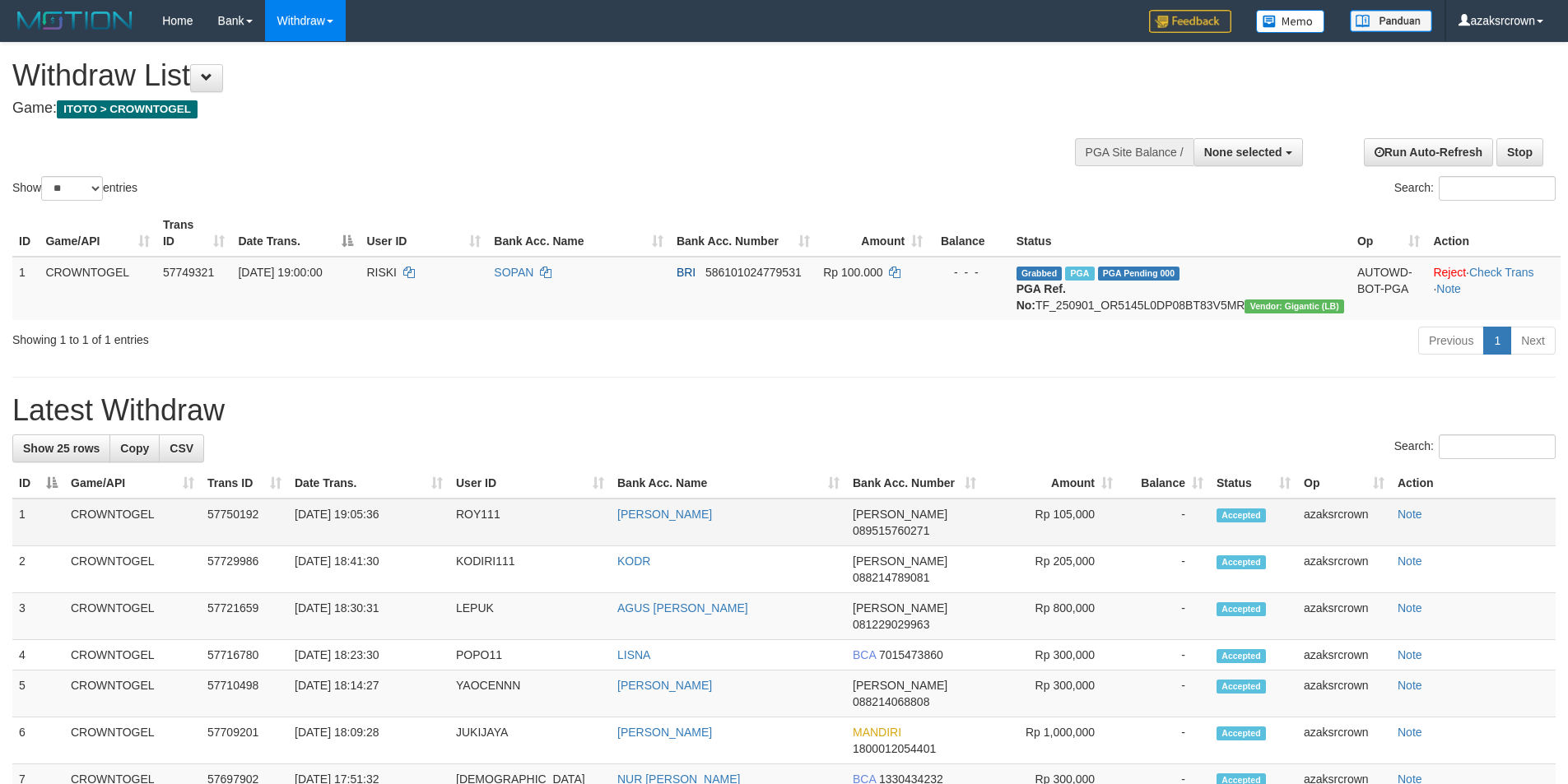
click at [349, 509] on td "[DATE] 19:05:36" at bounding box center [369, 522] width 161 height 48
click at [365, 514] on td "[DATE] 19:05:36" at bounding box center [369, 522] width 161 height 48
drag, startPoint x: 365, startPoint y: 514, endPoint x: 404, endPoint y: 514, distance: 39.0
click at [404, 514] on td "[DATE] 19:05:36" at bounding box center [369, 522] width 161 height 48
copy td "19:05:36"
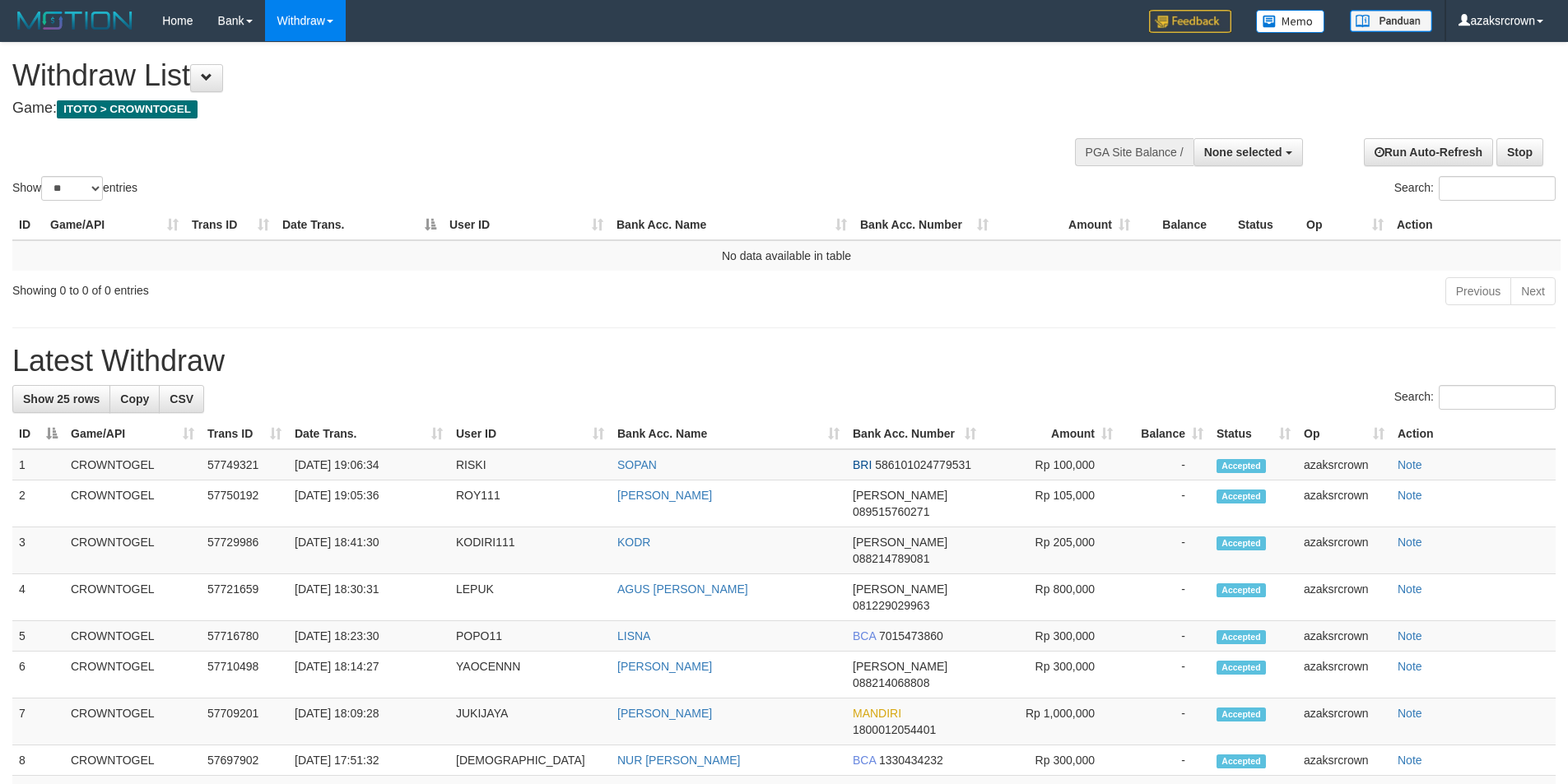
select select
select select "**"
click at [349, 475] on td "[DATE] 19:06:34" at bounding box center [369, 465] width 161 height 31
click at [358, 467] on td "[DATE] 19:06:34" at bounding box center [369, 465] width 161 height 31
copy td "19:06:34"
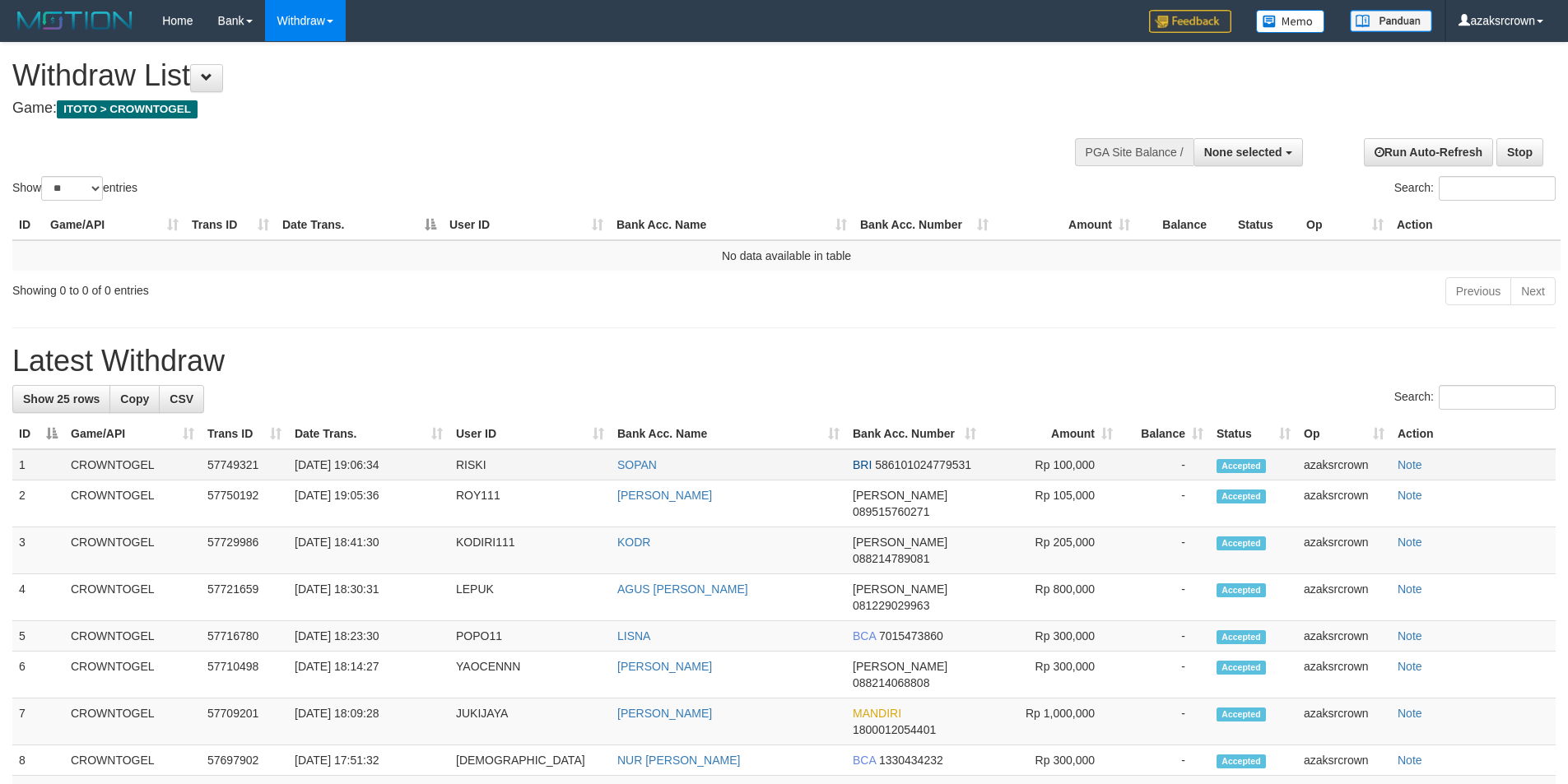
drag, startPoint x: 358, startPoint y: 467, endPoint x: 433, endPoint y: 476, distance: 75.5
click at [433, 476] on td "[DATE] 19:06:34" at bounding box center [369, 465] width 161 height 31
click at [1242, 151] on span "None selected" at bounding box center [1243, 152] width 79 height 14
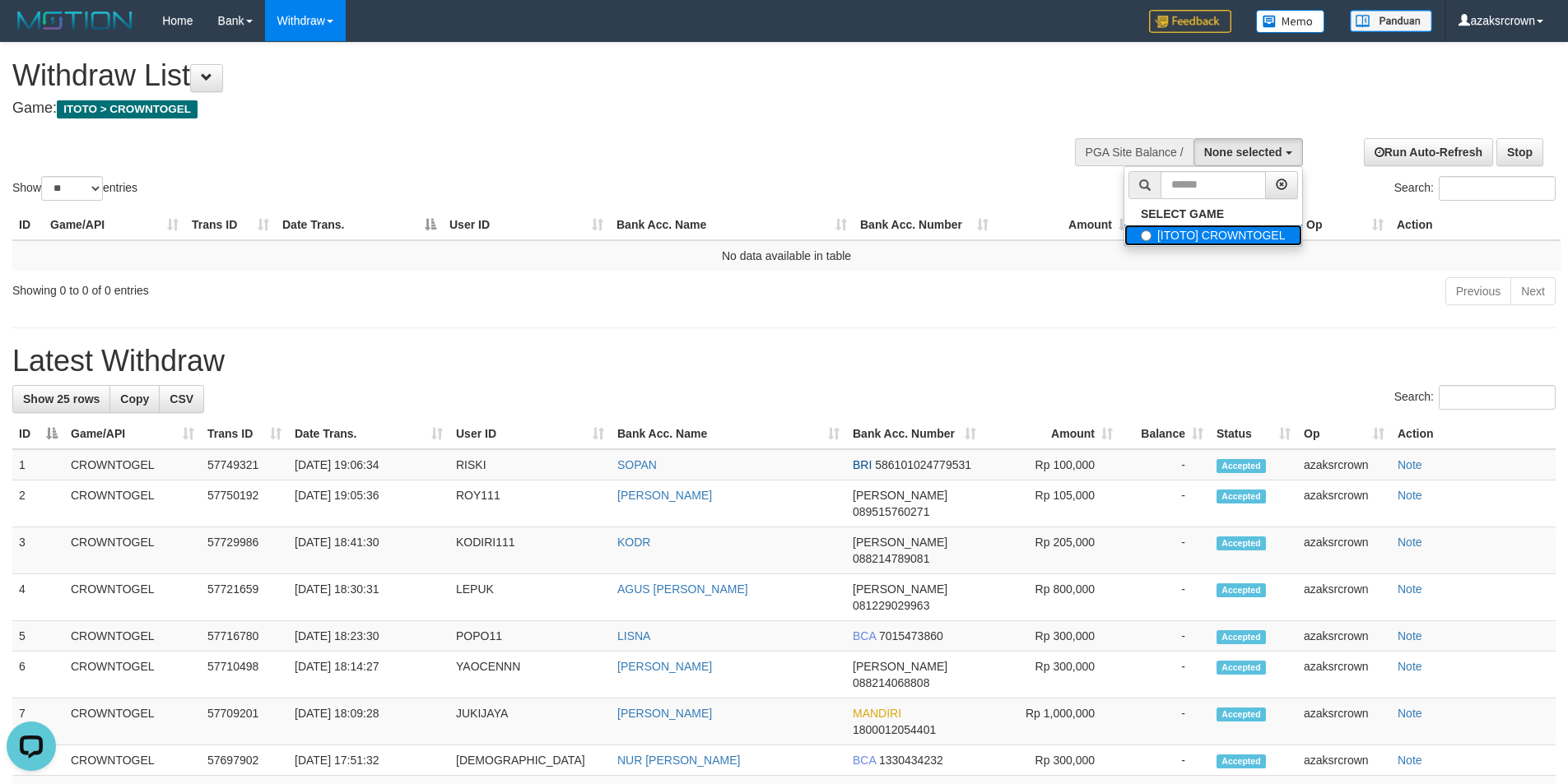
click at [1213, 235] on label "[ITOTO] CROWNTOGEL" at bounding box center [1213, 235] width 178 height 21
select select "***"
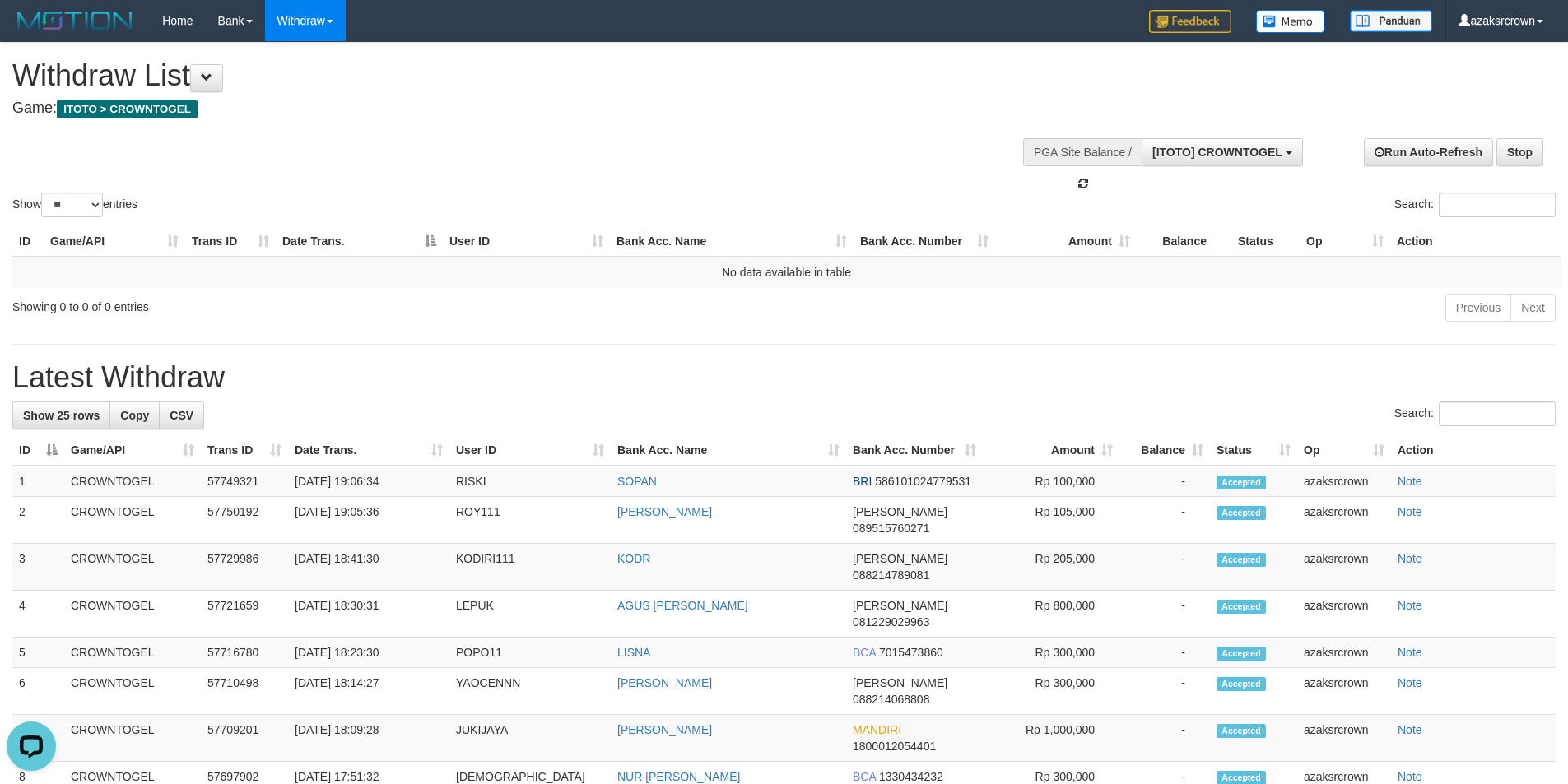
scroll to position [15, 0]
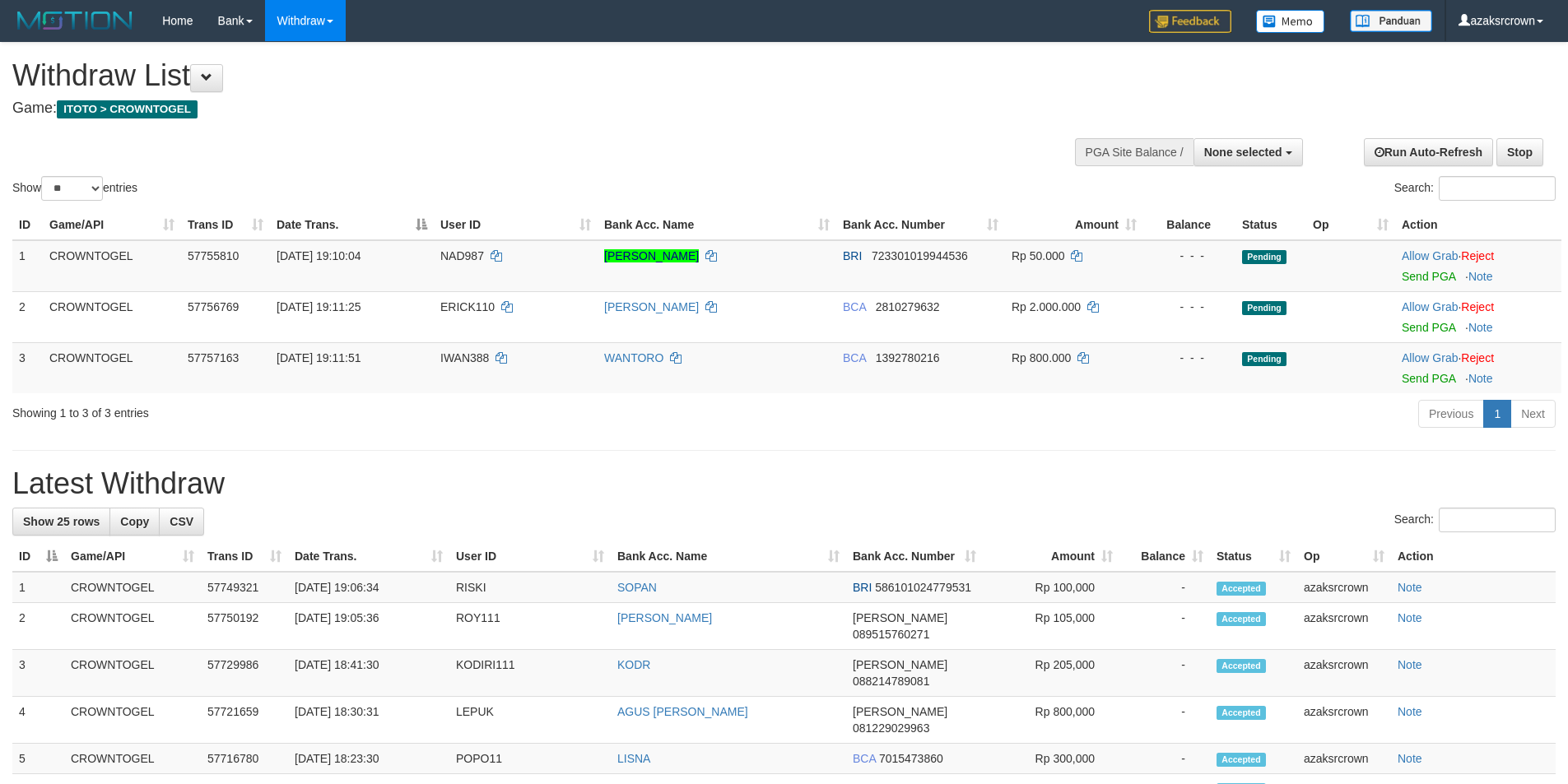
select select
select select "**"
click at [1422, 272] on link "Send PGA" at bounding box center [1428, 277] width 53 height 14
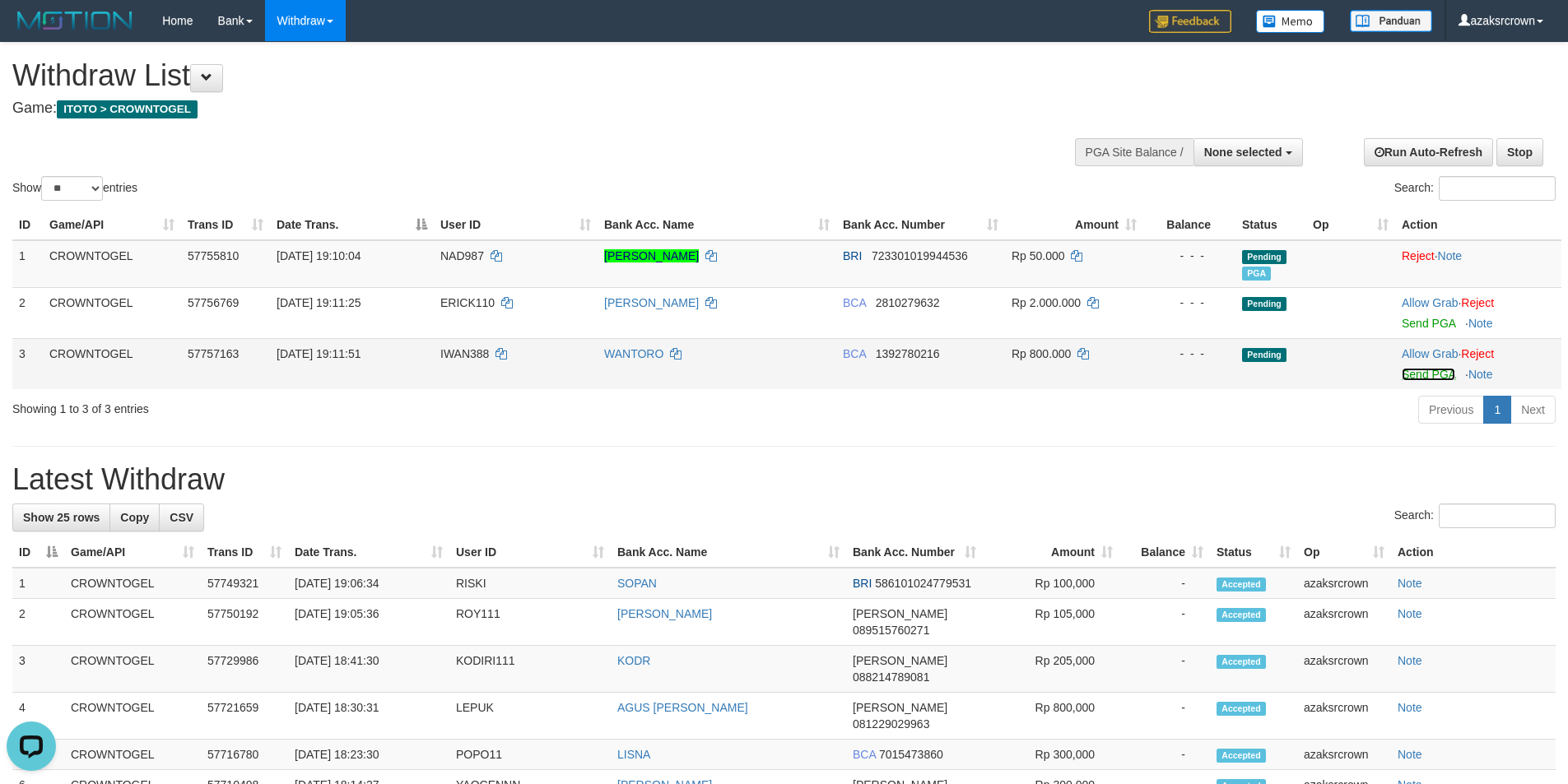
click at [1440, 376] on link "Send PGA" at bounding box center [1428, 375] width 53 height 14
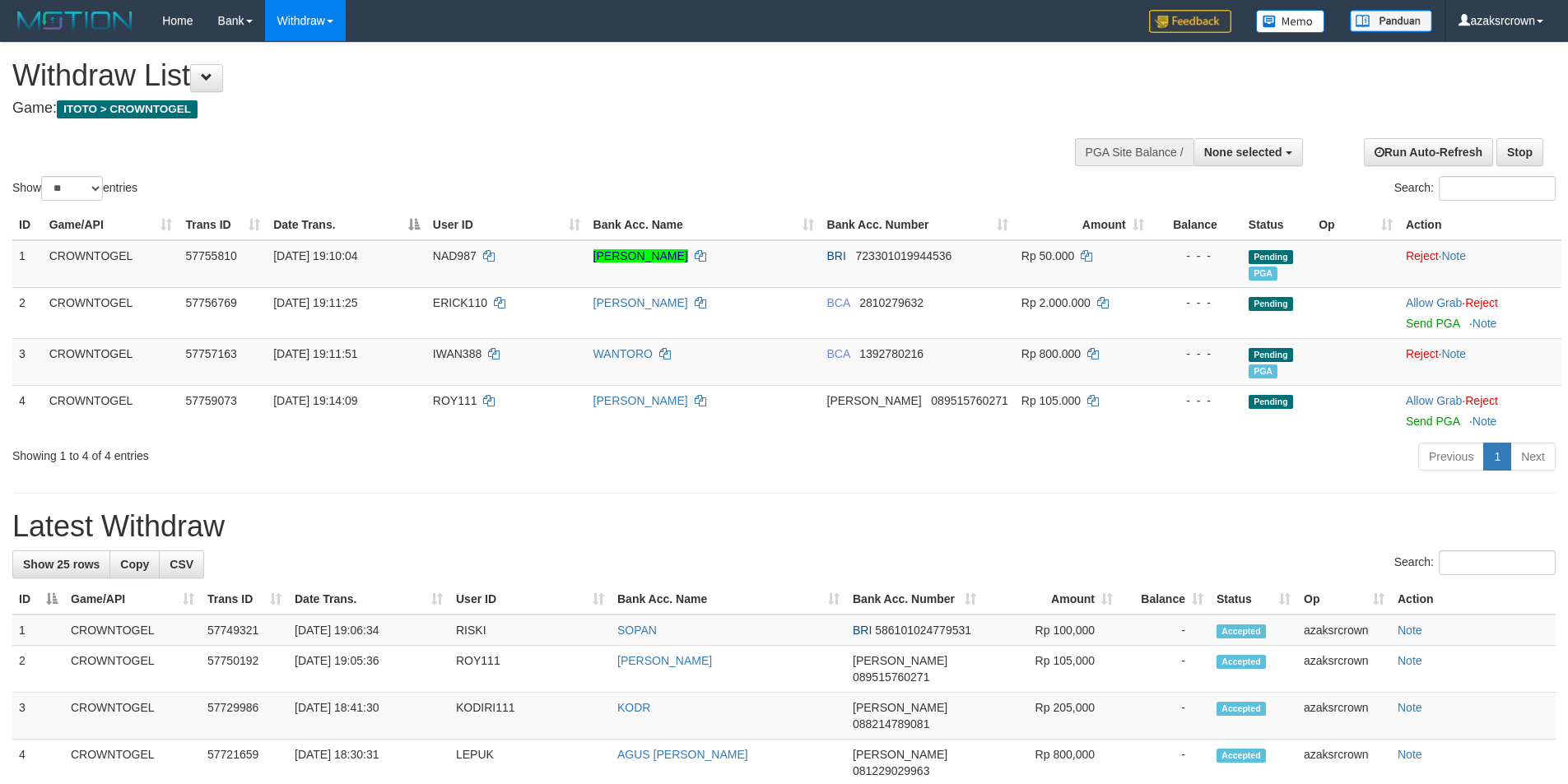
select select
select select "**"
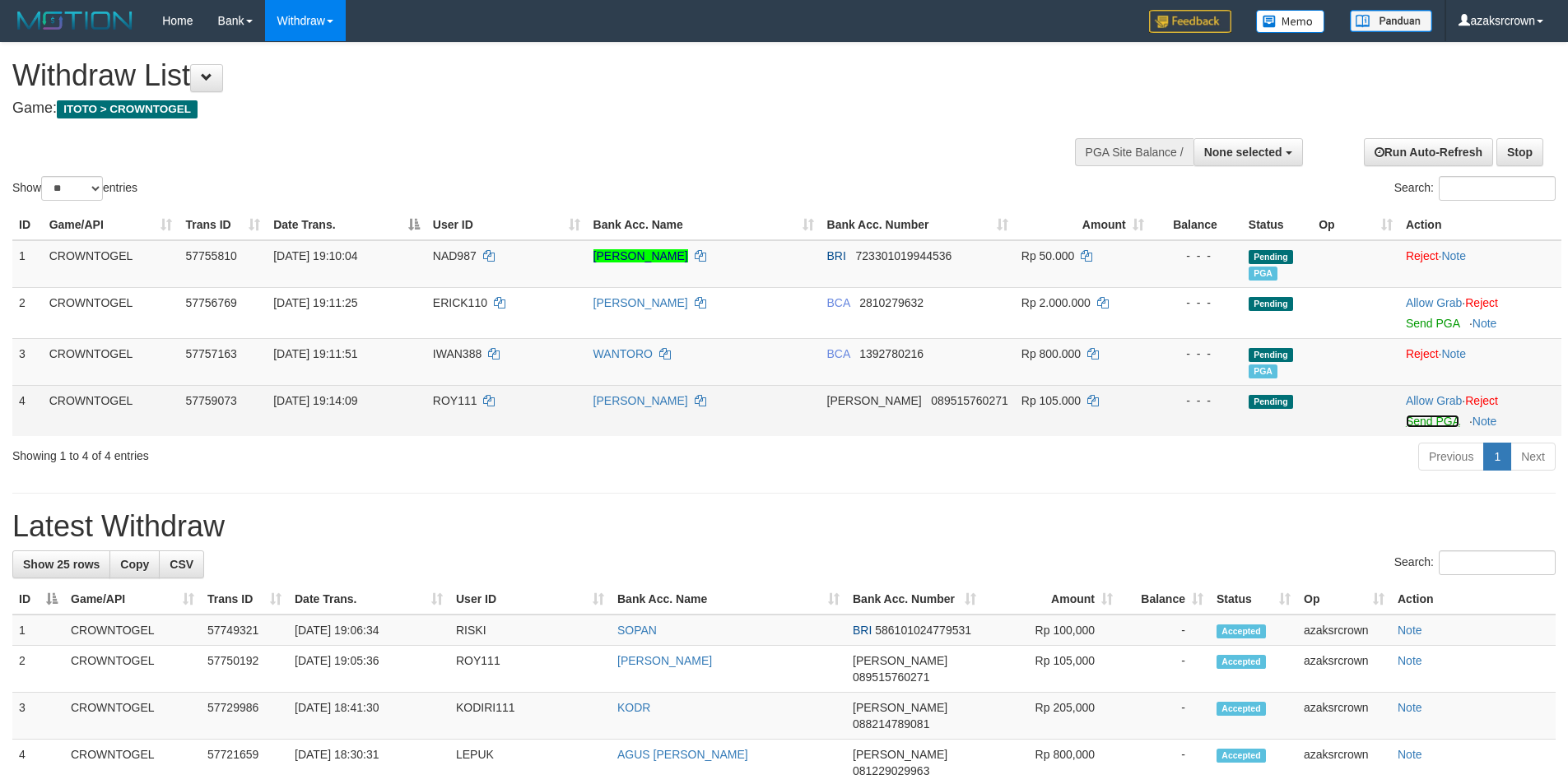
click at [1423, 424] on link "Send PGA" at bounding box center [1432, 421] width 53 height 14
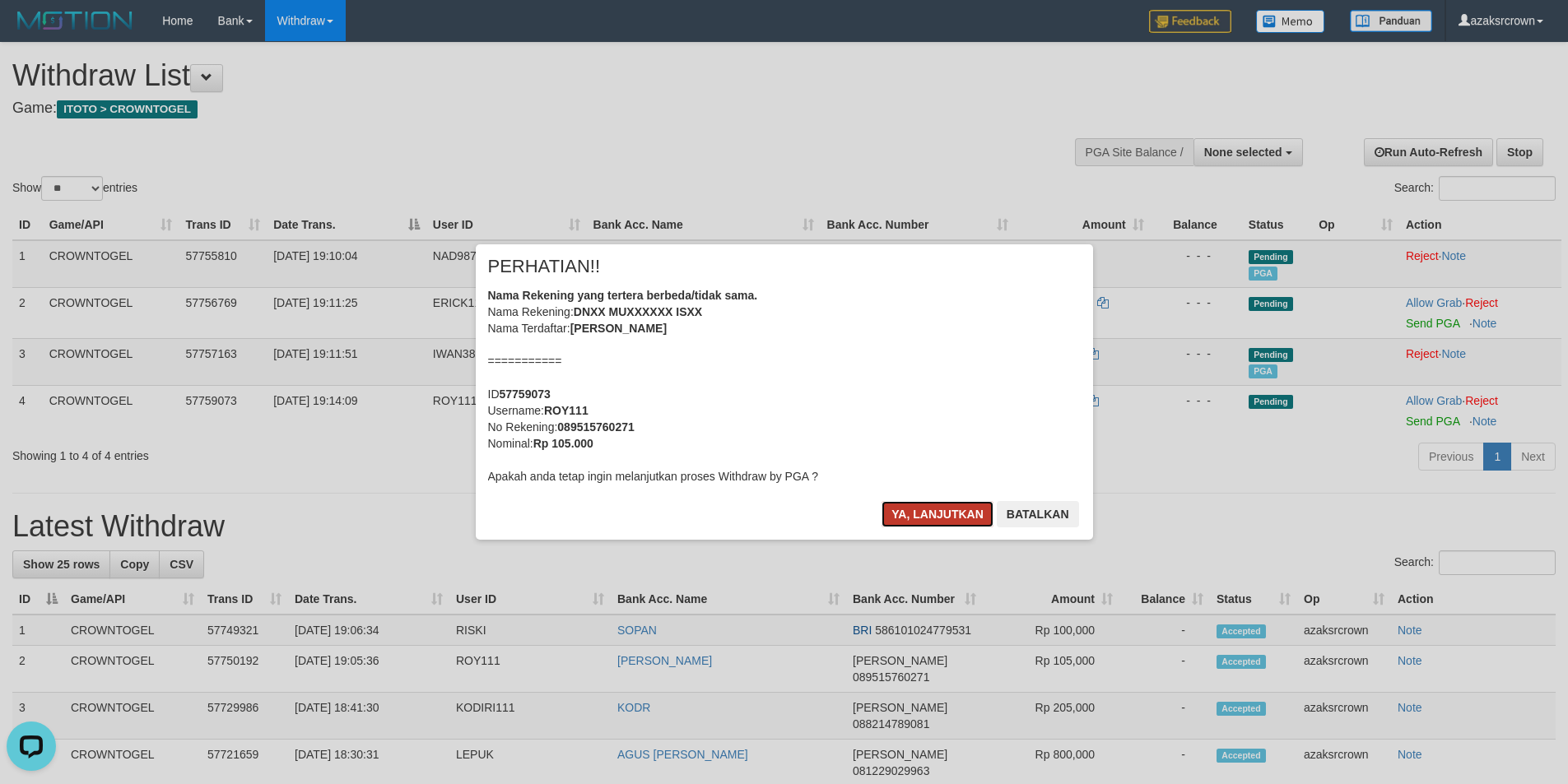
click at [951, 510] on button "Ya, lanjutkan" at bounding box center [937, 513] width 112 height 26
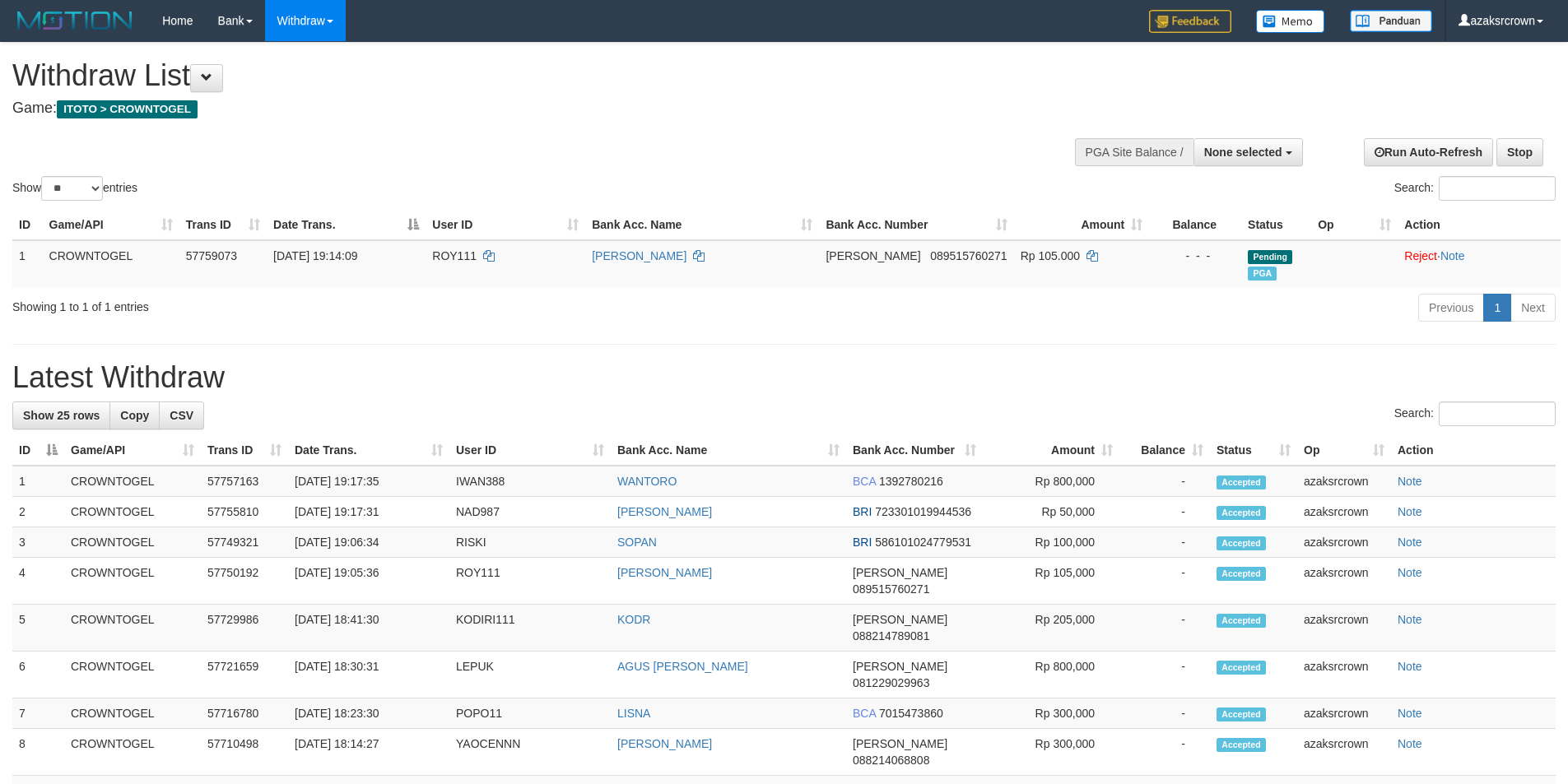
select select
select select "**"
select select
select select "**"
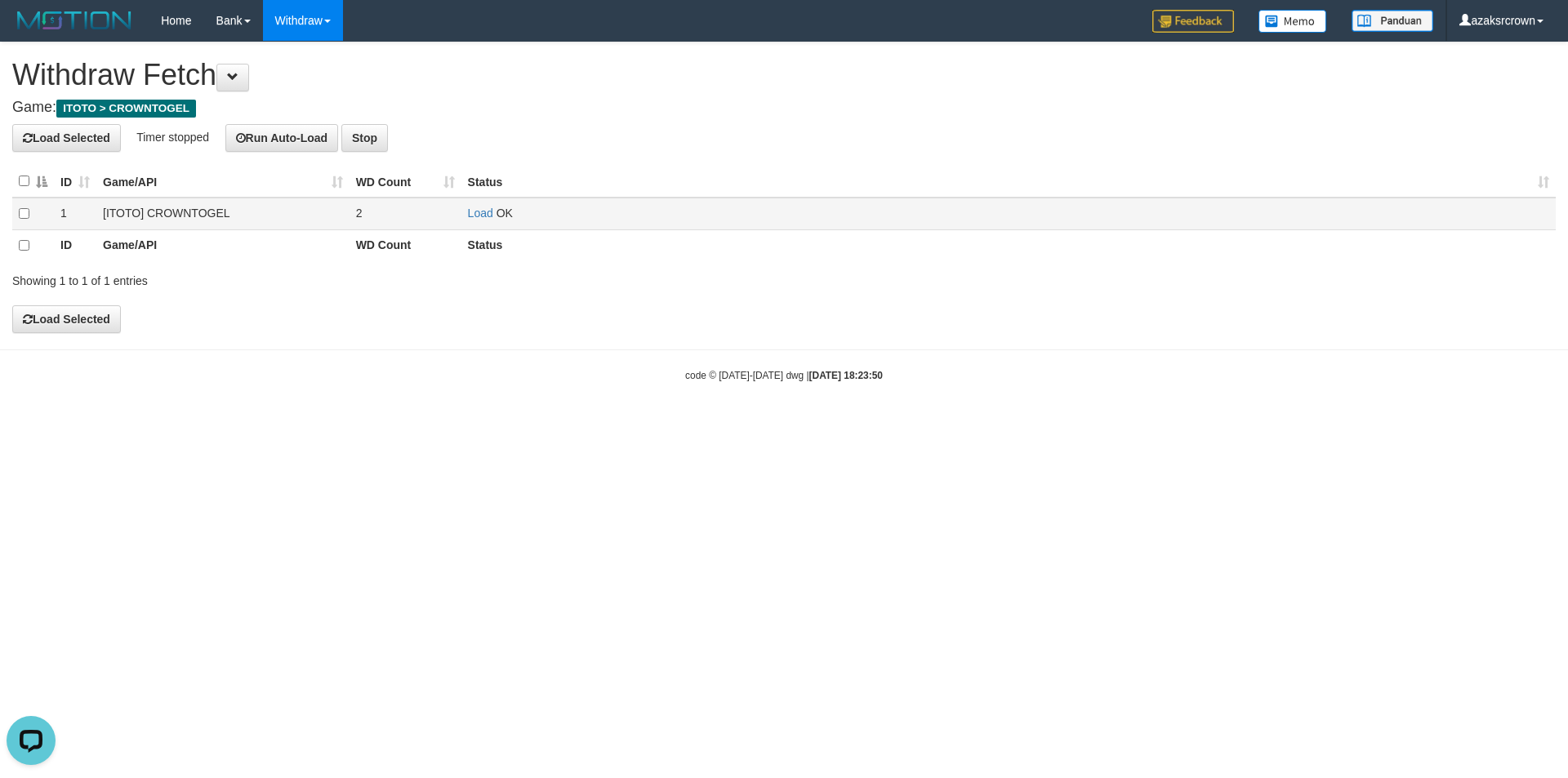
click at [462, 213] on td "Load OK" at bounding box center [1008, 214] width 1094 height 33
click at [468, 212] on link "Load" at bounding box center [481, 213] width 25 height 13
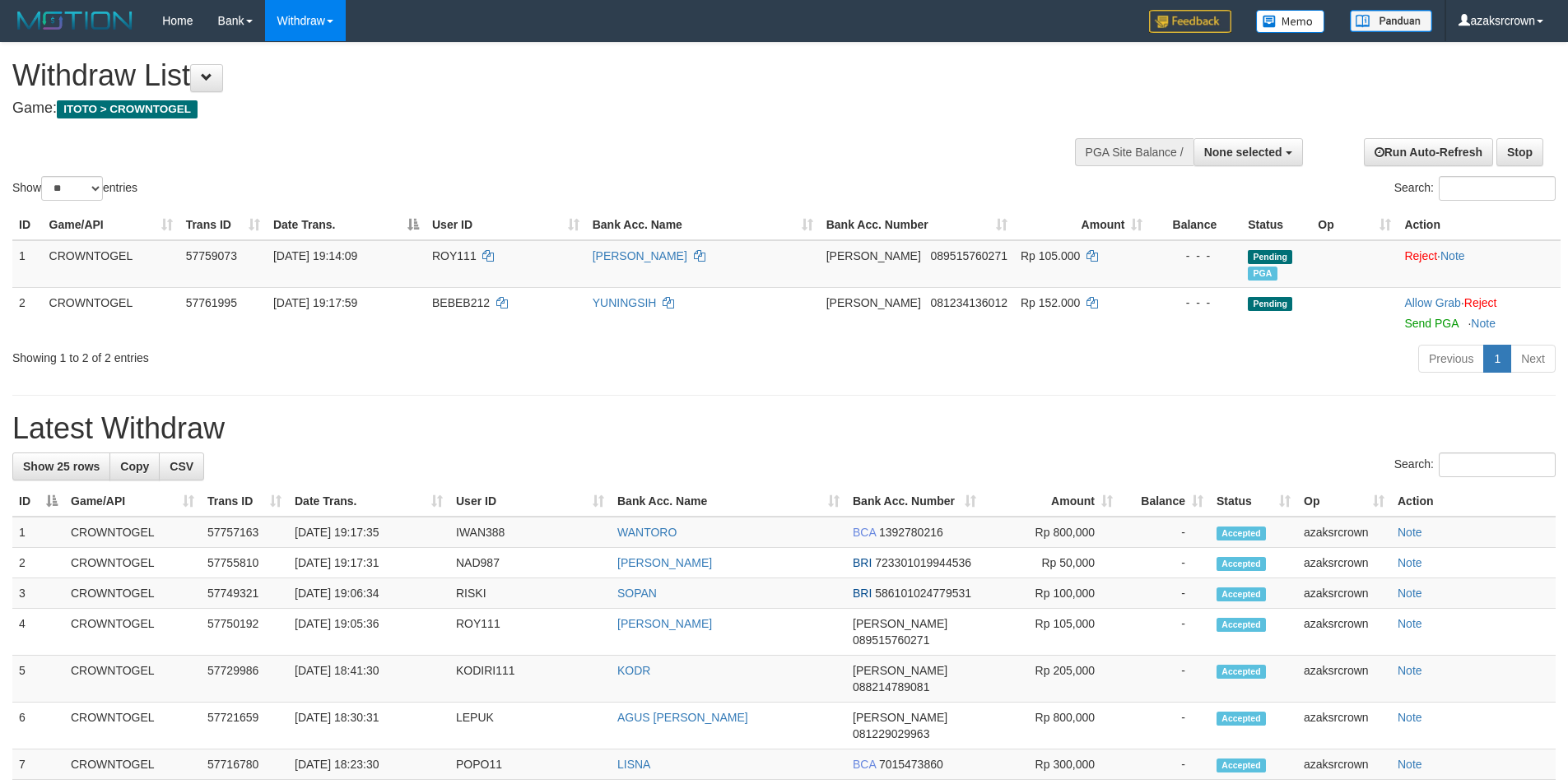
select select
select select "**"
drag, startPoint x: 1411, startPoint y: 323, endPoint x: 872, endPoint y: 220, distance: 548.8
click at [1412, 323] on link "Send PGA" at bounding box center [1430, 323] width 53 height 14
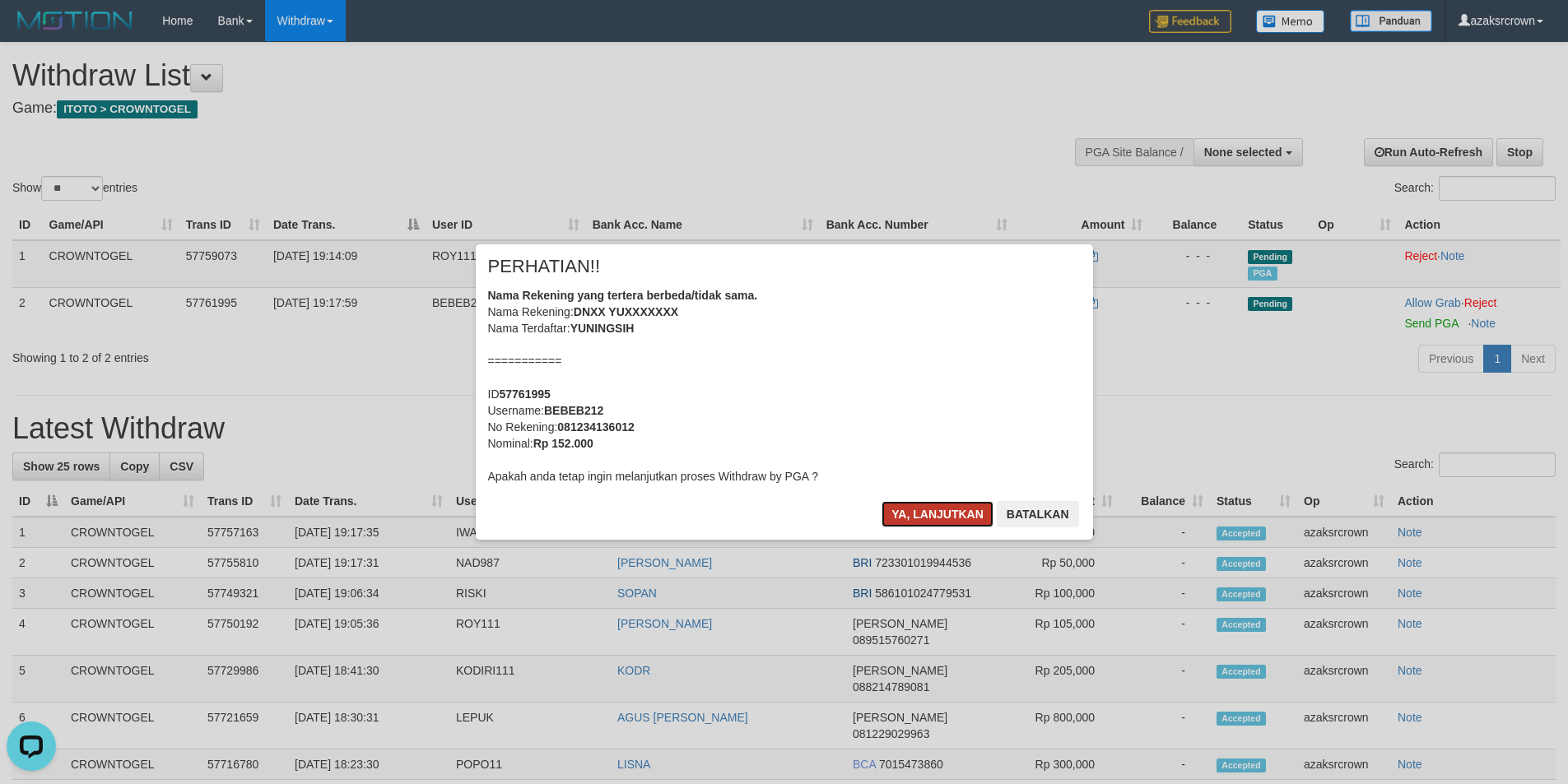
click at [932, 505] on button "Ya, lanjutkan" at bounding box center [937, 513] width 112 height 26
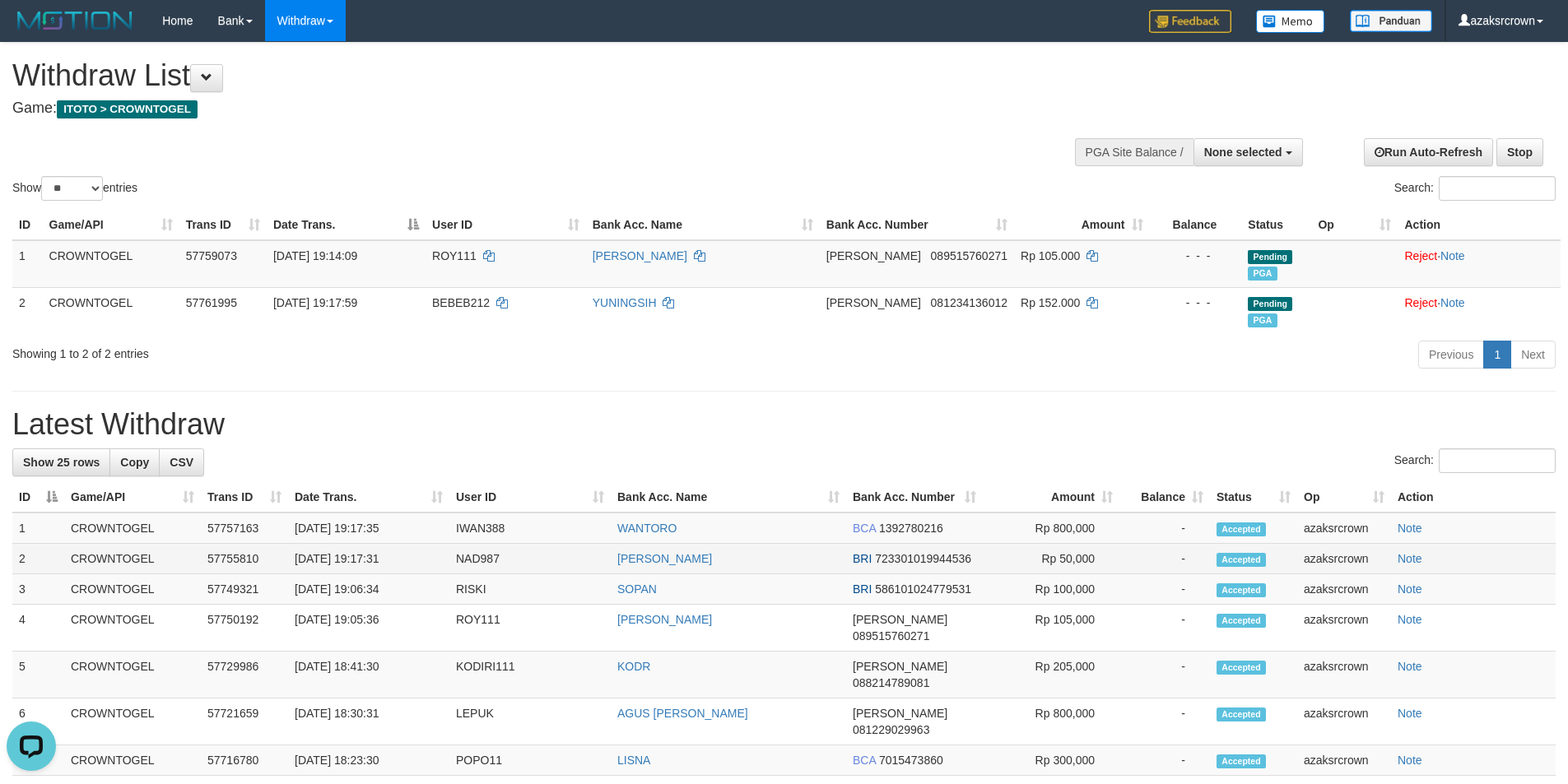
click at [355, 557] on td "[DATE] 19:17:31" at bounding box center [369, 558] width 161 height 30
copy td "19:17:31"
drag, startPoint x: 355, startPoint y: 557, endPoint x: 389, endPoint y: 553, distance: 34.2
click at [389, 553] on td "[DATE] 19:17:31" at bounding box center [369, 558] width 161 height 30
click at [356, 531] on td "[DATE] 19:17:35" at bounding box center [369, 528] width 161 height 31
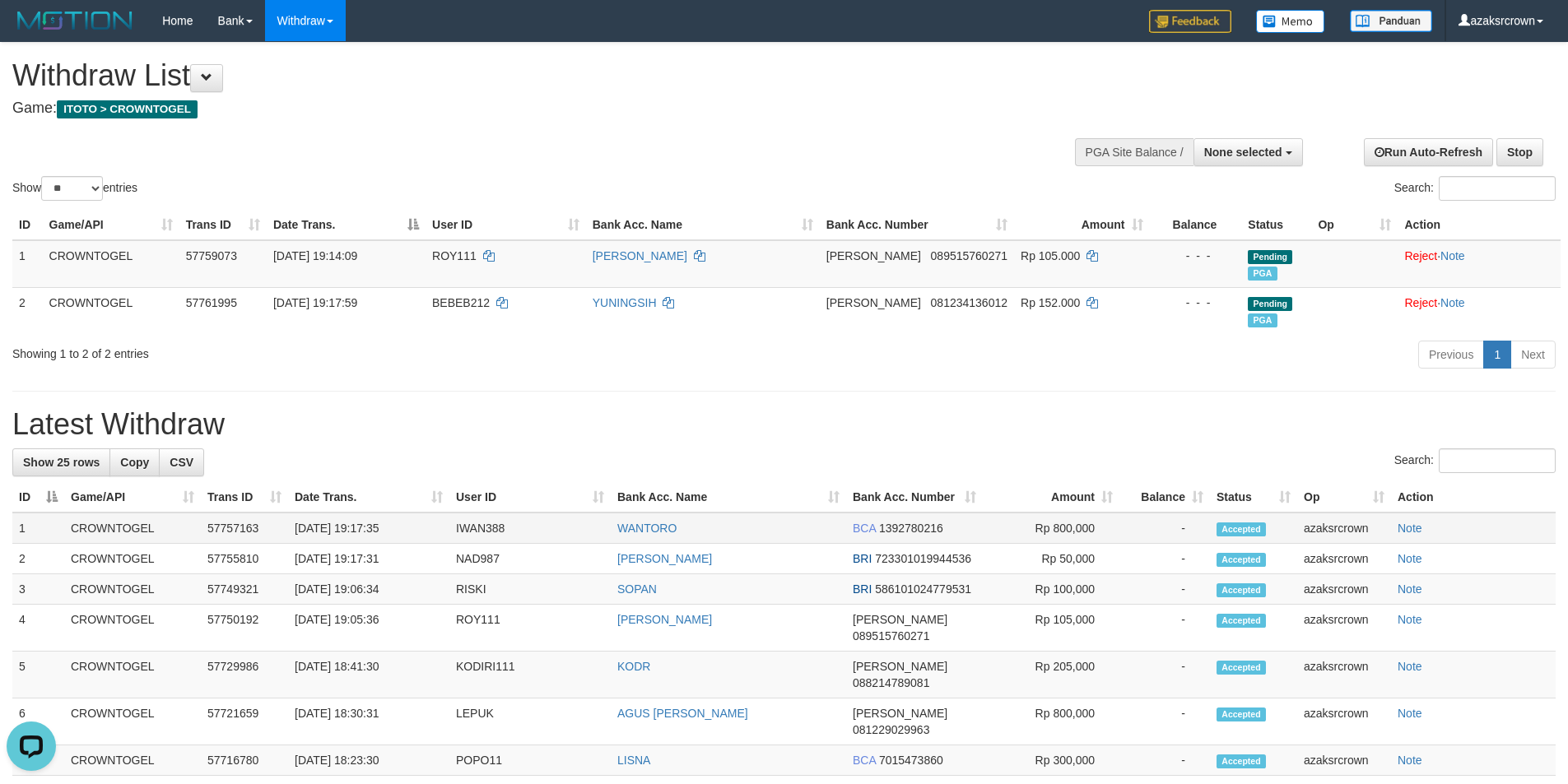
copy td "19:17:35"
drag, startPoint x: 356, startPoint y: 531, endPoint x: 418, endPoint y: 524, distance: 62.4
click at [418, 524] on td "[DATE] 19:17:35" at bounding box center [369, 528] width 161 height 31
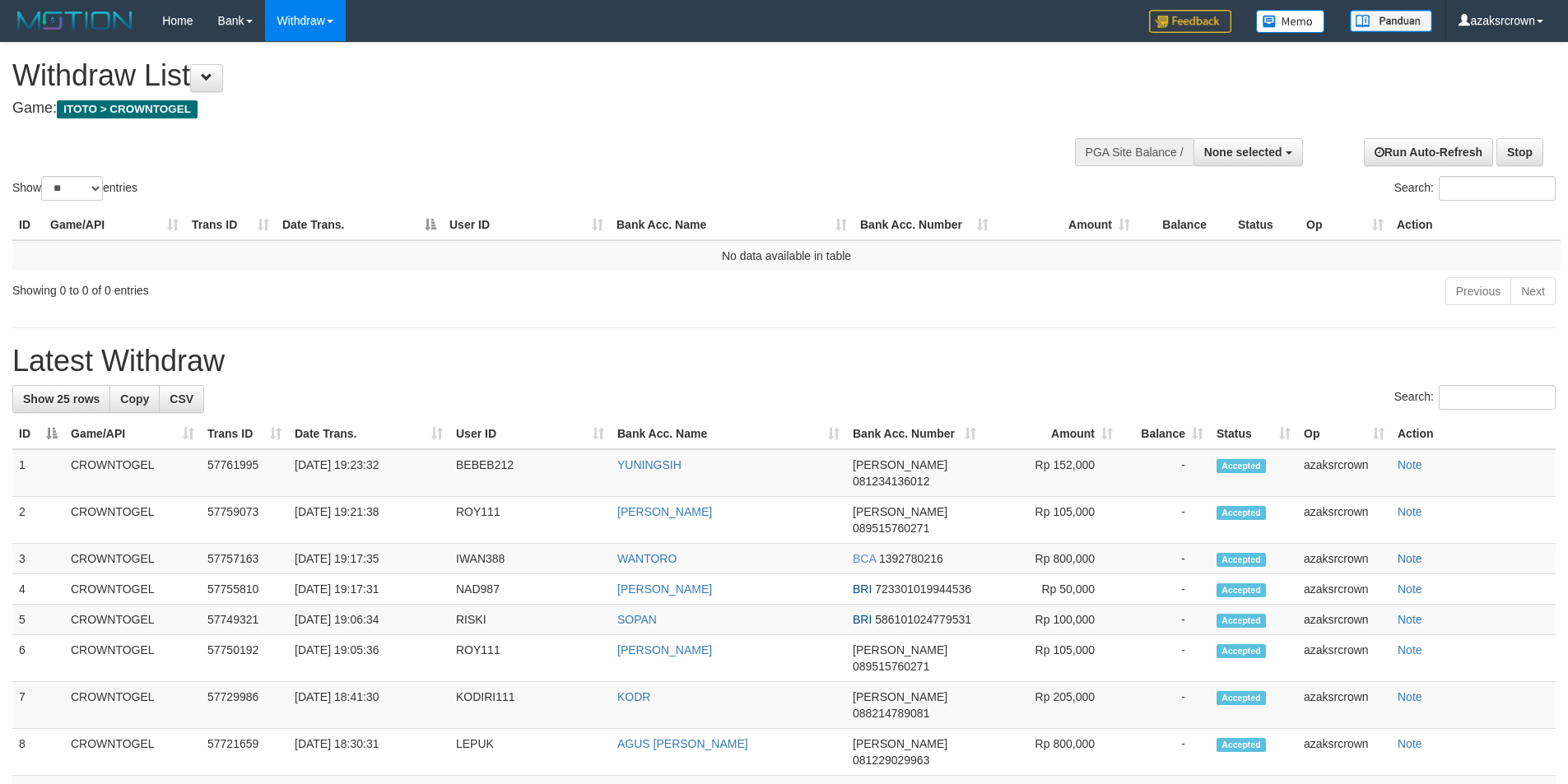
select select
select select "**"
click at [368, 473] on td "[DATE] 19:23:32" at bounding box center [369, 473] width 161 height 48
click at [360, 470] on td "[DATE] 19:23:32" at bounding box center [369, 473] width 161 height 48
copy td "19:23:32"
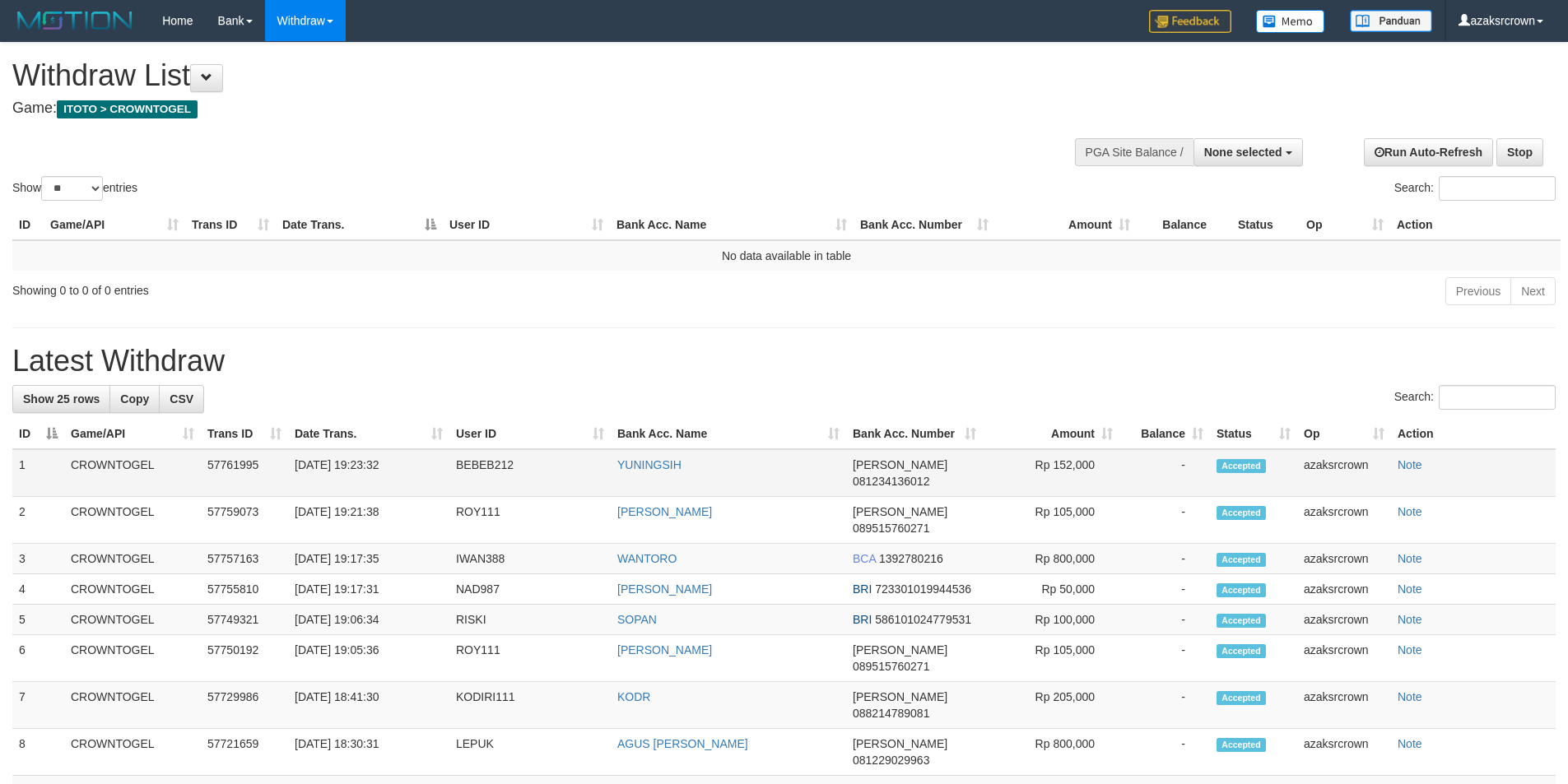
drag, startPoint x: 360, startPoint y: 470, endPoint x: 423, endPoint y: 450, distance: 66.1
click at [420, 451] on td "[DATE] 19:23:32" at bounding box center [369, 473] width 161 height 48
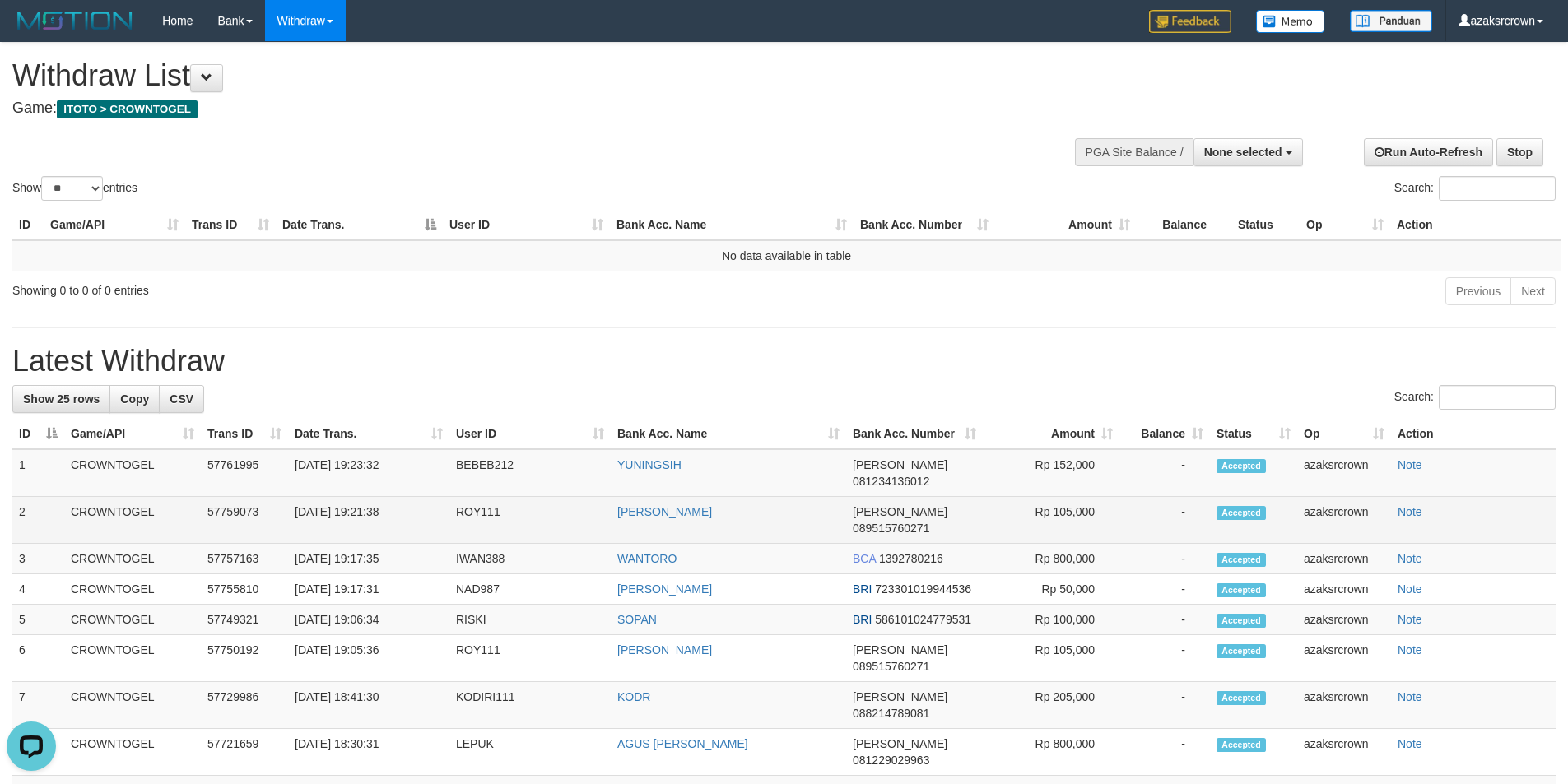
click at [363, 499] on td "[DATE] 19:21:38" at bounding box center [369, 520] width 161 height 47
drag, startPoint x: 363, startPoint y: 499, endPoint x: 387, endPoint y: 494, distance: 24.5
click at [387, 497] on td "[DATE] 19:21:38" at bounding box center [369, 520] width 161 height 47
click at [357, 497] on td "[DATE] 19:21:38" at bounding box center [369, 520] width 161 height 47
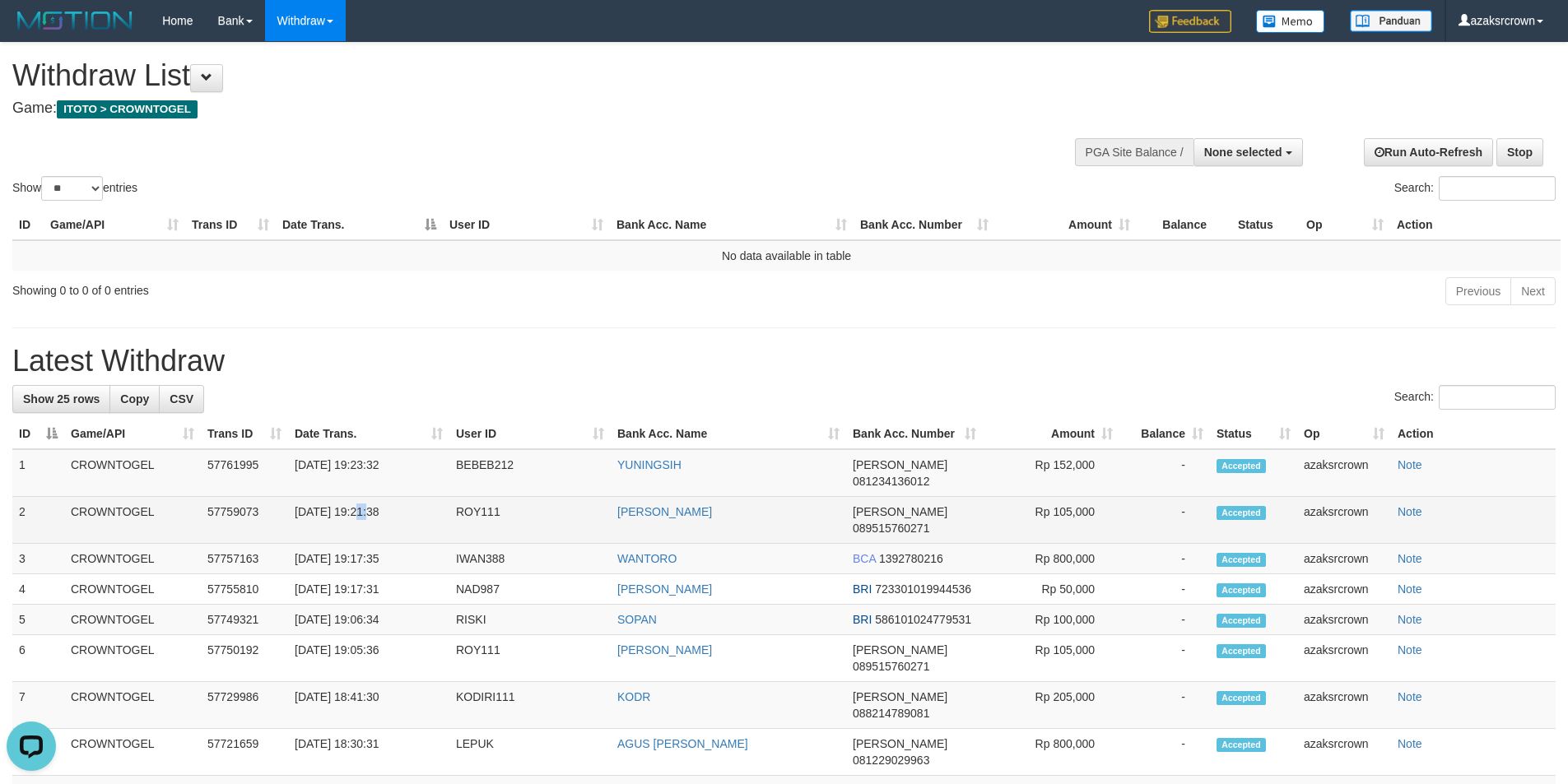
click at [358, 497] on td "[DATE] 19:21:38" at bounding box center [369, 520] width 161 height 47
drag, startPoint x: 358, startPoint y: 496, endPoint x: 400, endPoint y: 492, distance: 42.2
click at [400, 497] on td "[DATE] 19:21:38" at bounding box center [369, 520] width 161 height 47
click at [366, 498] on td "[DATE] 19:21:38" at bounding box center [369, 520] width 161 height 47
click at [361, 500] on td "[DATE] 19:21:38" at bounding box center [369, 520] width 161 height 47
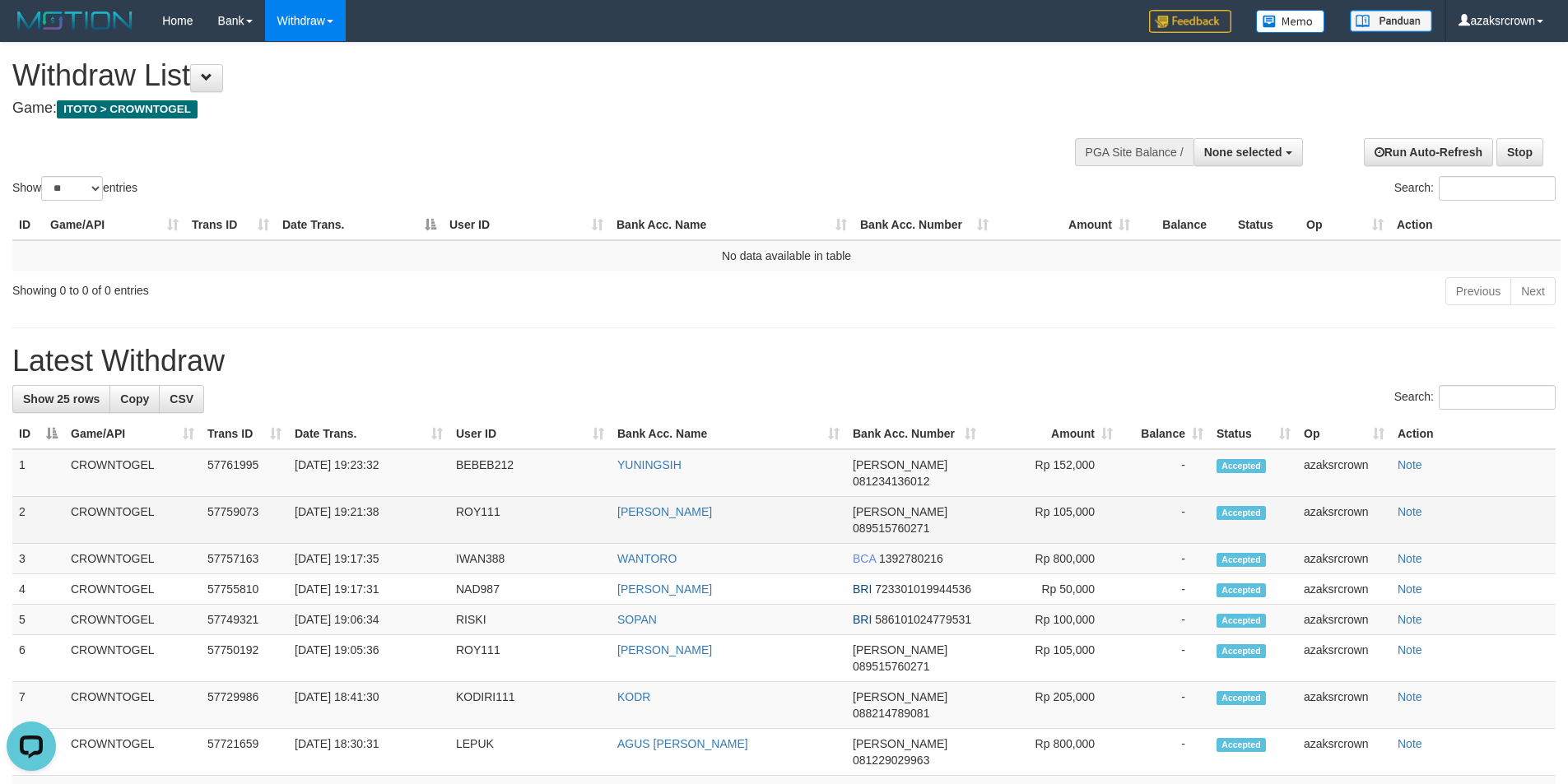
copy td "19:21:38"
drag, startPoint x: 361, startPoint y: 500, endPoint x: 413, endPoint y: 493, distance: 52.5
click at [413, 497] on td "[DATE] 19:21:38" at bounding box center [369, 520] width 161 height 47
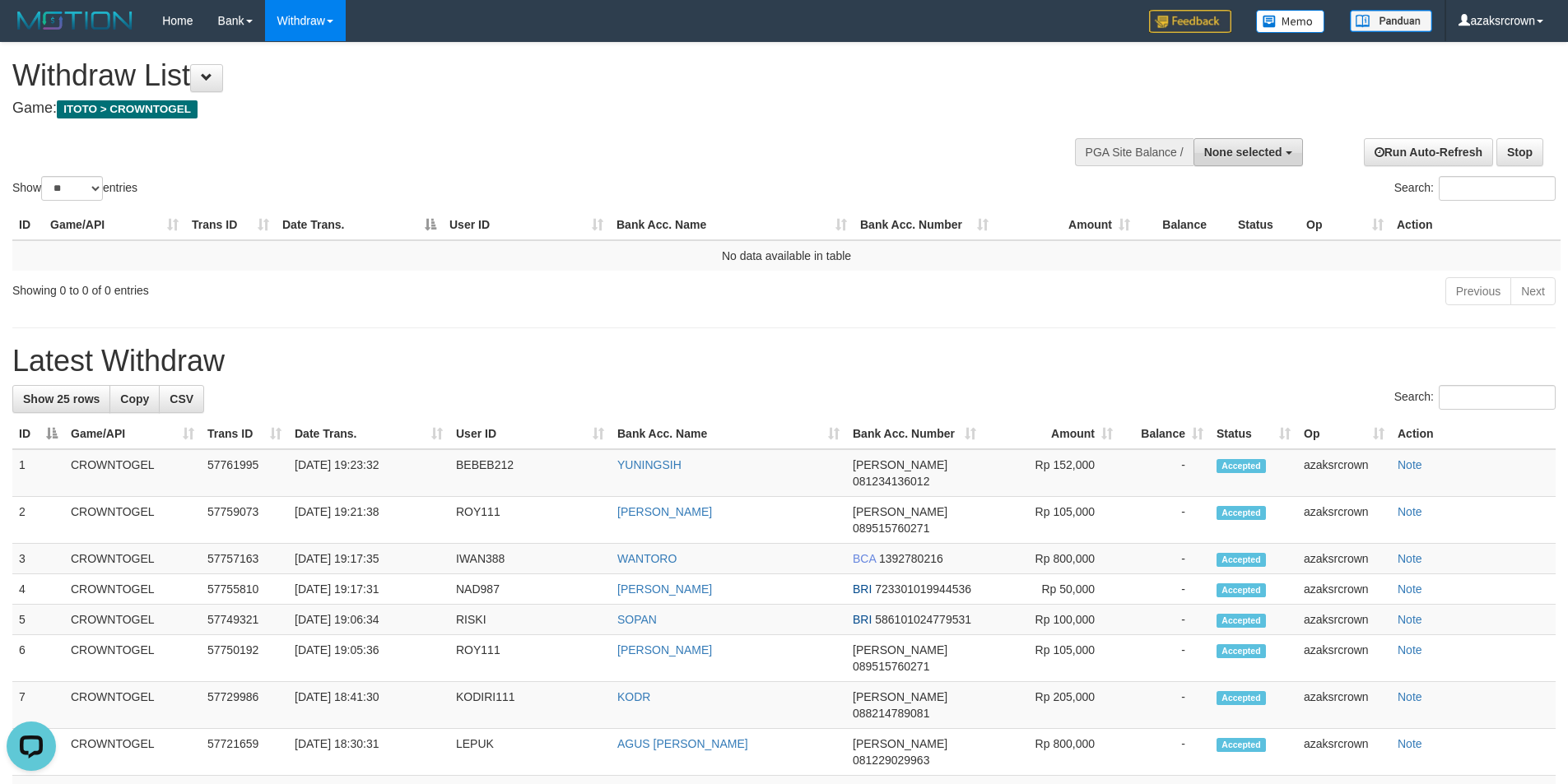
click at [1246, 158] on span "None selected" at bounding box center [1243, 152] width 79 height 14
click at [1208, 249] on td "No data available in table" at bounding box center [786, 255] width 1549 height 30
click at [1218, 233] on th "Balance" at bounding box center [1184, 224] width 94 height 30
click at [1229, 156] on span "None selected" at bounding box center [1243, 152] width 79 height 14
click at [1224, 235] on label "[ITOTO] CROWNTOGEL" at bounding box center [1213, 235] width 178 height 21
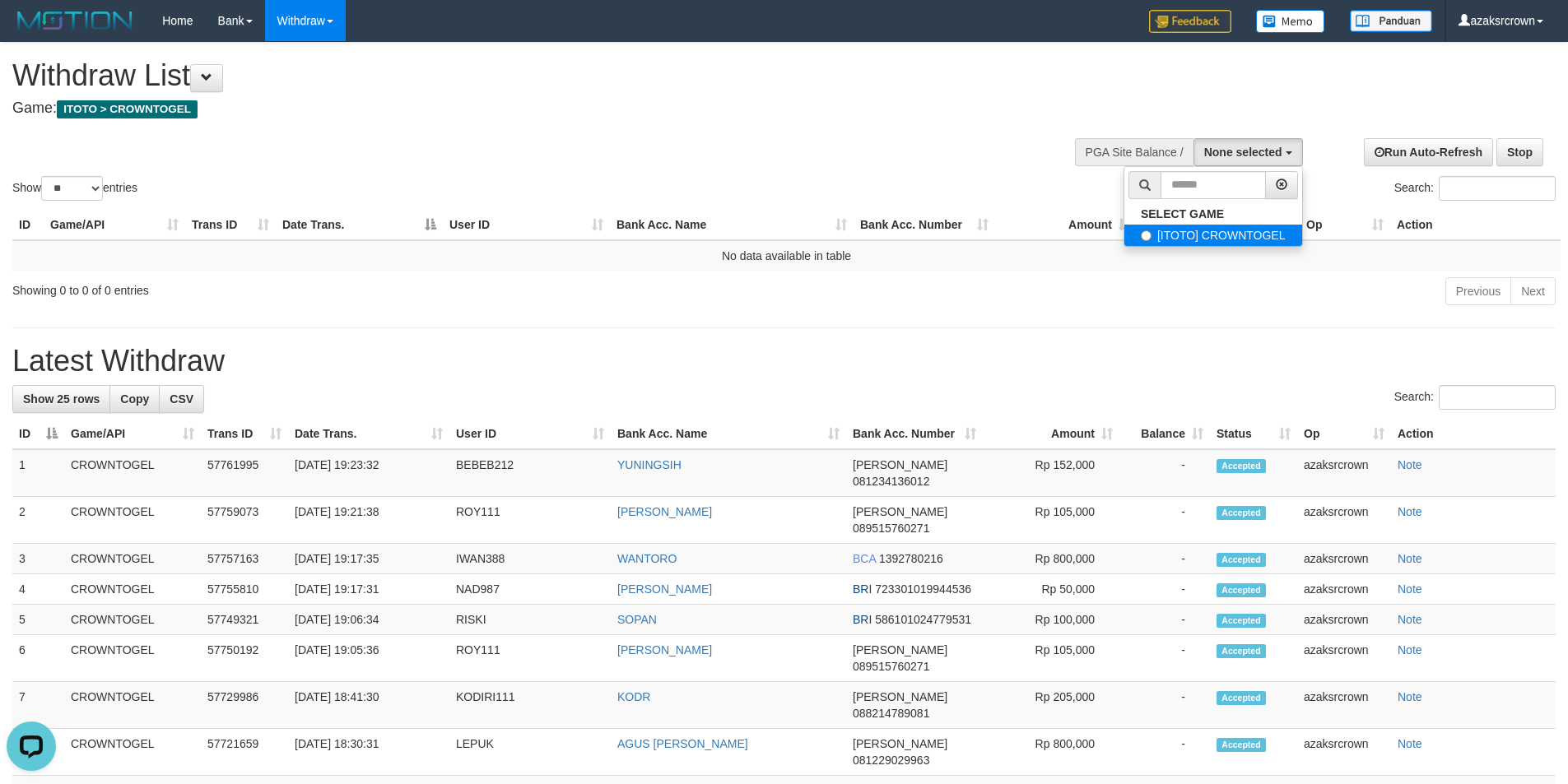
select select "***"
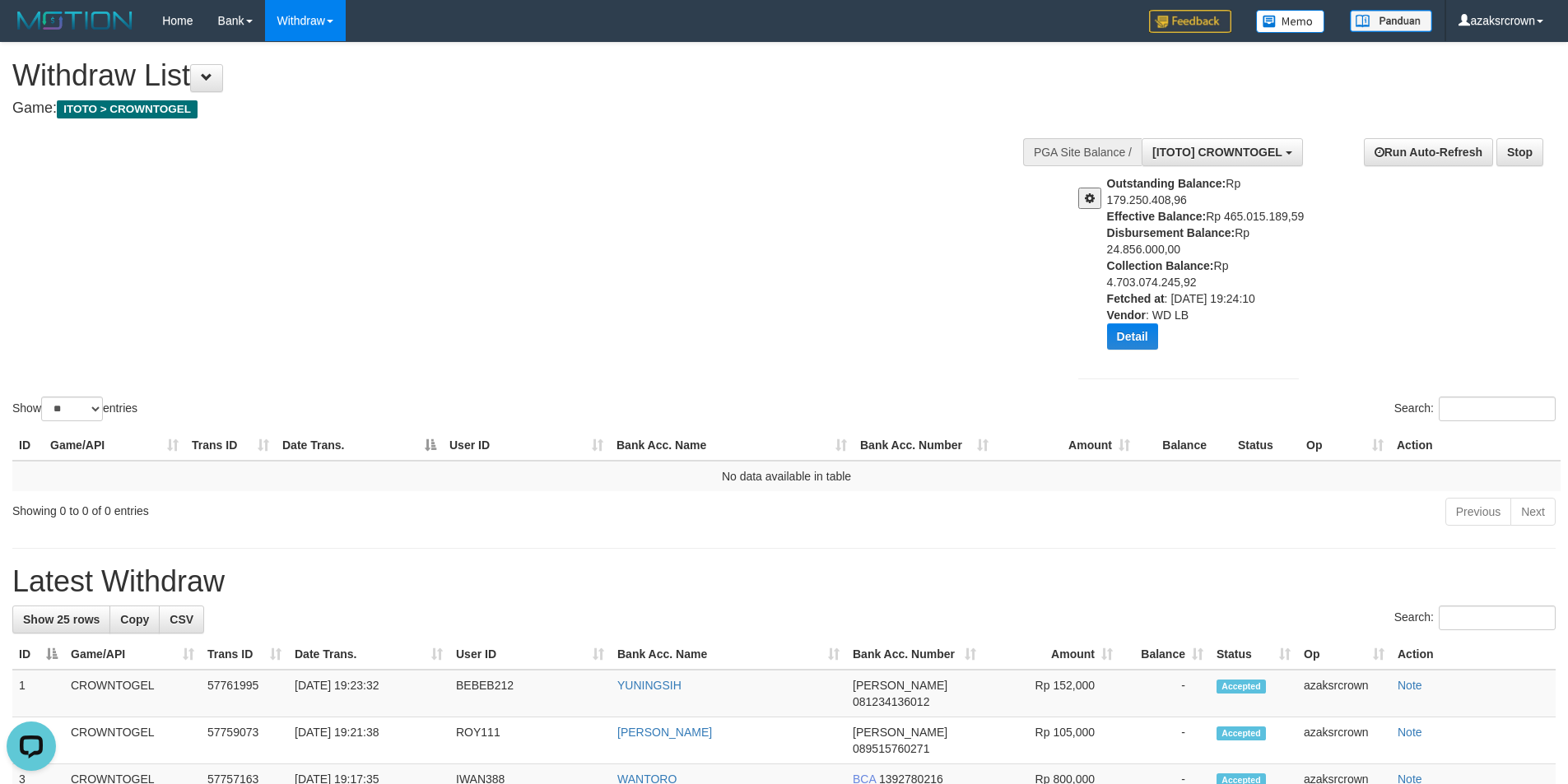
scroll to position [415, 0]
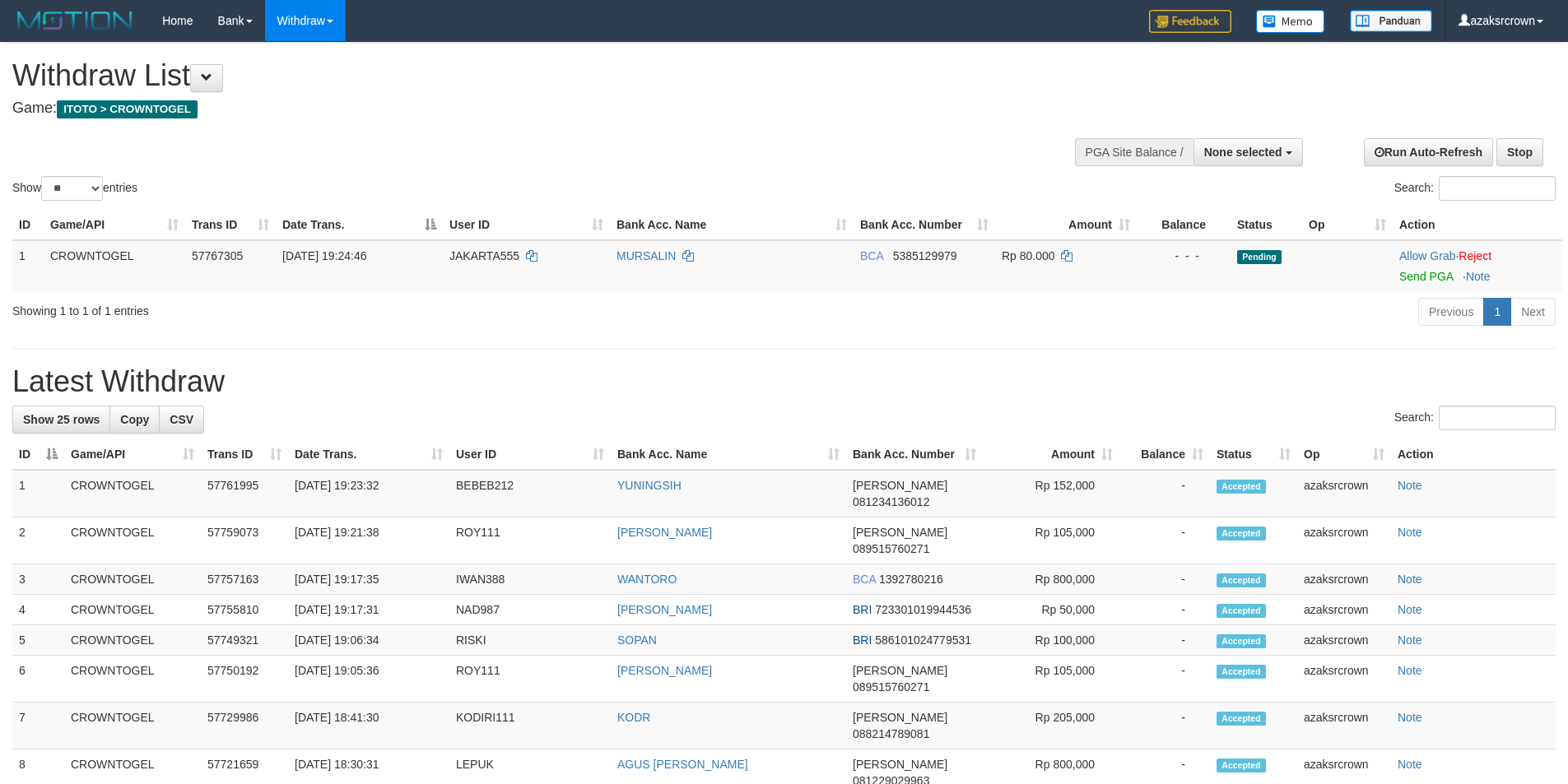
select select
select select "**"
click at [1401, 278] on link "Send PGA" at bounding box center [1425, 277] width 53 height 14
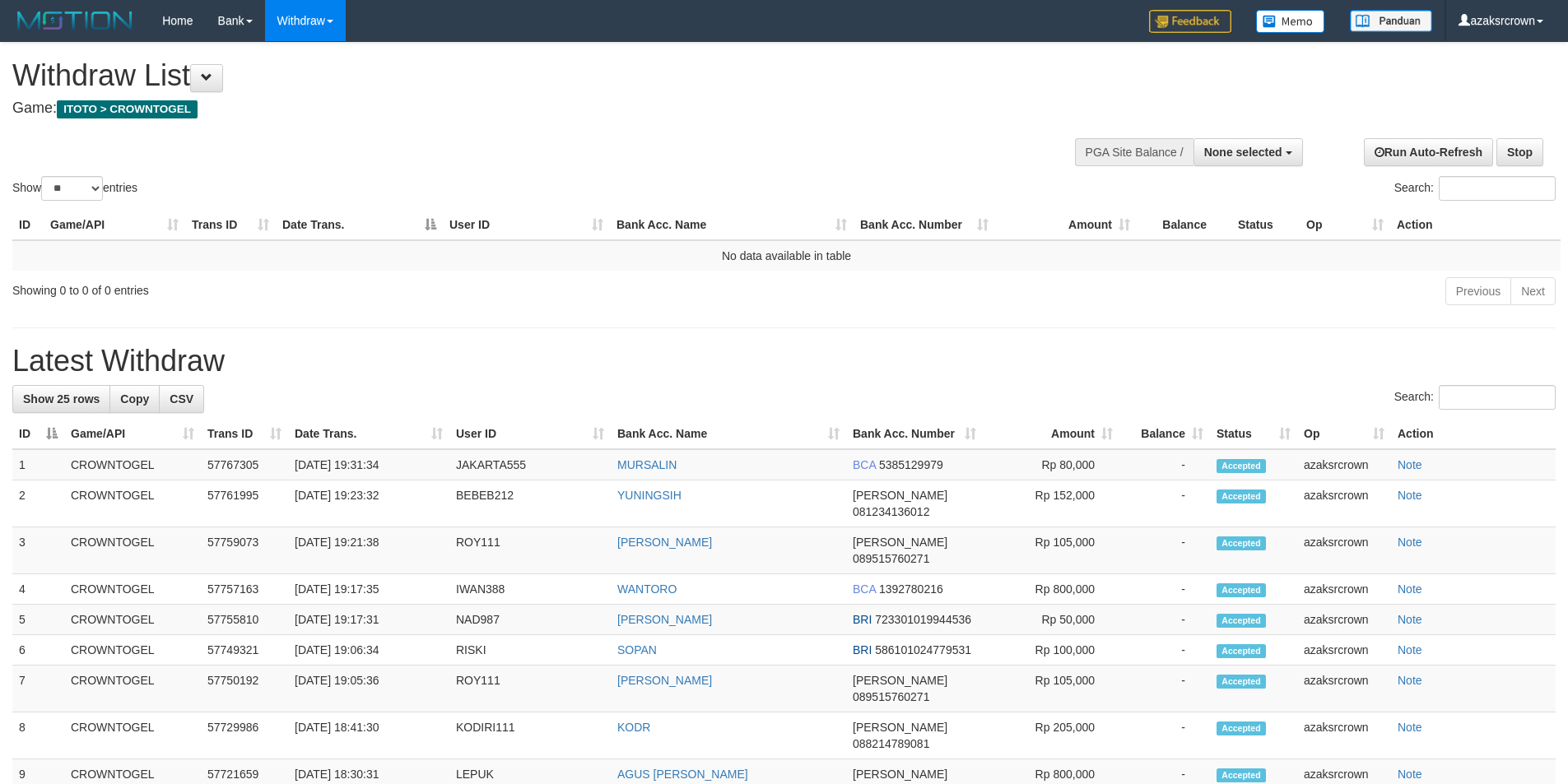
select select
select select "**"
click at [362, 474] on td "[DATE] 19:31:34" at bounding box center [369, 465] width 161 height 31
drag, startPoint x: 362, startPoint y: 474, endPoint x: 505, endPoint y: 451, distance: 144.8
click at [402, 472] on td "[DATE] 19:31:34" at bounding box center [369, 465] width 161 height 31
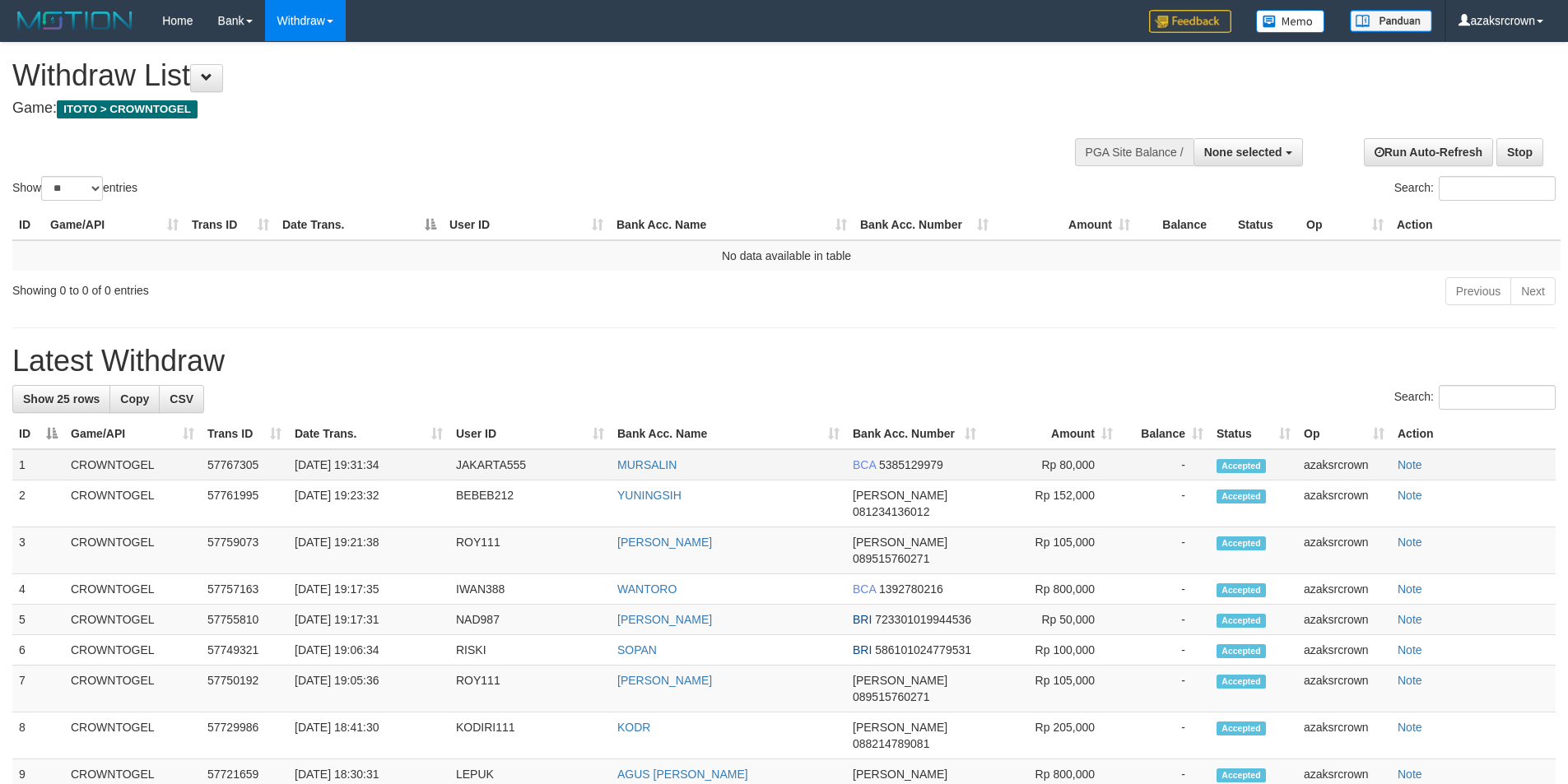
copy td "19:31:34"
click at [1262, 146] on span "None selected" at bounding box center [1243, 152] width 79 height 14
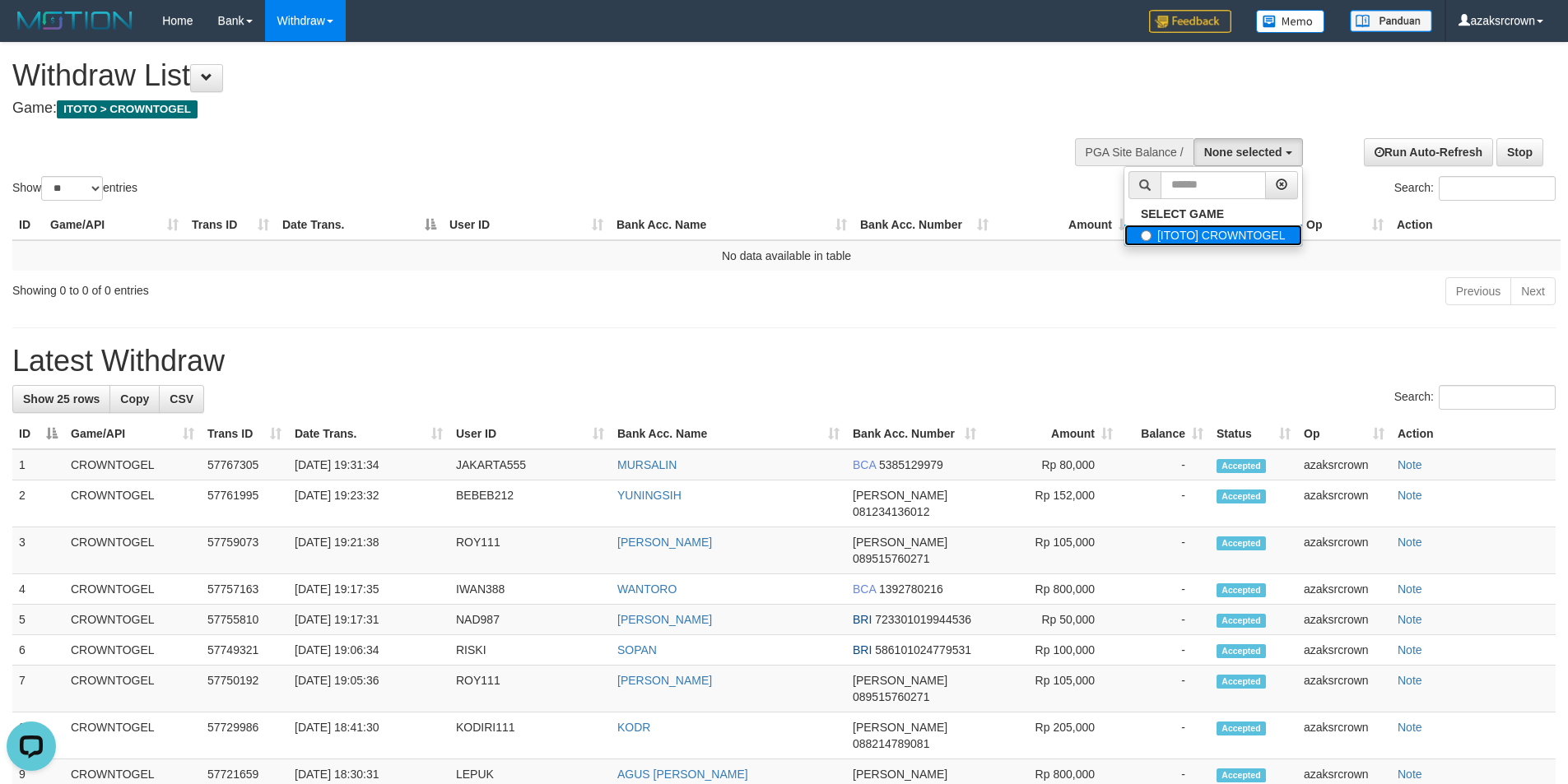
click at [1187, 229] on label "[ITOTO] CROWNTOGEL" at bounding box center [1213, 235] width 178 height 21
select select "***"
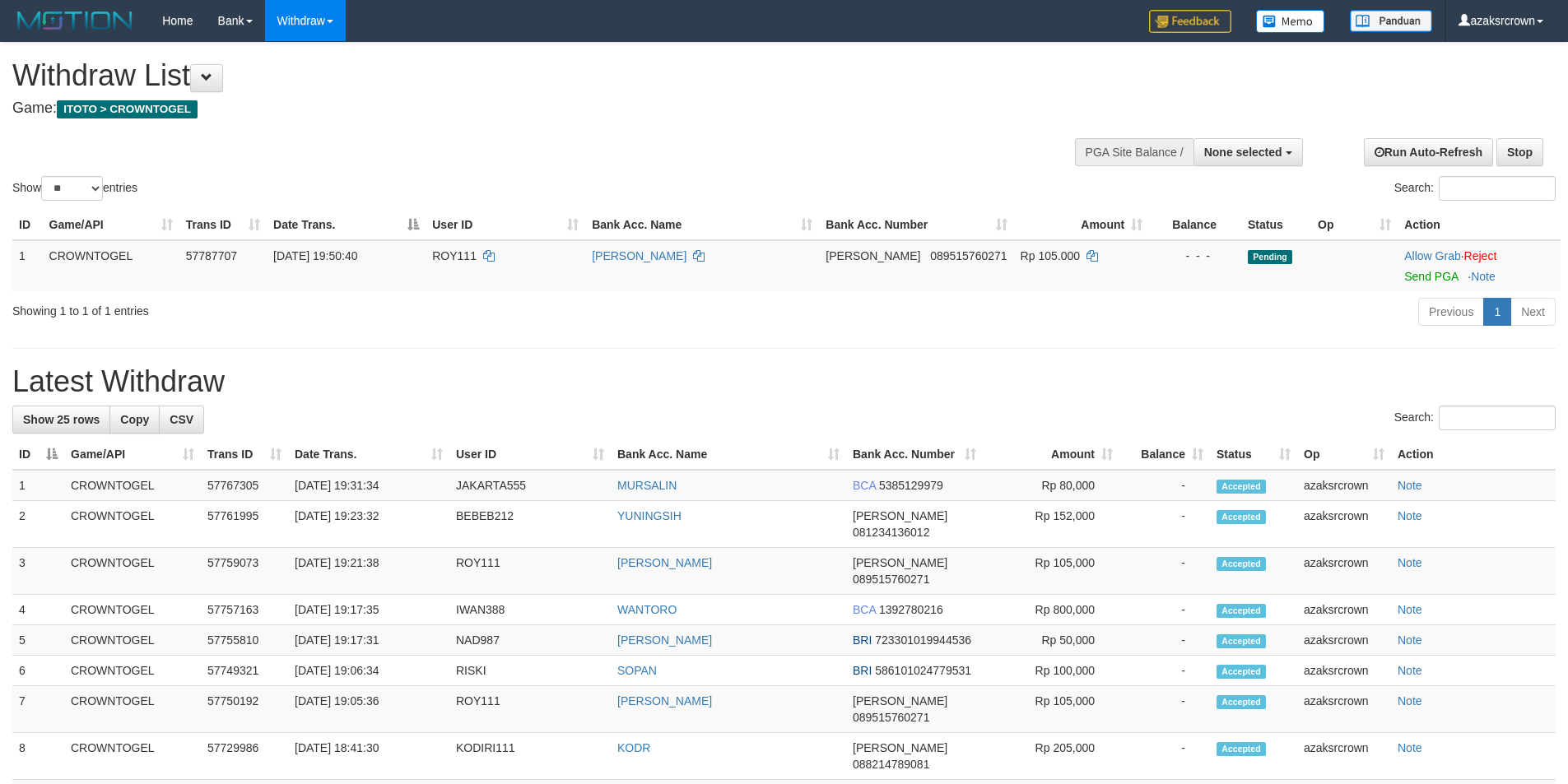
select select
select select "**"
click at [1418, 272] on link "Send PGA" at bounding box center [1430, 277] width 53 height 14
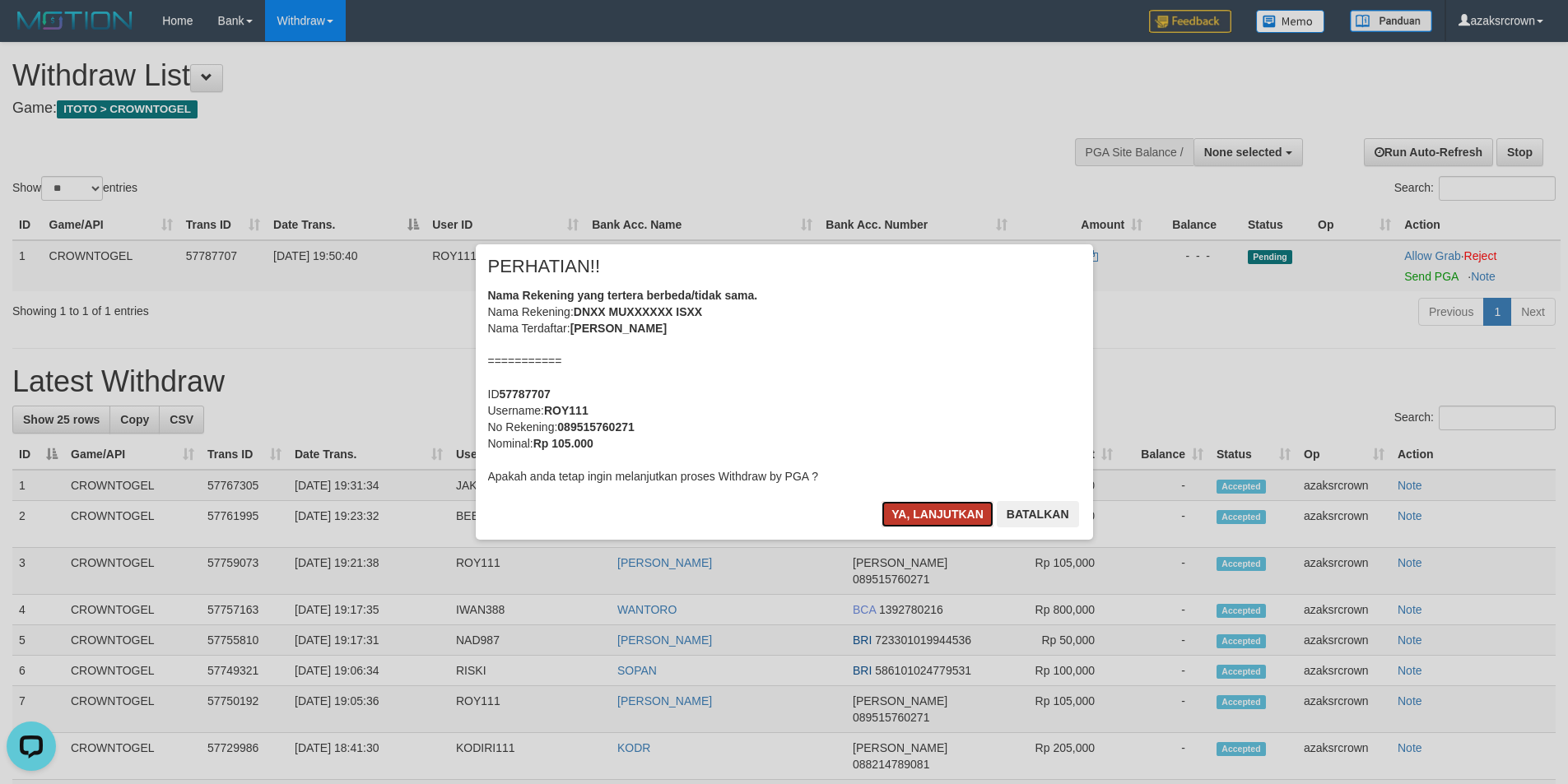
click at [921, 513] on button "Ya, lanjutkan" at bounding box center [937, 513] width 112 height 26
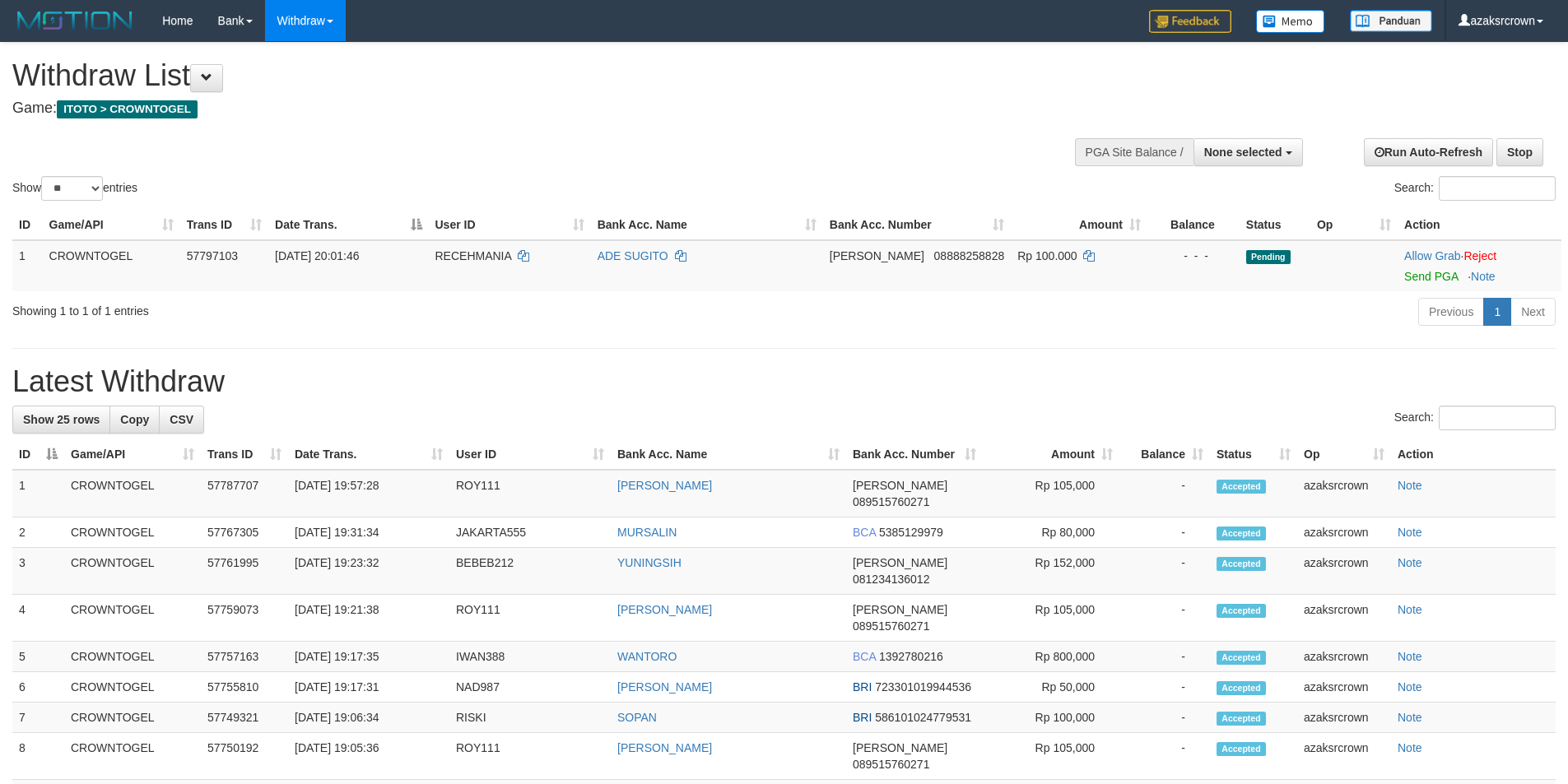
select select
select select "**"
click at [1426, 270] on link "Send PGA" at bounding box center [1430, 277] width 53 height 14
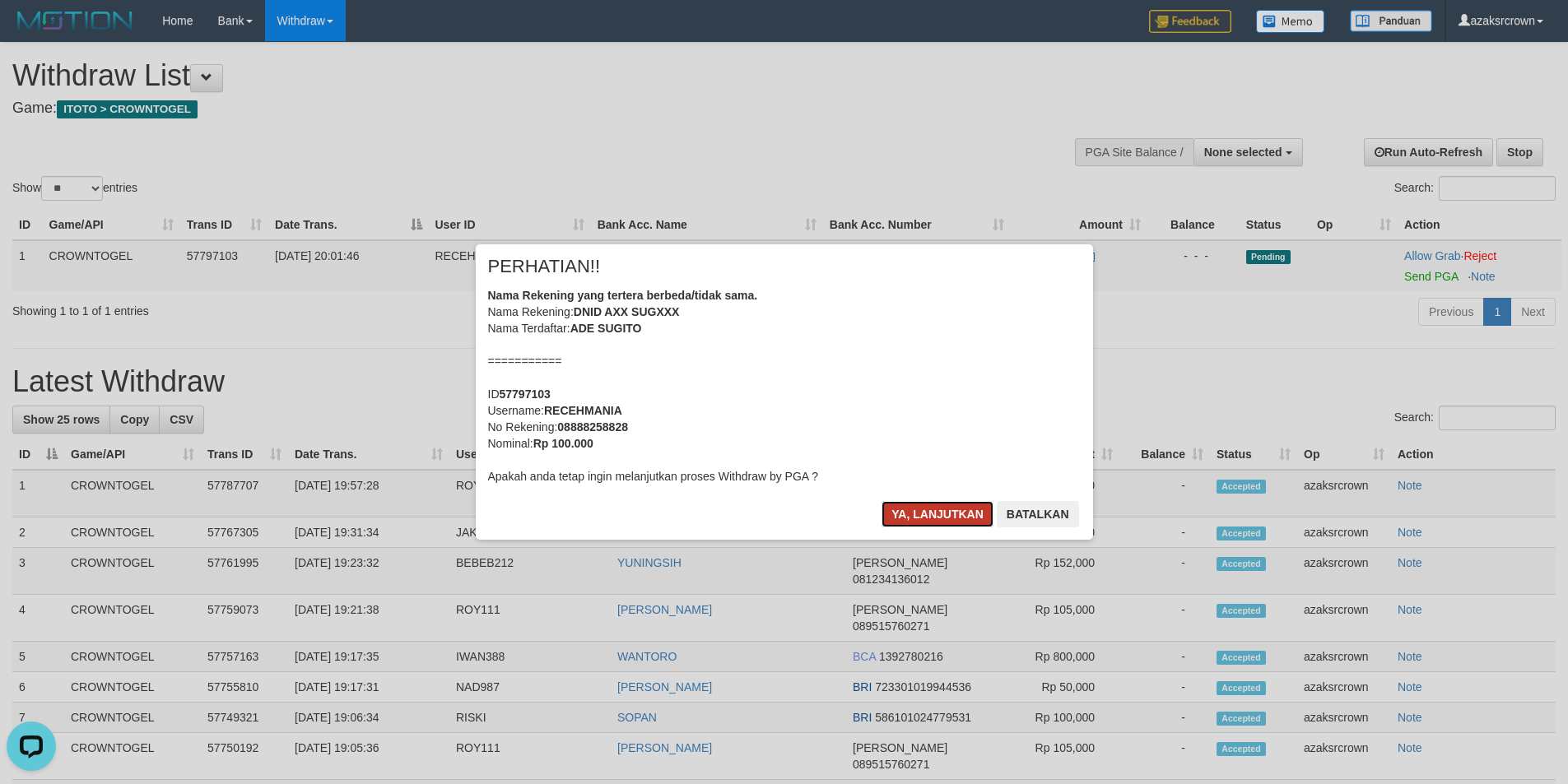
click at [927, 509] on button "Ya, lanjutkan" at bounding box center [937, 513] width 112 height 26
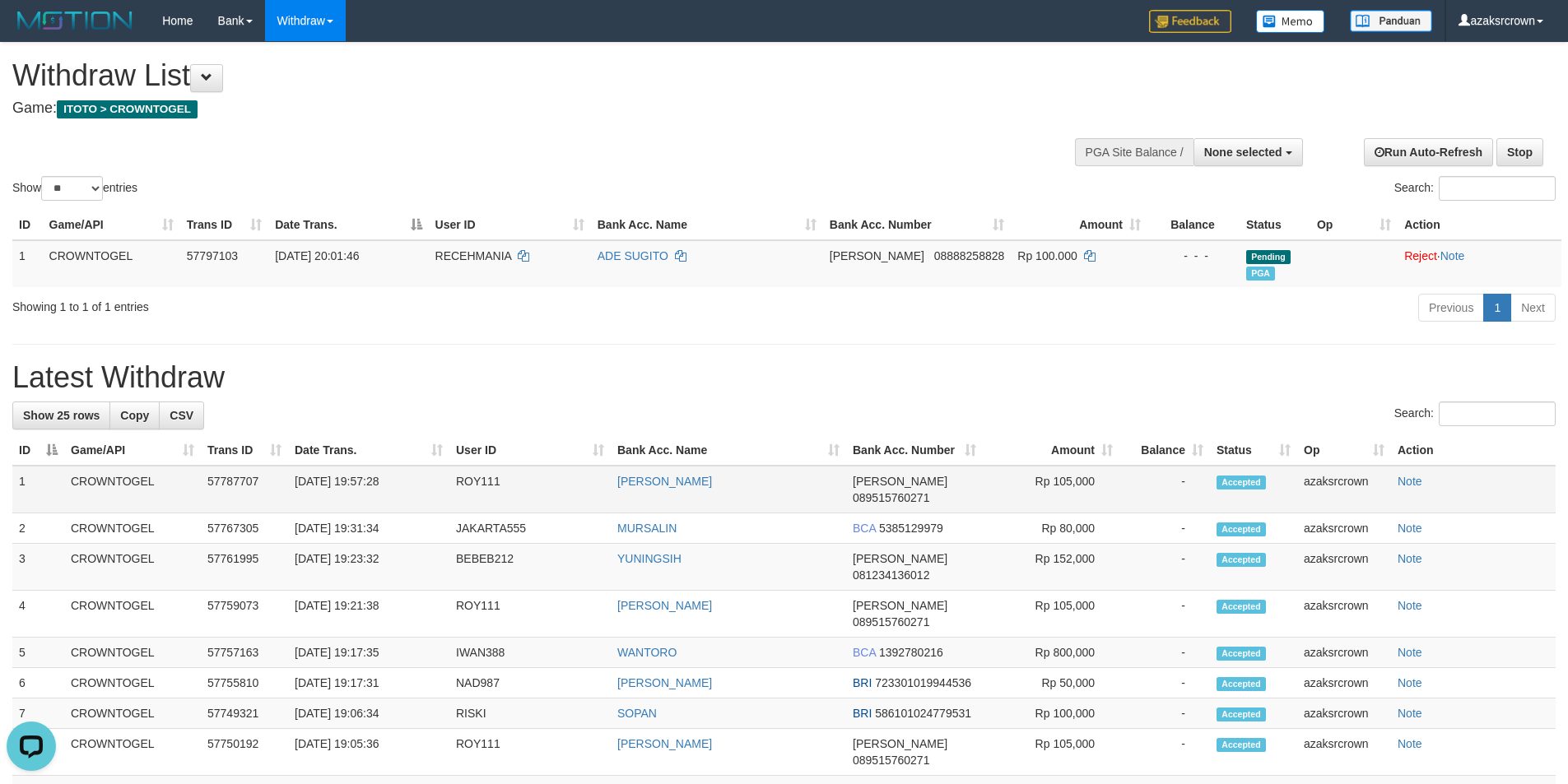
click at [367, 487] on td "[DATE] 19:57:28" at bounding box center [369, 489] width 161 height 48
click at [354, 489] on td "[DATE] 19:57:28" at bounding box center [369, 489] width 161 height 48
drag, startPoint x: 354, startPoint y: 489, endPoint x: 396, endPoint y: 488, distance: 42.0
click at [396, 488] on td "[DATE] 19:57:28" at bounding box center [369, 489] width 161 height 48
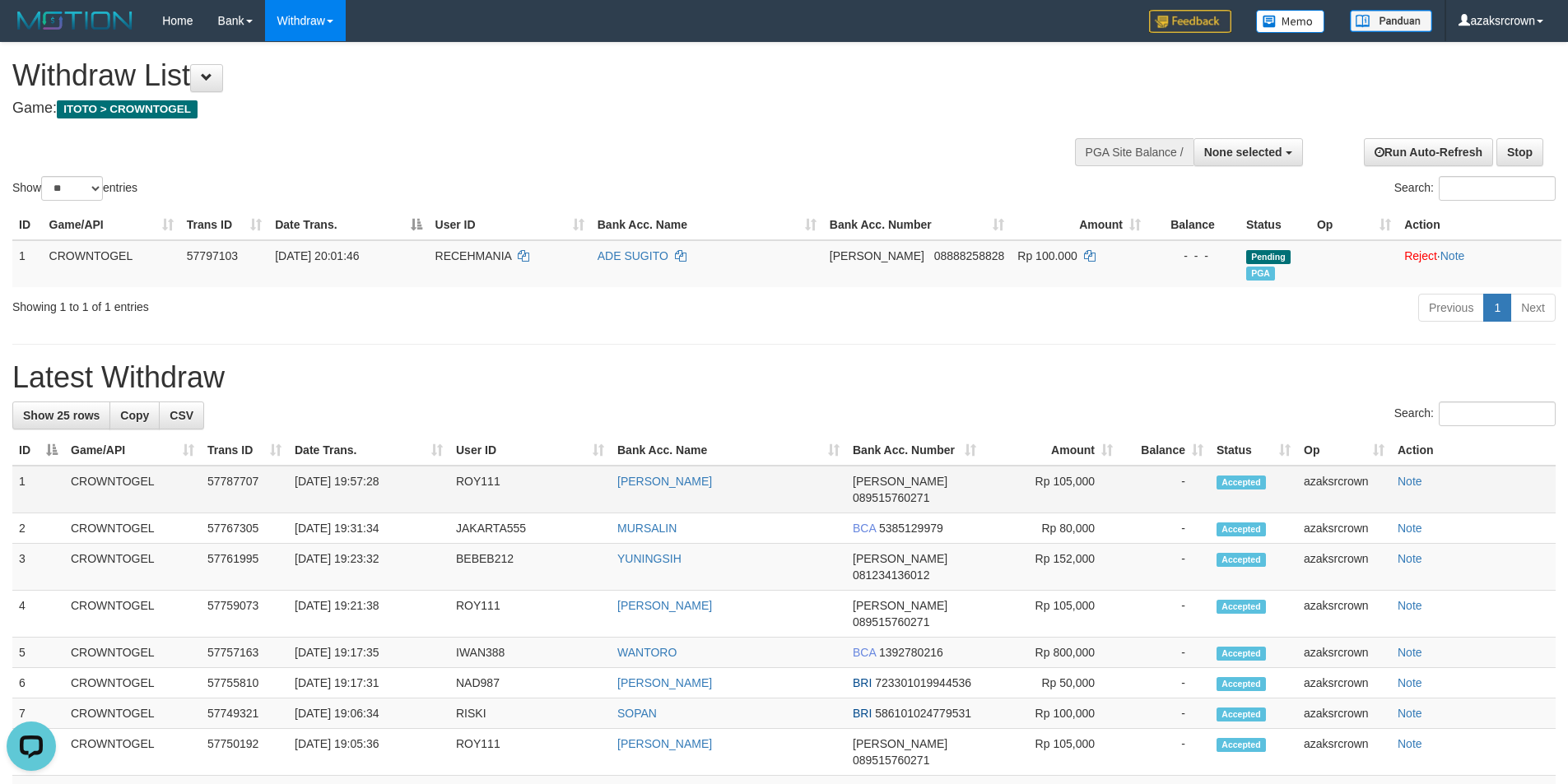
copy td "19:57:28"
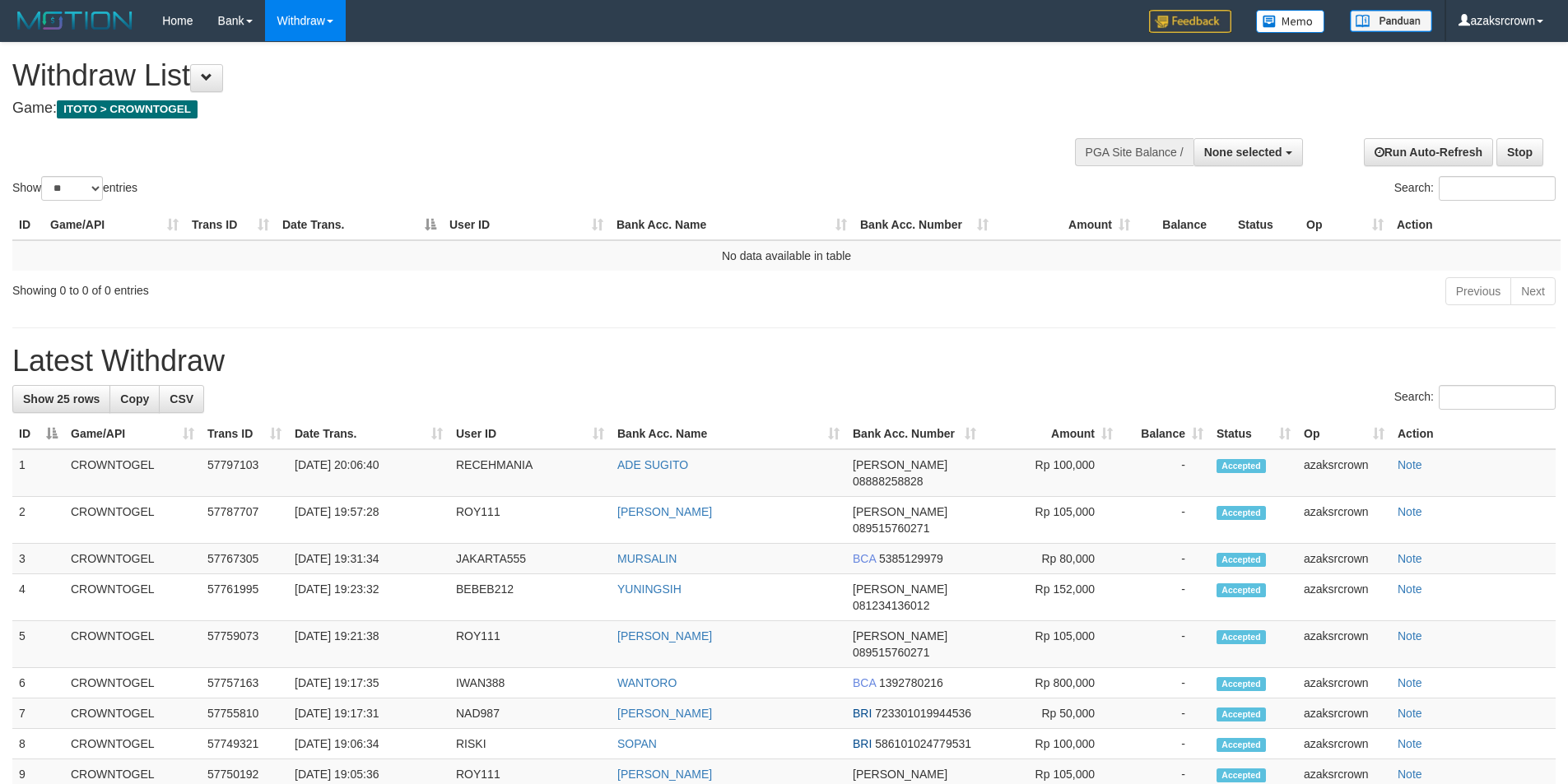
select select
select select "**"
click at [362, 447] on th "Date Trans." at bounding box center [369, 433] width 161 height 30
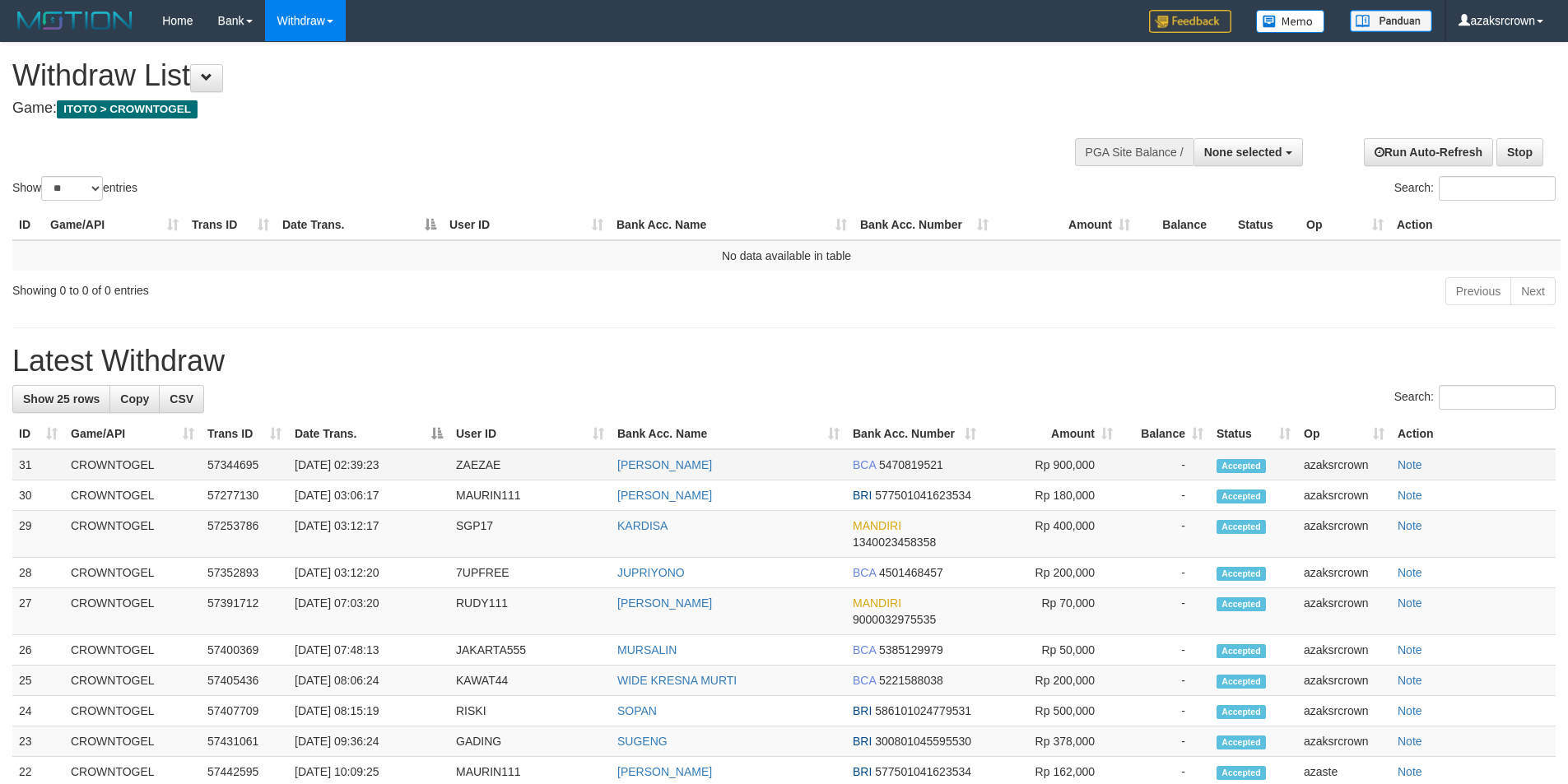
click at [360, 452] on td "01/09/2025 02:39:23" at bounding box center [369, 465] width 161 height 31
click at [363, 464] on td "01/09/2025 02:39:23" at bounding box center [369, 465] width 161 height 31
drag, startPoint x: 363, startPoint y: 464, endPoint x: 434, endPoint y: 463, distance: 71.0
click at [434, 463] on td "01/09/2025 02:39:23" at bounding box center [369, 465] width 161 height 31
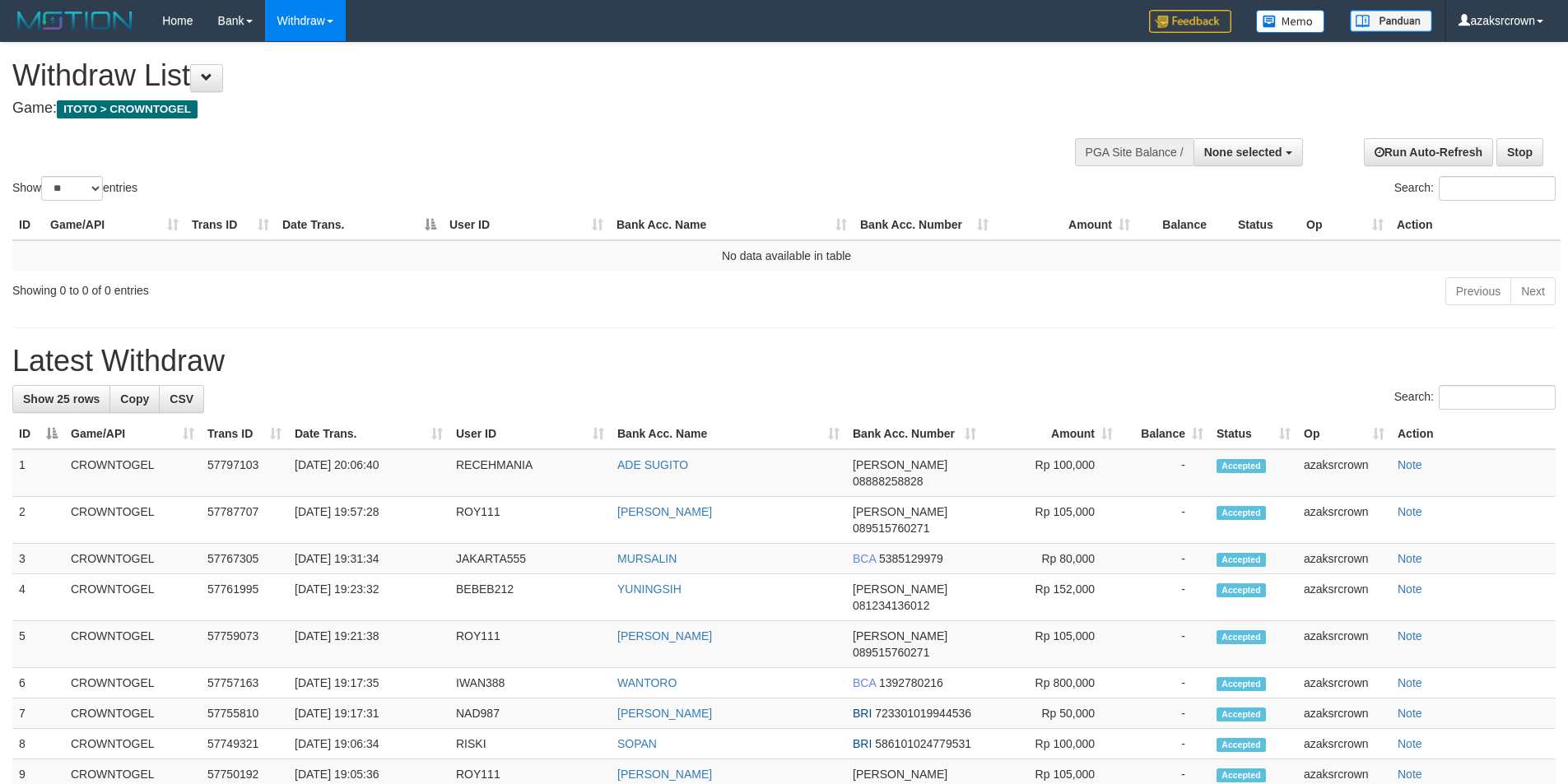
select select
select select "**"
click at [365, 470] on td "[DATE] 20:06:40" at bounding box center [369, 473] width 161 height 48
copy td "20:06:40"
drag, startPoint x: 365, startPoint y: 470, endPoint x: 424, endPoint y: 473, distance: 59.1
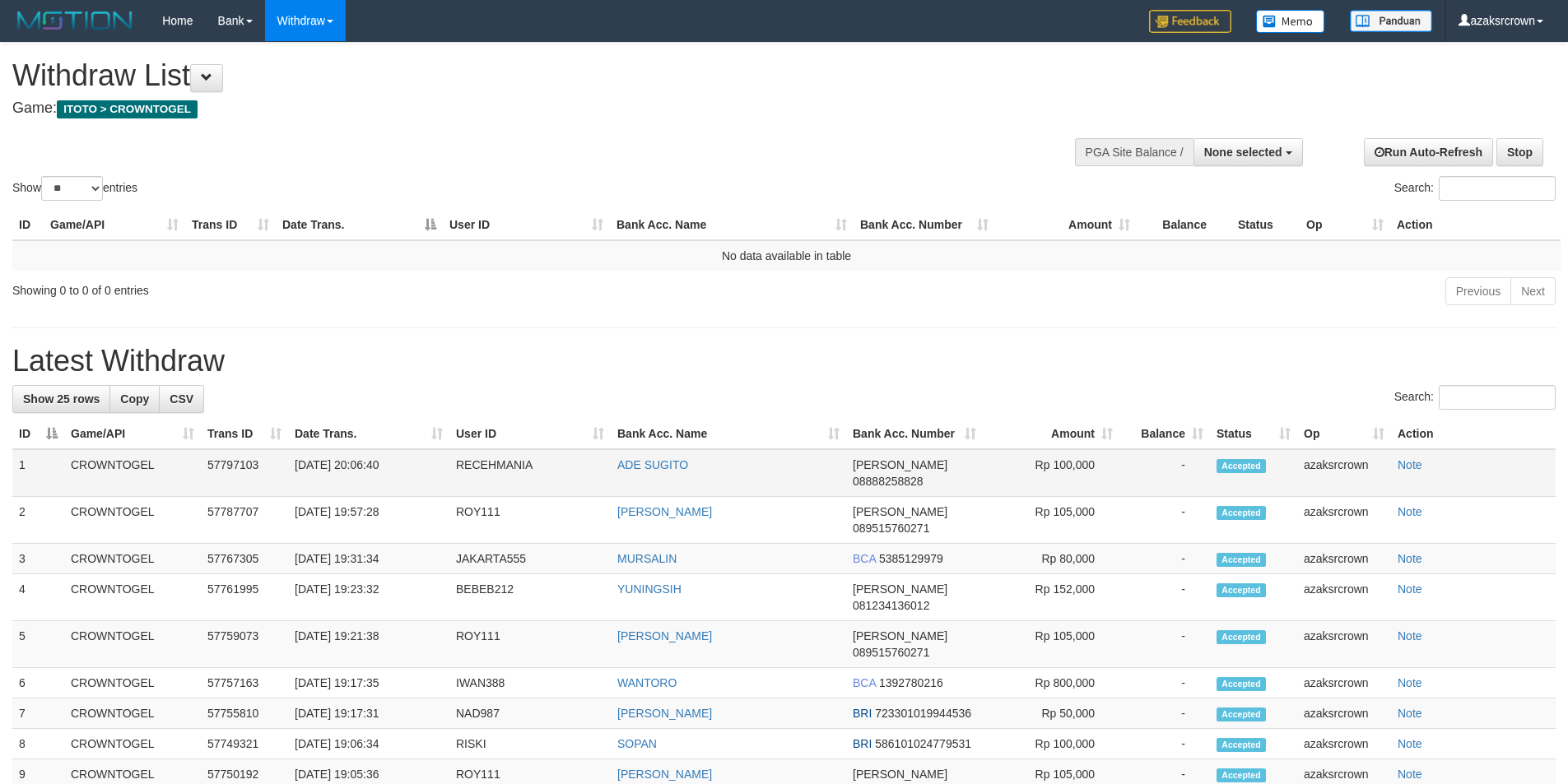
click at [424, 473] on td "[DATE] 20:06:40" at bounding box center [369, 473] width 161 height 48
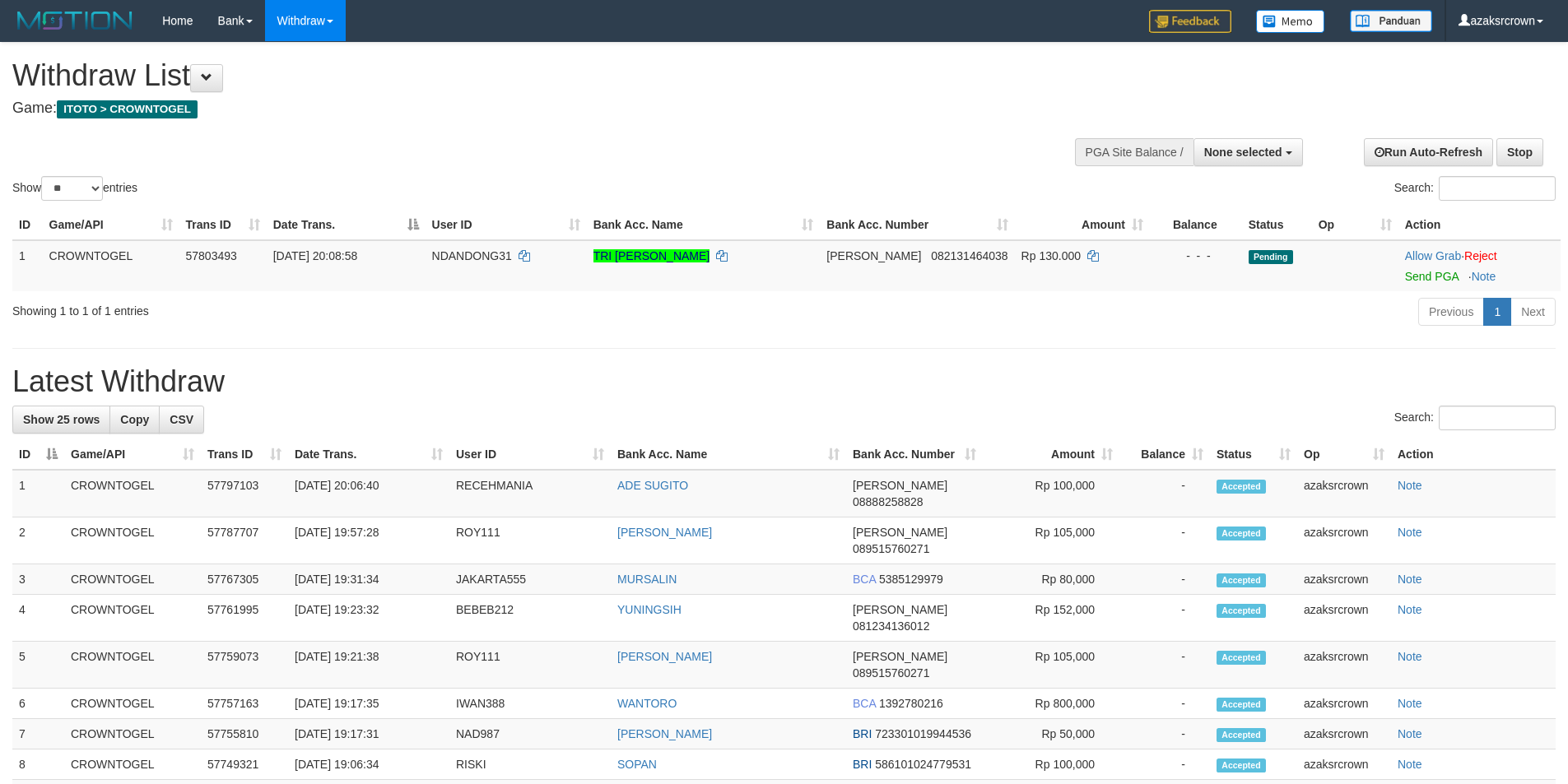
select select
select select "**"
click at [1427, 277] on link "Send PGA" at bounding box center [1431, 277] width 53 height 14
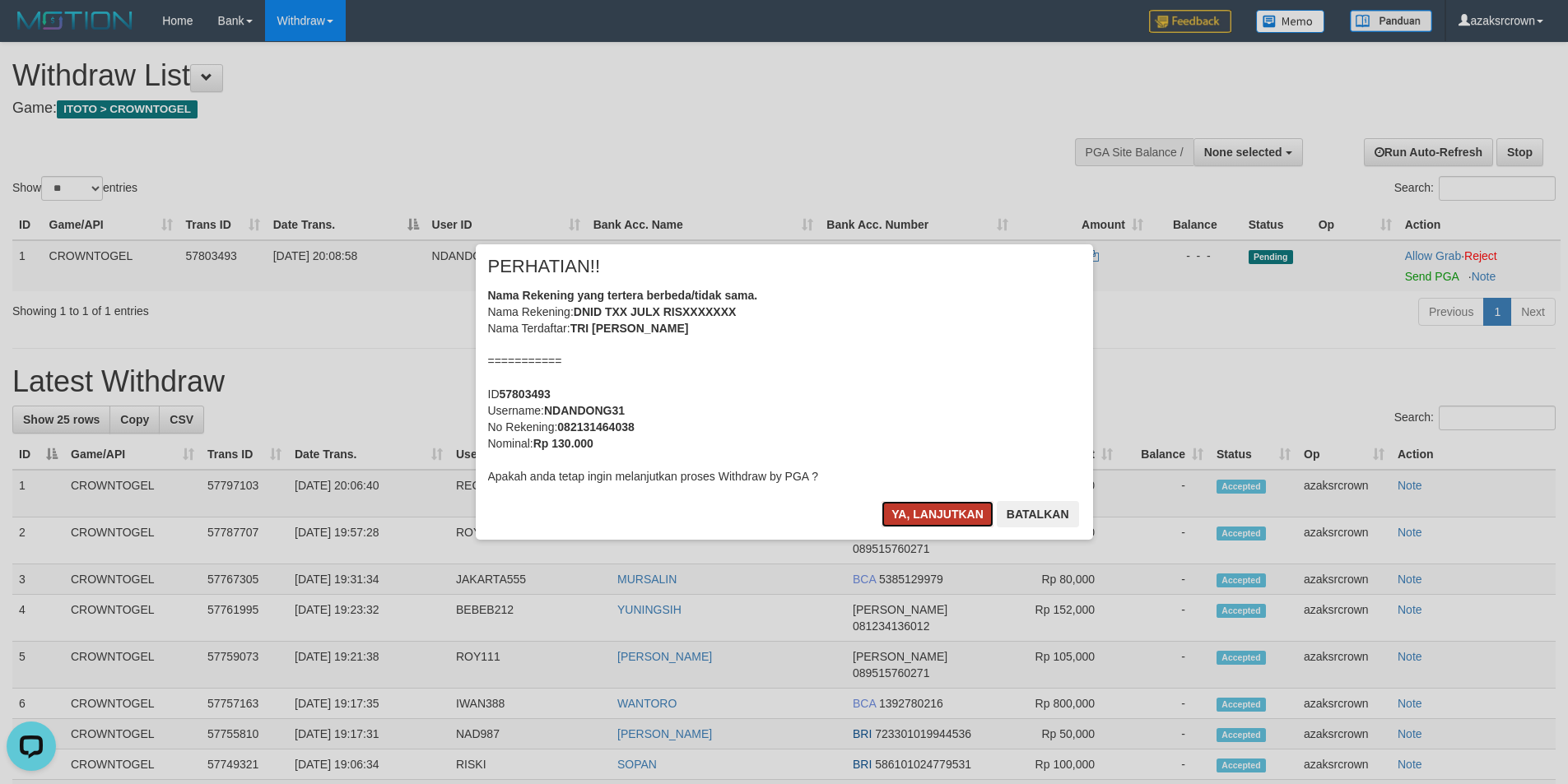
click at [922, 523] on button "Ya, lanjutkan" at bounding box center [937, 513] width 112 height 26
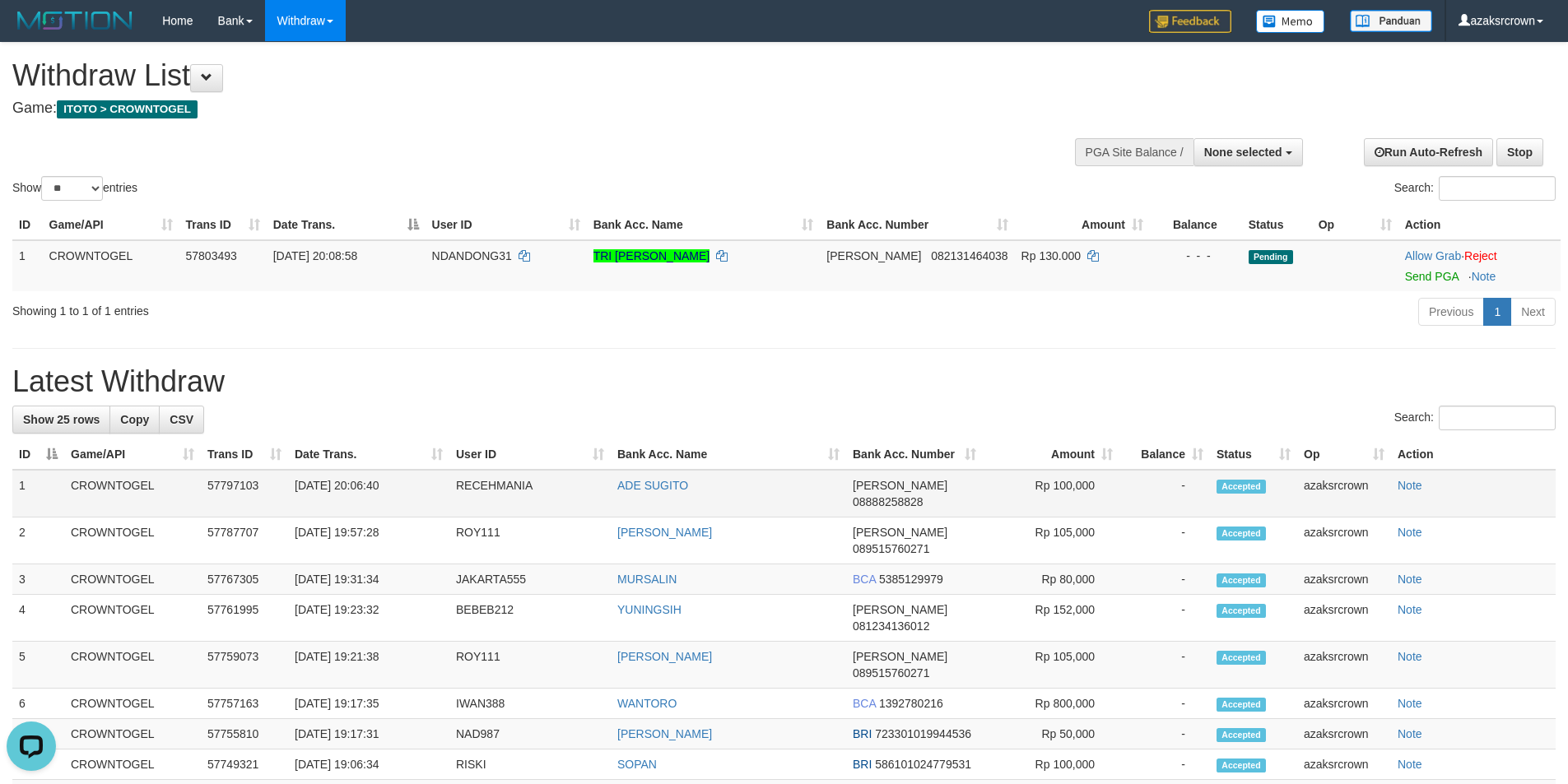
click at [361, 494] on td "[DATE] 20:06:40" at bounding box center [369, 493] width 161 height 48
drag, startPoint x: 361, startPoint y: 494, endPoint x: 416, endPoint y: 487, distance: 55.4
click at [416, 487] on td "[DATE] 20:06:40" at bounding box center [369, 493] width 161 height 48
copy td "20:06:40"
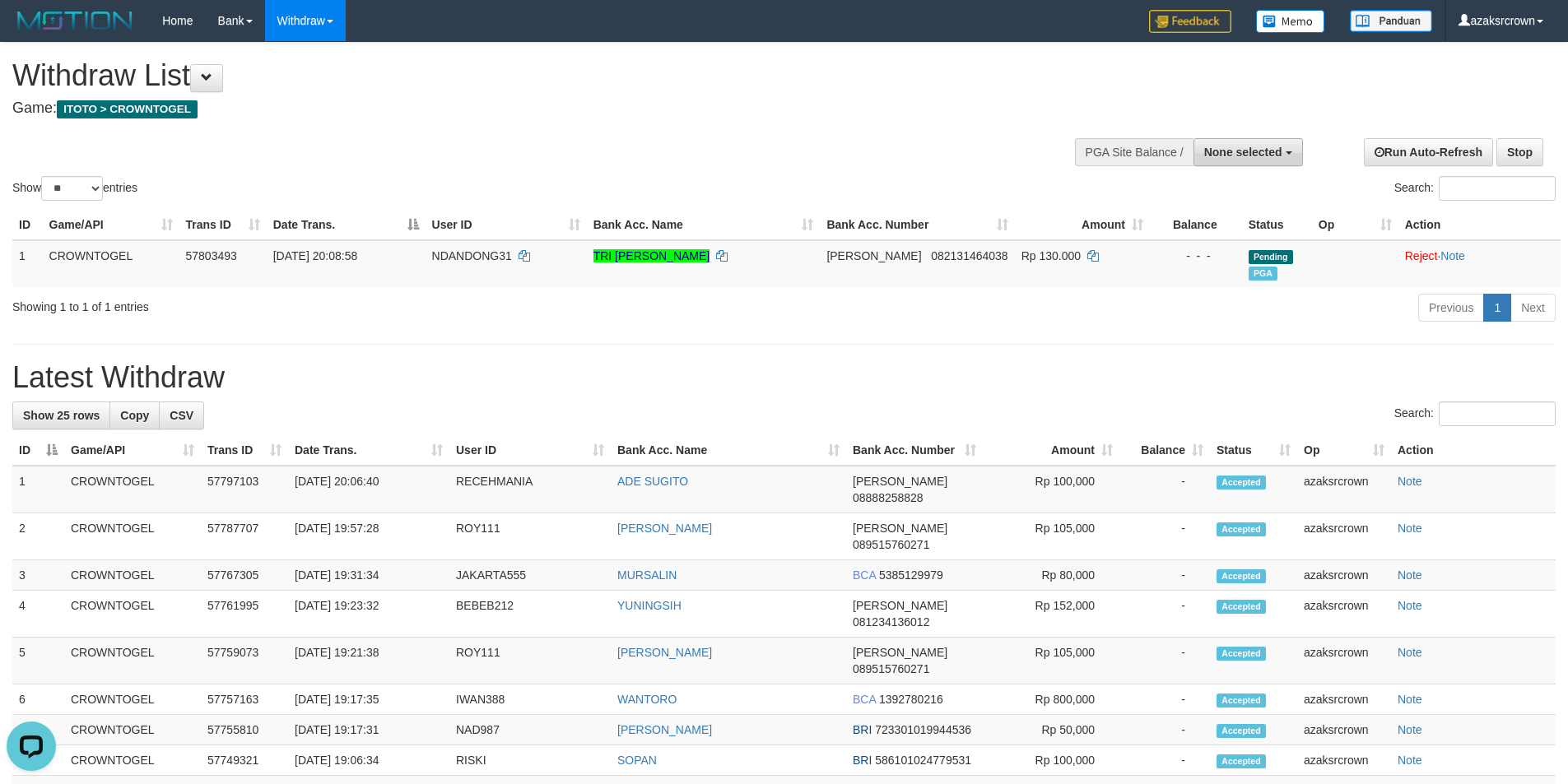
click at [1208, 146] on button "None selected" at bounding box center [1248, 151] width 110 height 28
click at [1160, 228] on label "[ITOTO] CROWNTOGEL" at bounding box center [1213, 235] width 178 height 21
select select "***"
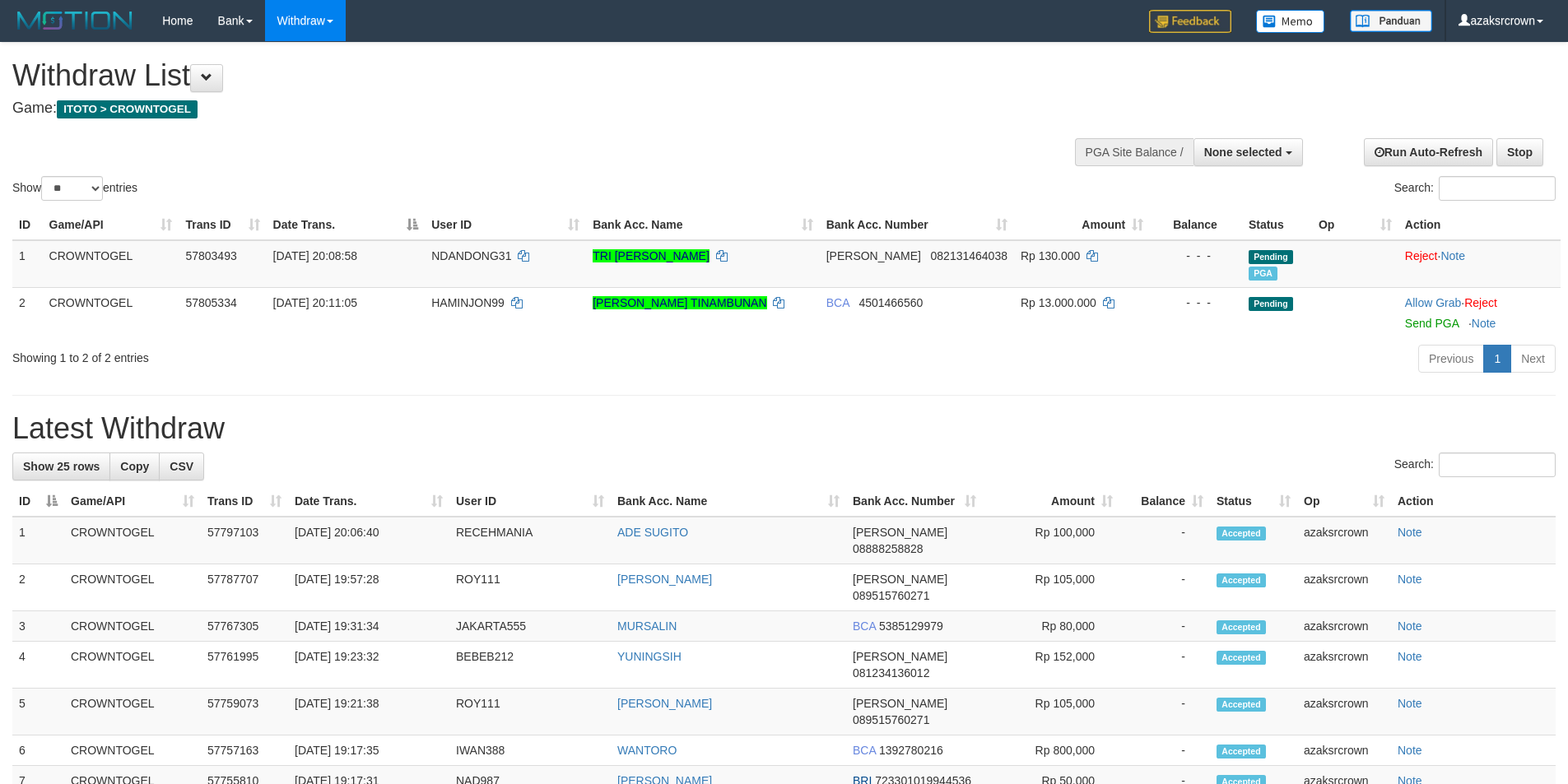
select select
select select "**"
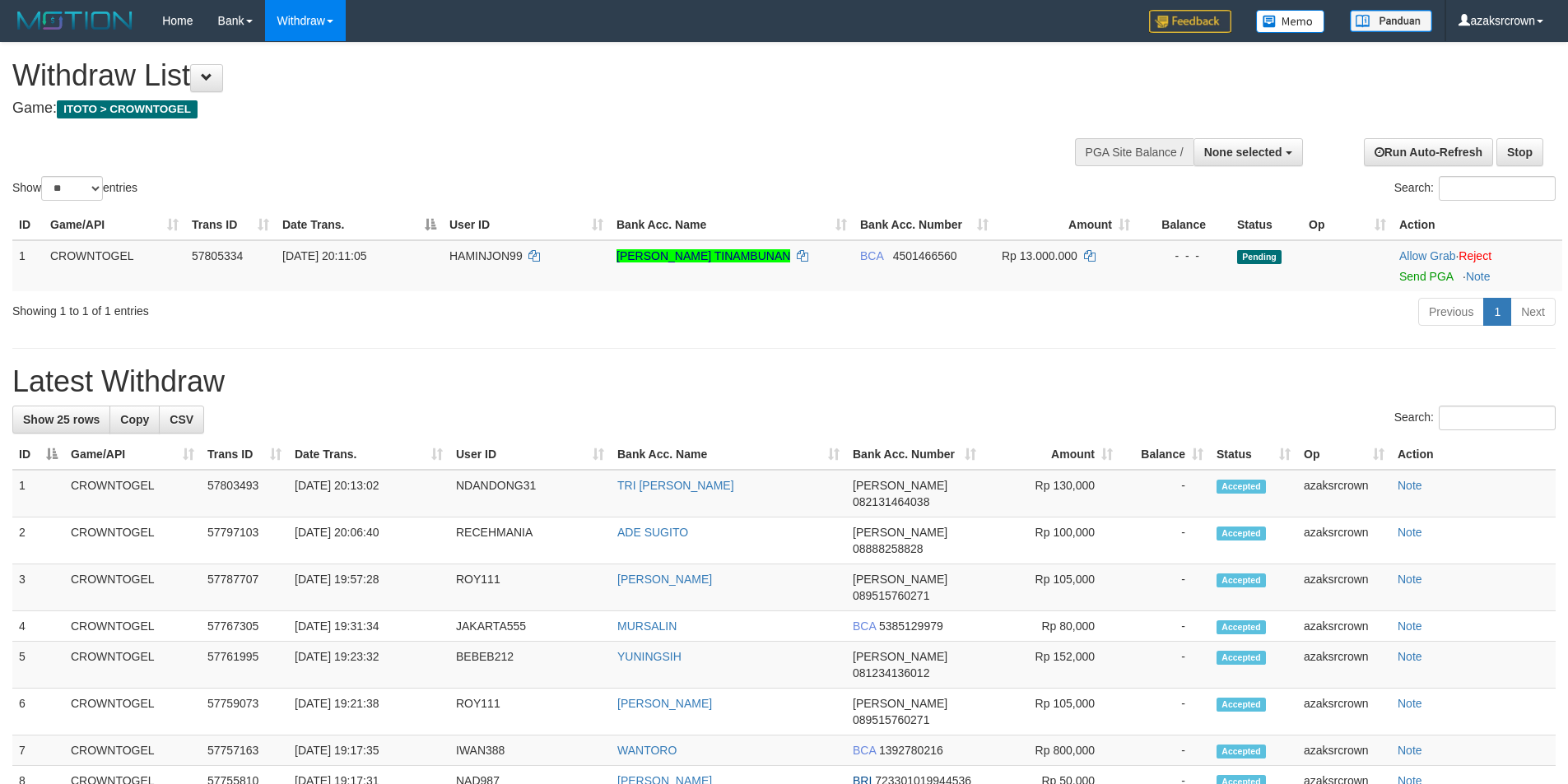
select select
select select "**"
click at [361, 492] on td "01/09/2025 20:13:02" at bounding box center [369, 493] width 161 height 48
drag, startPoint x: 367, startPoint y: 491, endPoint x: 397, endPoint y: 487, distance: 30.3
click at [397, 487] on td "01/09/2025 20:13:02" at bounding box center [369, 493] width 161 height 48
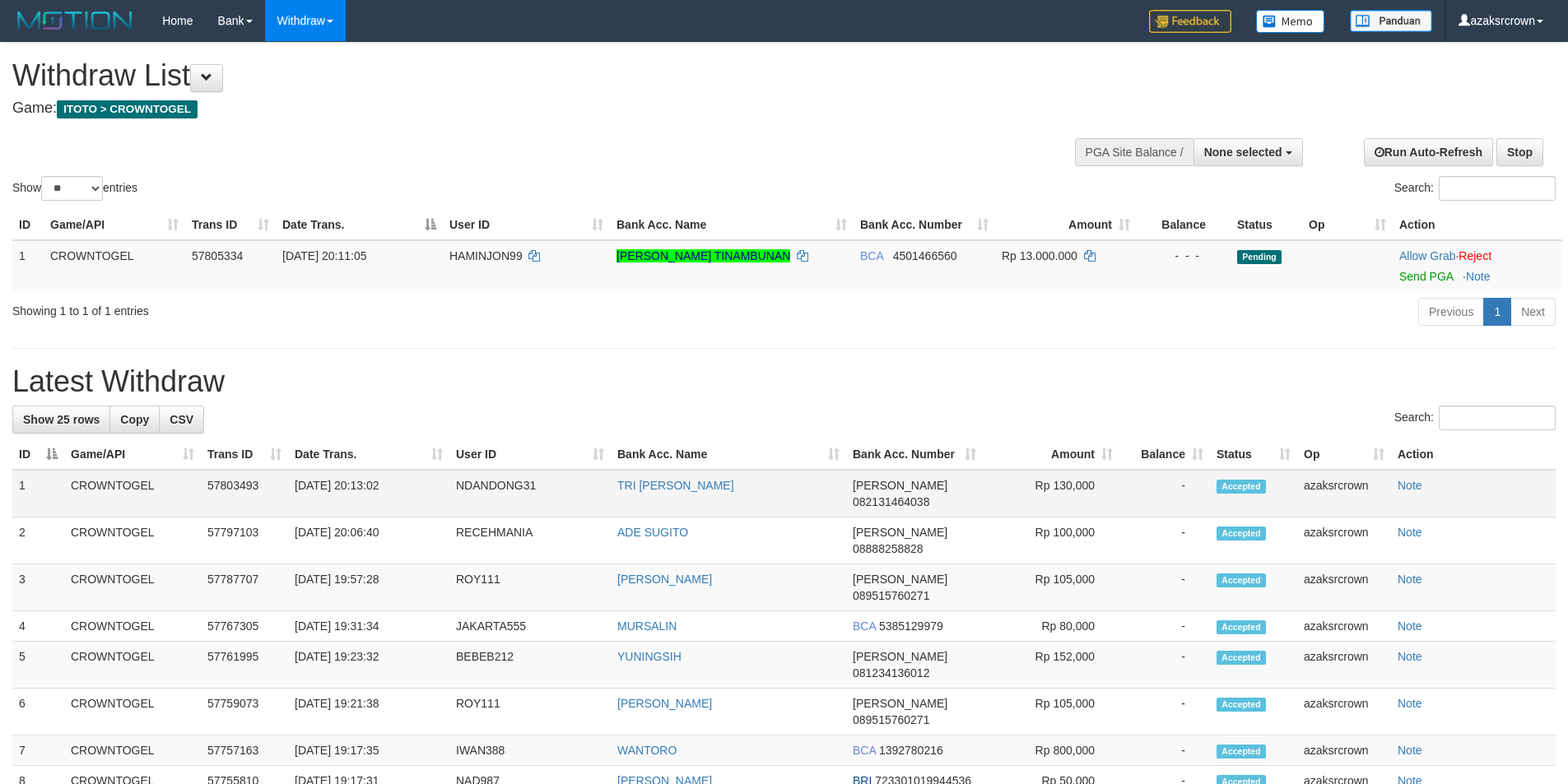
copy td "20:13:02"
click at [1239, 165] on button "None selected" at bounding box center [1248, 151] width 110 height 28
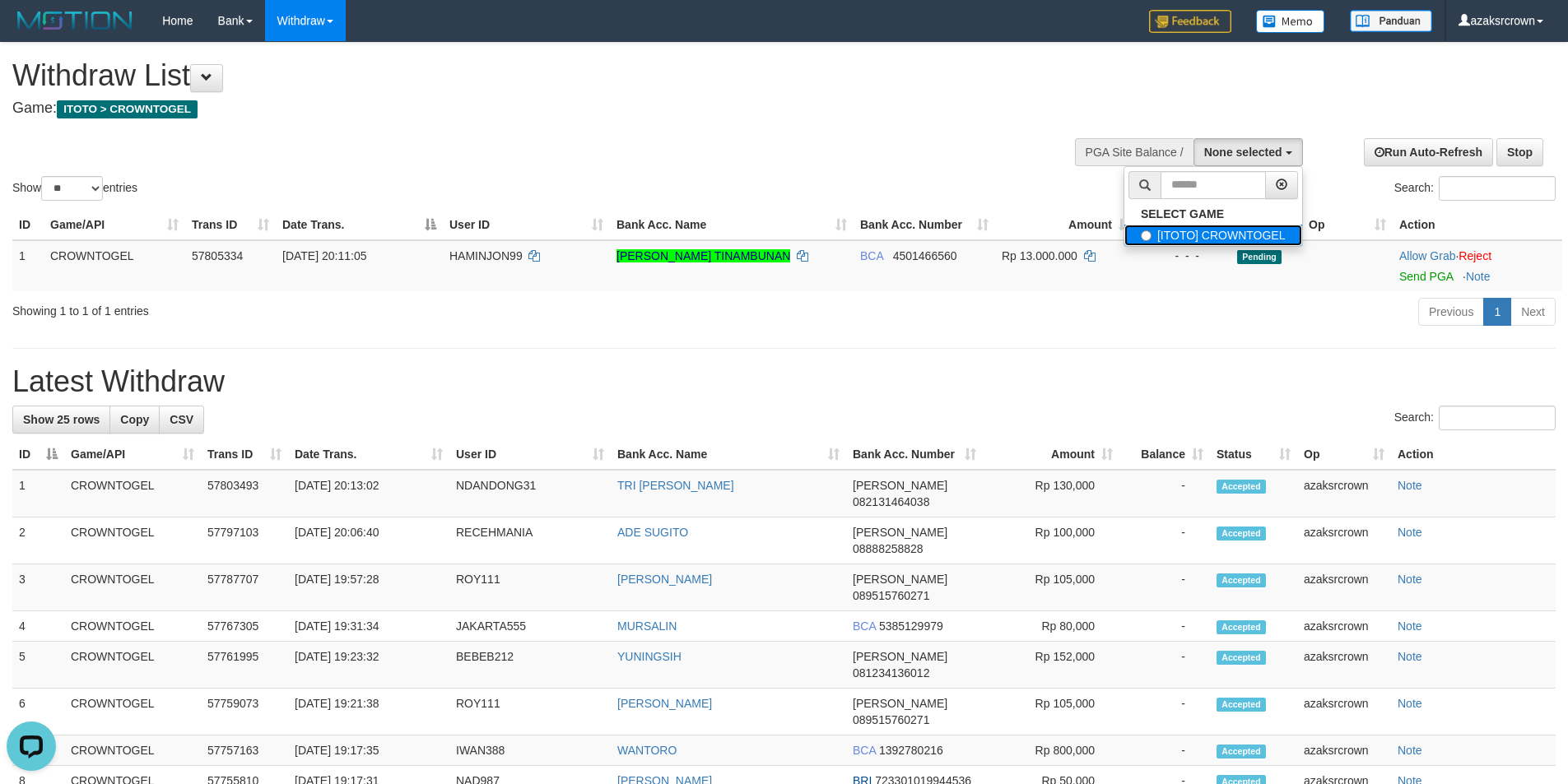
click at [1203, 237] on label "[ITOTO] CROWNTOGEL" at bounding box center [1213, 235] width 178 height 21
select select "***"
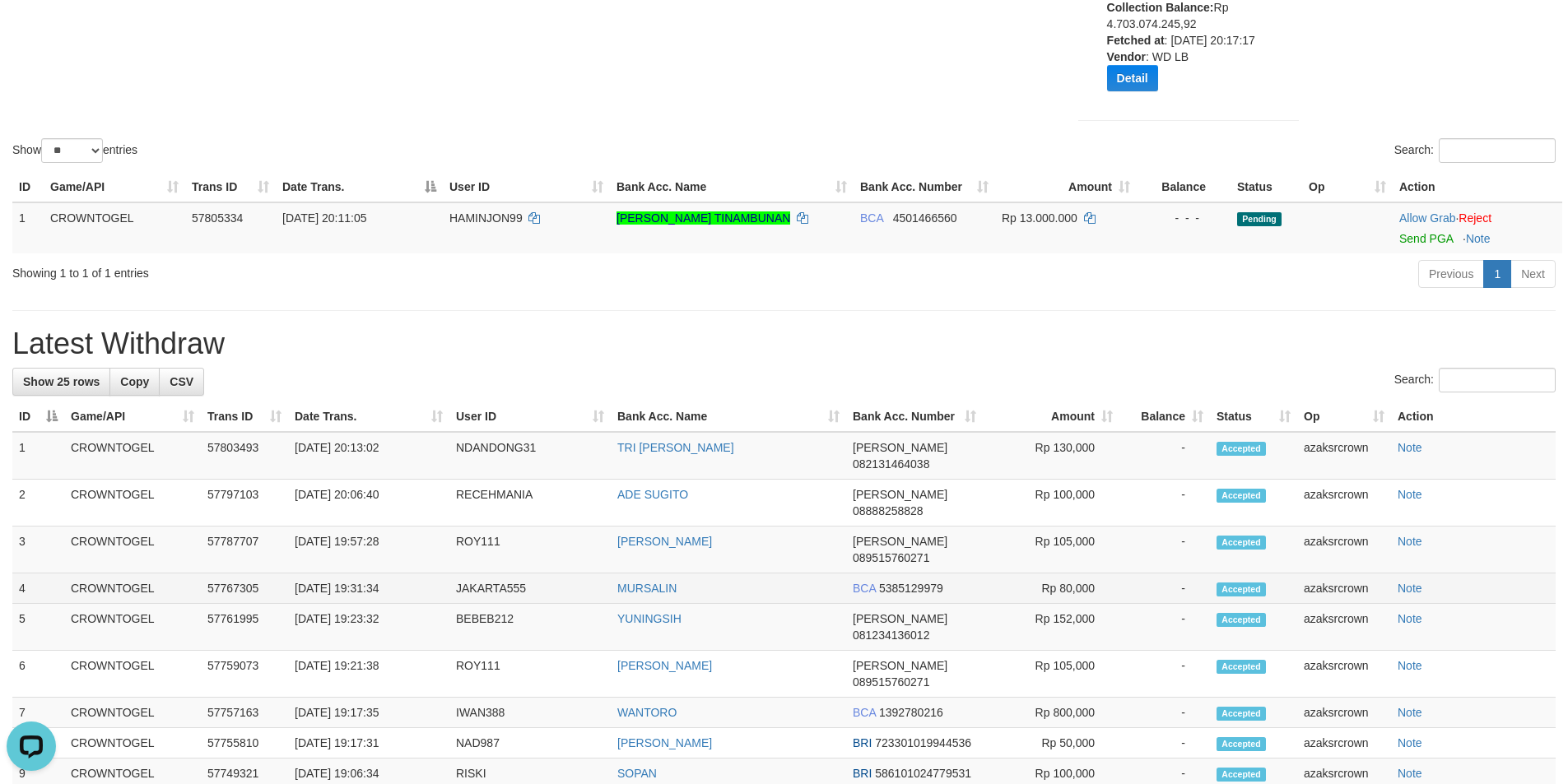
scroll to position [446, 0]
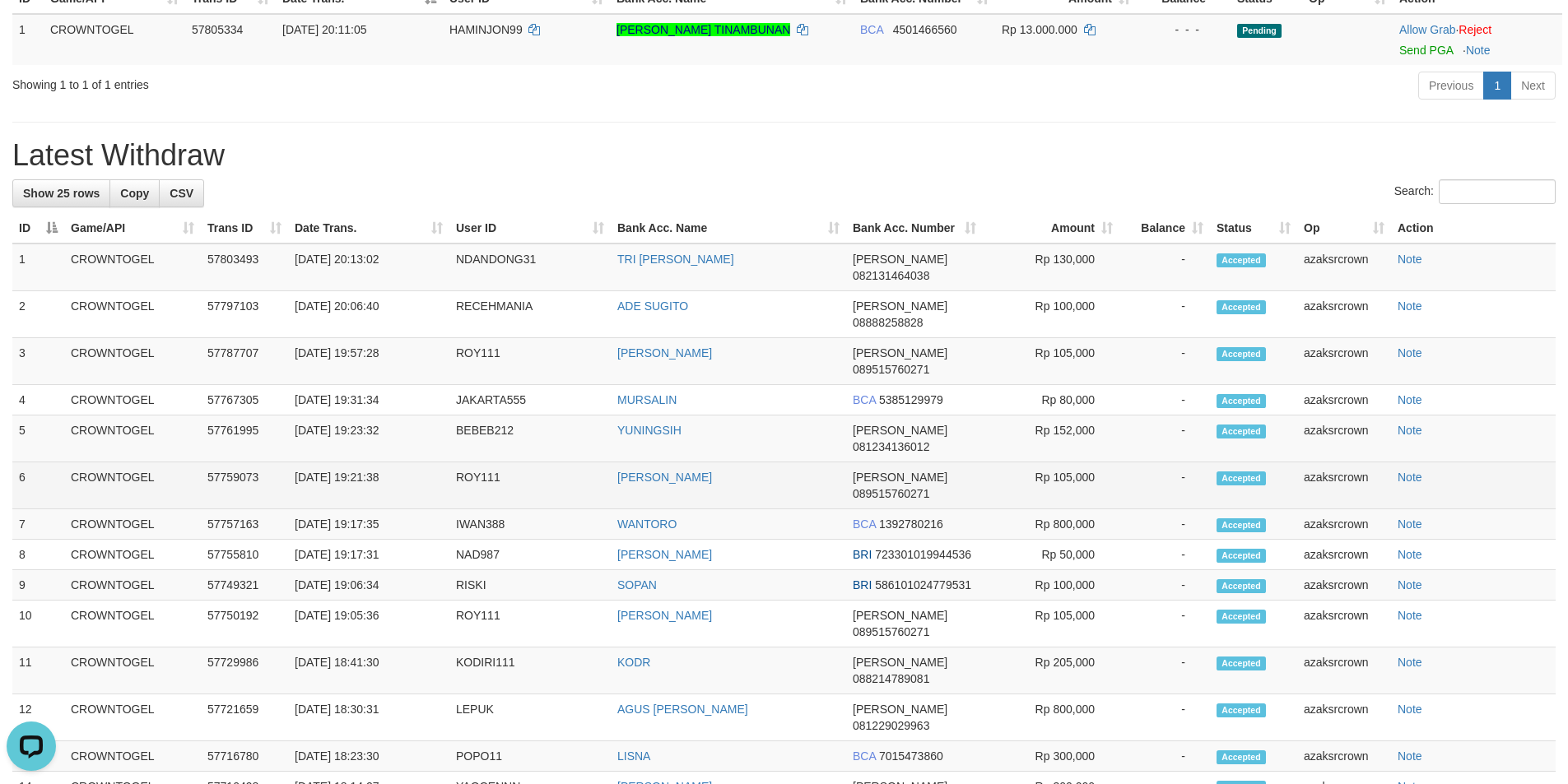
click at [483, 462] on td "ROY111" at bounding box center [530, 485] width 161 height 47
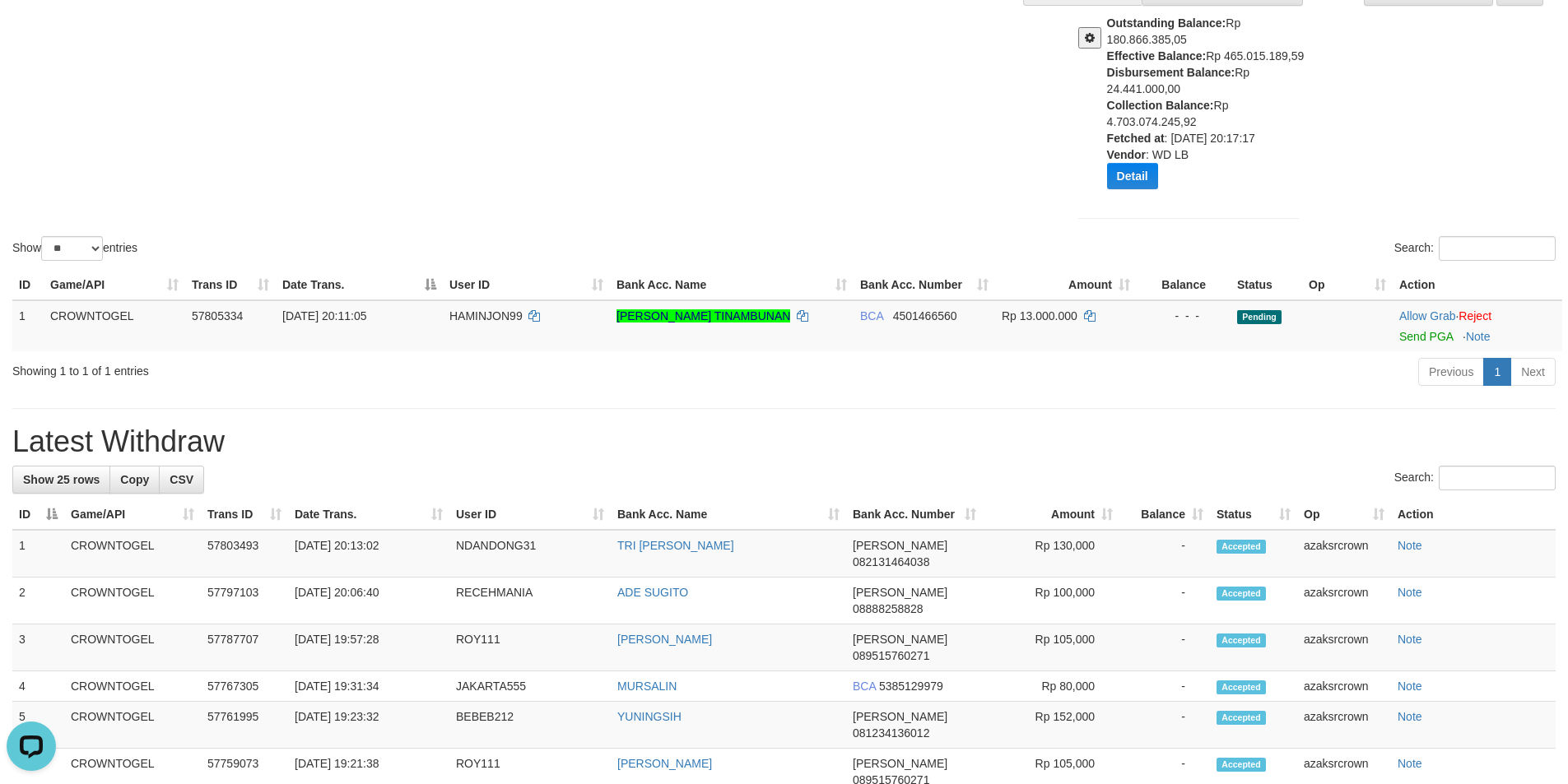
scroll to position [219, 0]
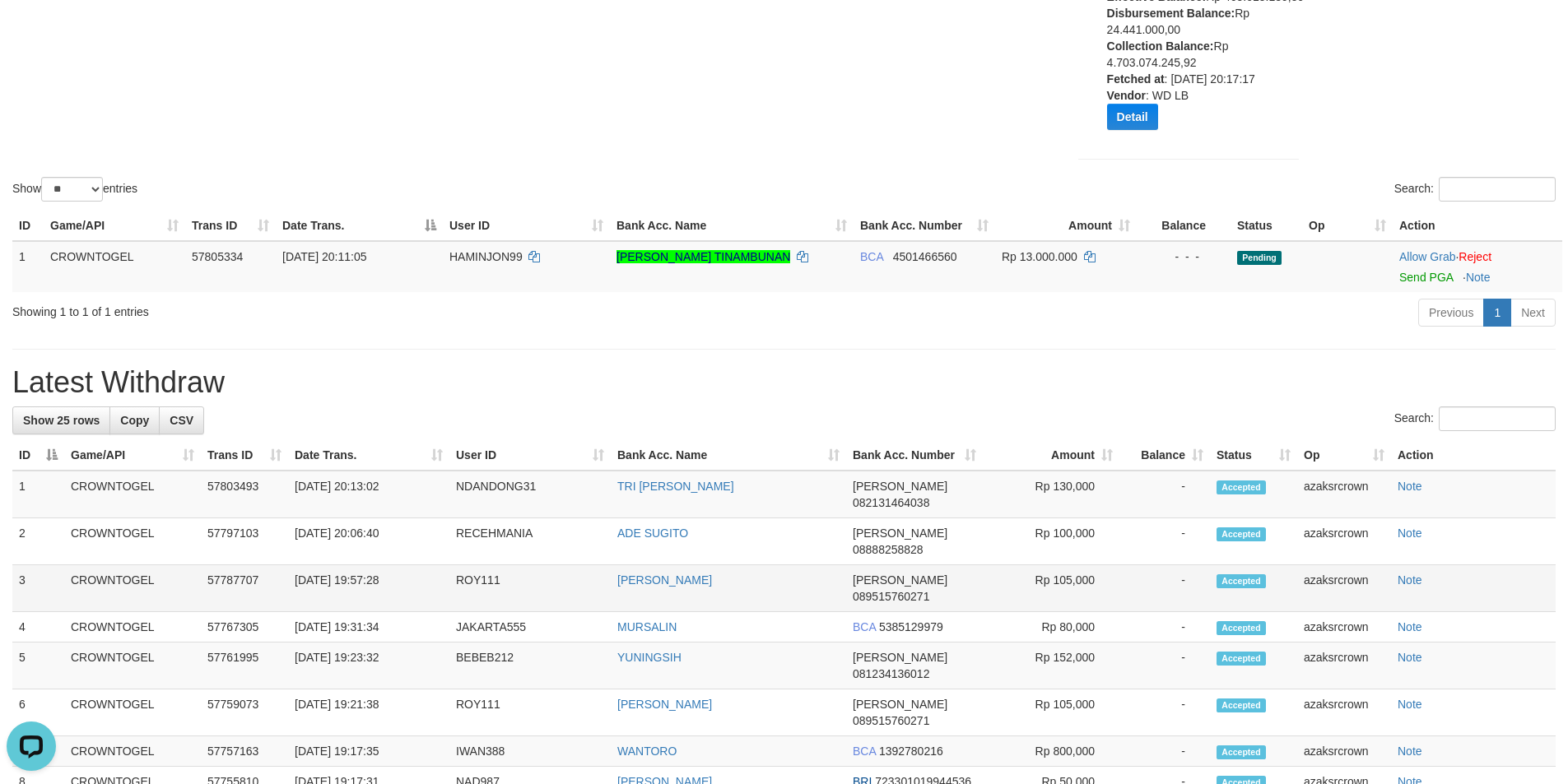
click at [361, 565] on td "01/09/2025 19:57:28" at bounding box center [369, 588] width 161 height 47
drag, startPoint x: 361, startPoint y: 549, endPoint x: 408, endPoint y: 540, distance: 47.9
click at [408, 565] on td "01/09/2025 19:57:28" at bounding box center [369, 588] width 161 height 47
copy td "19:57:28"
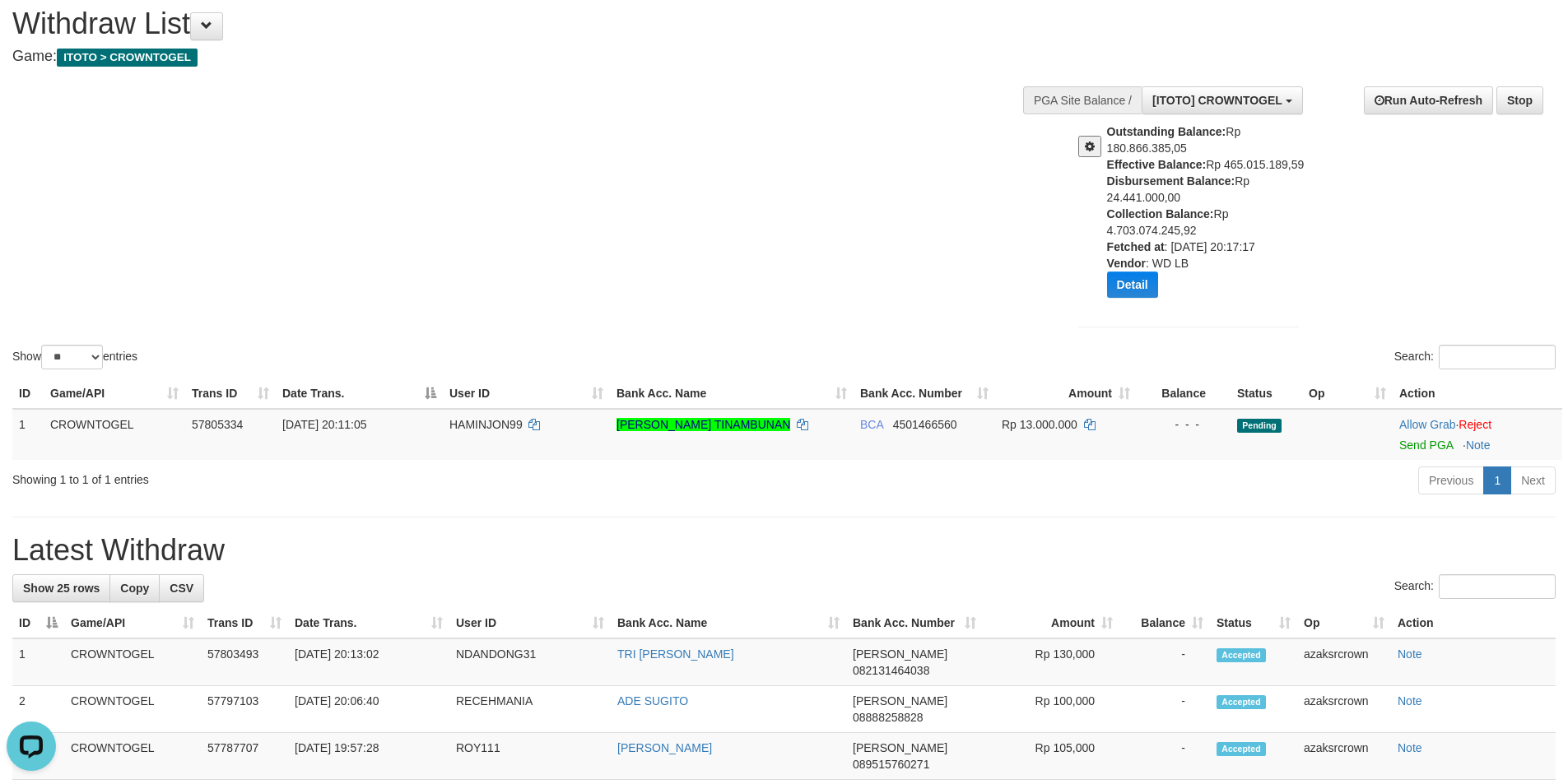
scroll to position [0, 0]
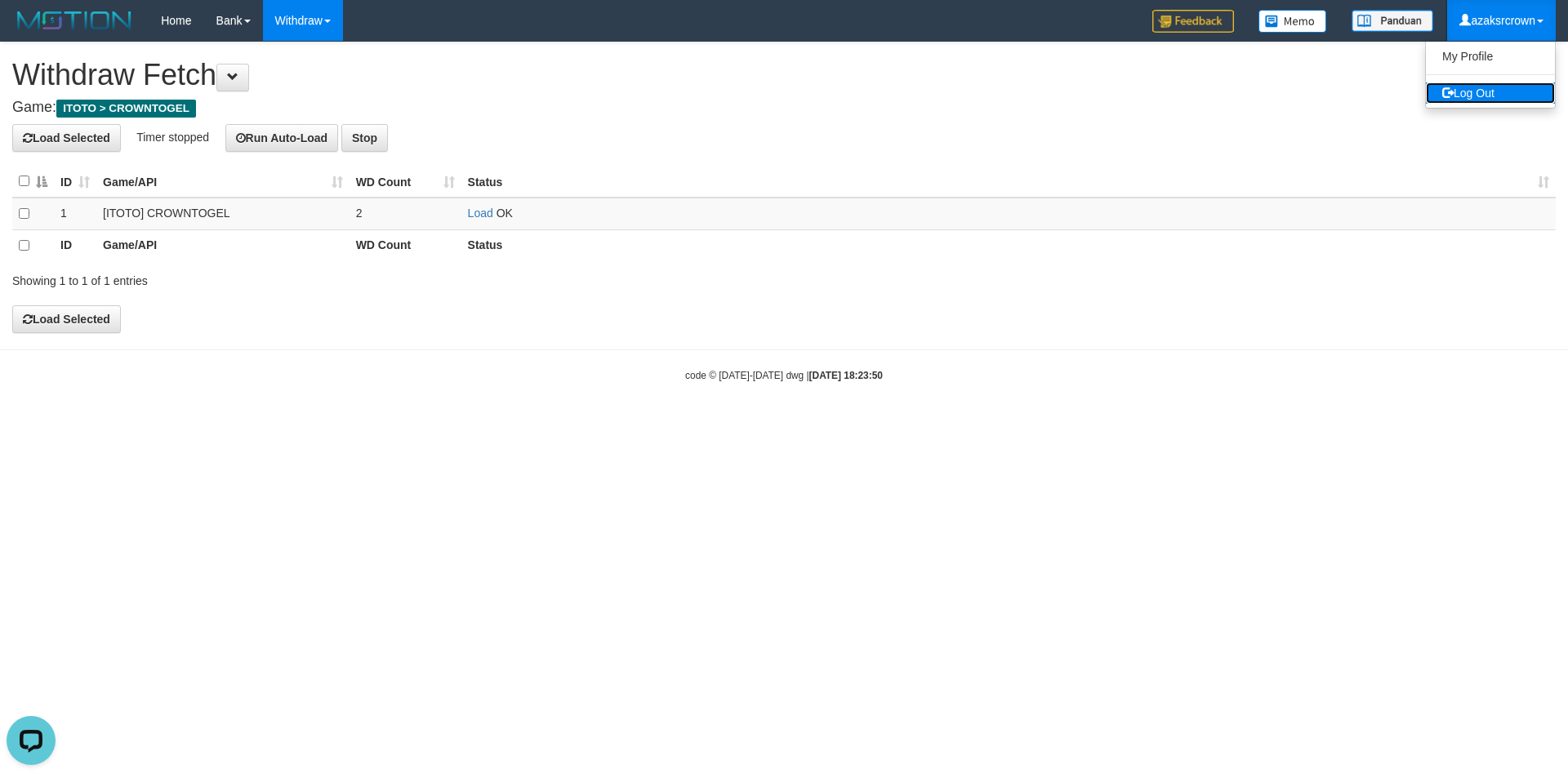
click at [1483, 99] on link "Log Out" at bounding box center [1490, 93] width 129 height 21
